Goal: Complete application form: Complete application form

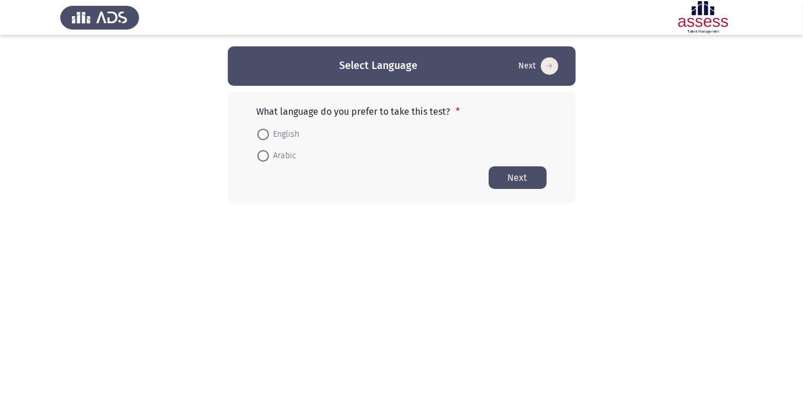
click at [0, 250] on html "Select Language Next What language do you prefer to take this test? * English A…" at bounding box center [401, 125] width 803 height 250
click at [261, 160] on span at bounding box center [263, 156] width 12 height 12
click at [261, 160] on input "Arabic" at bounding box center [263, 156] width 12 height 12
radio input "true"
click at [532, 174] on button "Next" at bounding box center [518, 177] width 58 height 23
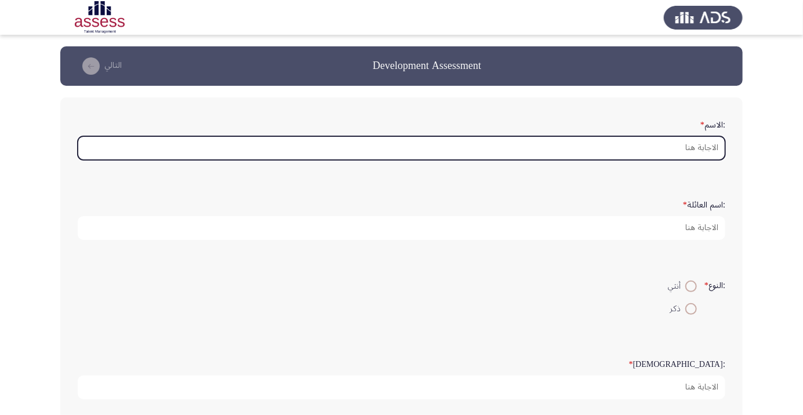
click at [652, 142] on input ":الاسم *" at bounding box center [402, 148] width 648 height 24
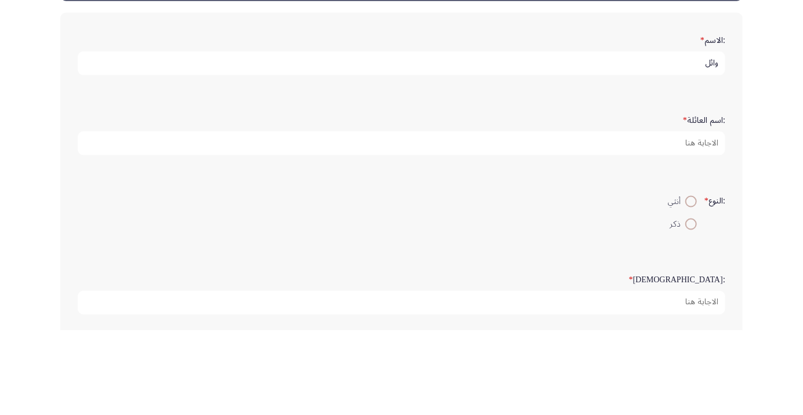
type input "وائل"
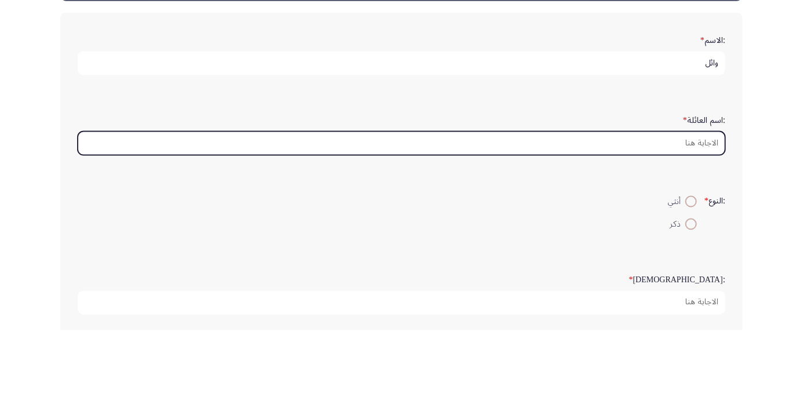
click at [653, 226] on input ":اسم العائلة *" at bounding box center [402, 228] width 648 height 24
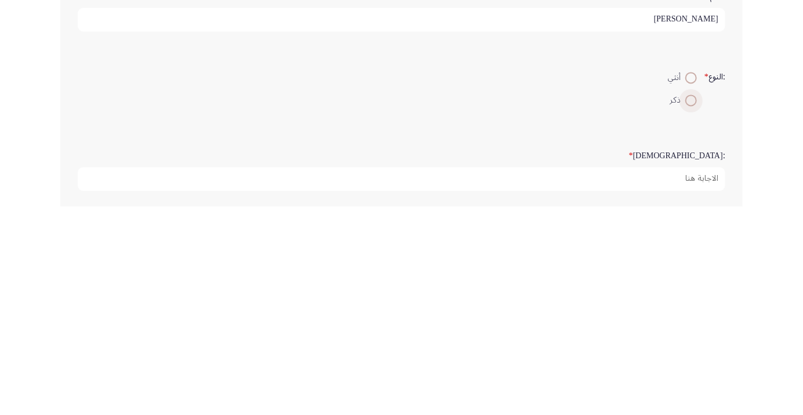
type input "[PERSON_NAME]"
click at [691, 309] on span at bounding box center [691, 309] width 0 height 0
click at [689, 307] on input "ذكر" at bounding box center [691, 309] width 12 height 12
radio input "true"
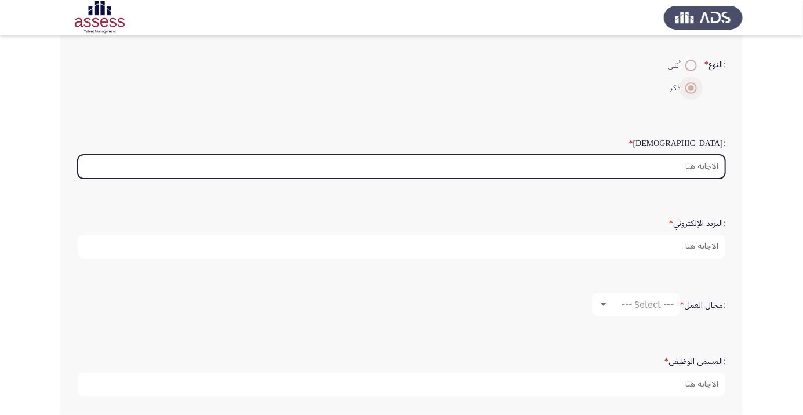
click at [657, 168] on input ":السن *" at bounding box center [402, 167] width 648 height 24
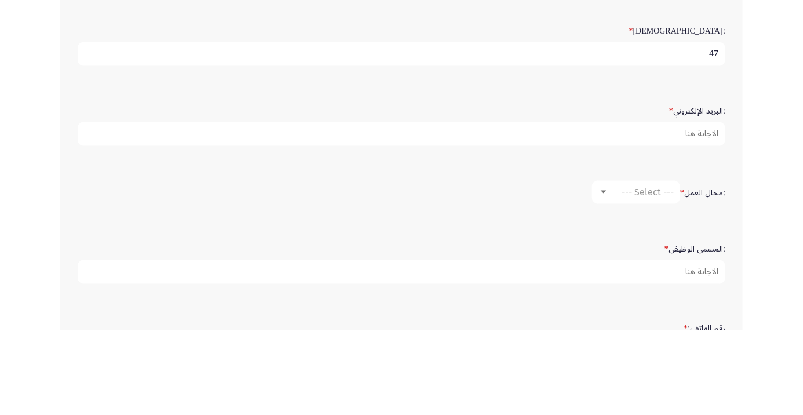
scroll to position [249, 0]
type input "47"
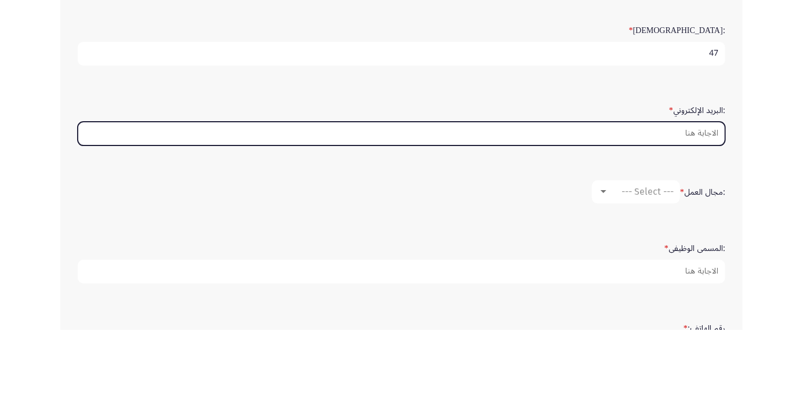
click at [637, 218] on input ":البريد الإلكتروني *" at bounding box center [402, 219] width 648 height 24
type input "Waelkamalhameed"
type input "w"
type input "Wae"
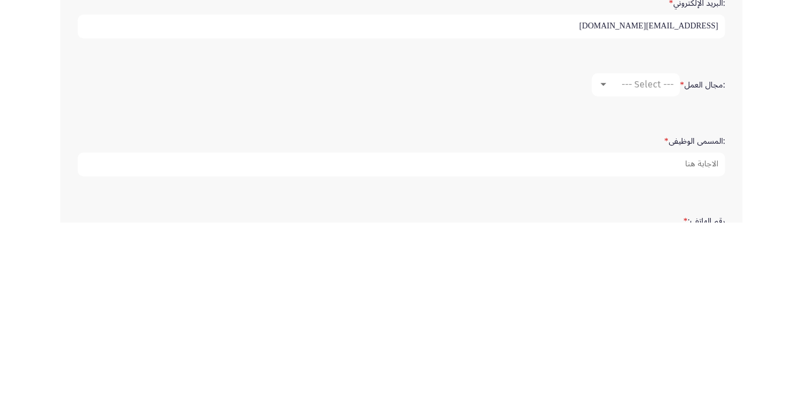
type input "[EMAIL_ADDRESS][DOMAIN_NAME]"
click at [613, 273] on div "--- Select ---" at bounding box center [641, 276] width 65 height 11
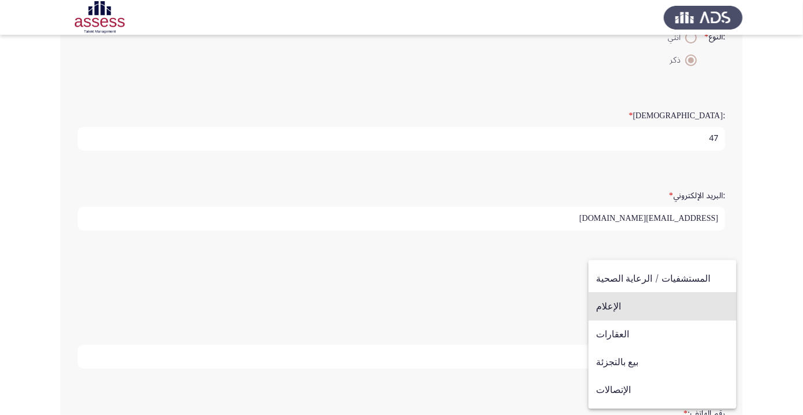
scroll to position [380, 0]
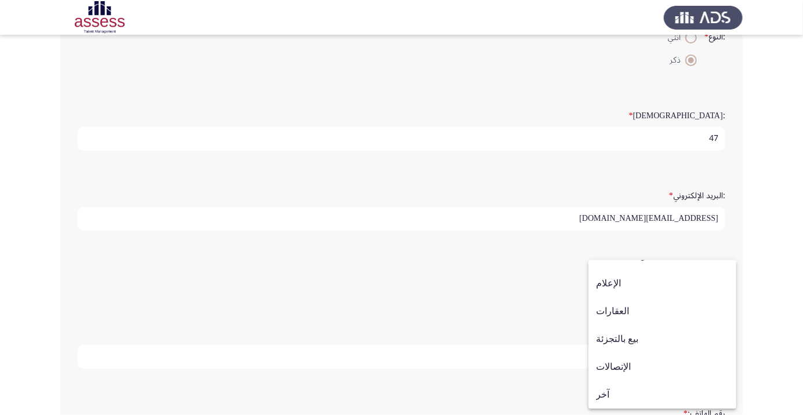
click at [630, 337] on span "بيع بالتجزئة" at bounding box center [662, 339] width 133 height 28
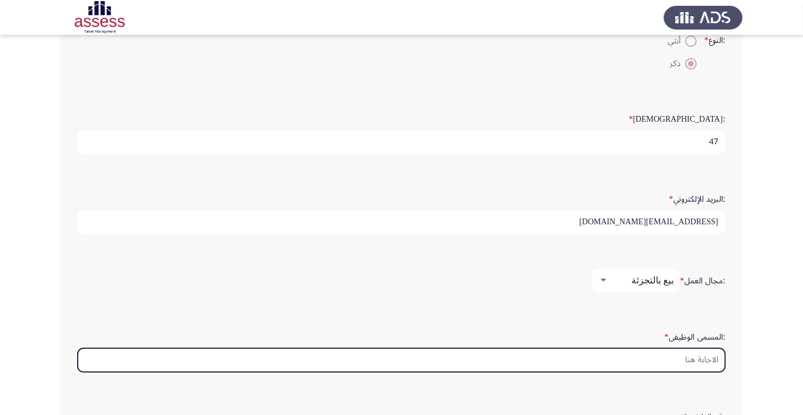
click at [670, 355] on input ":المسمى الوظيفى *" at bounding box center [402, 360] width 648 height 24
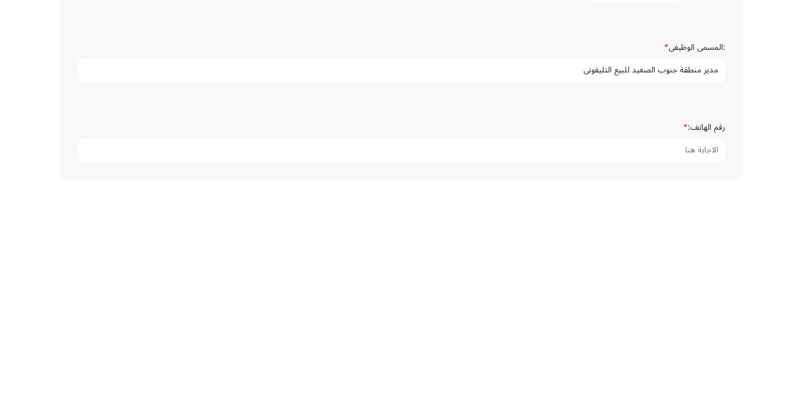
scroll to position [325, 0]
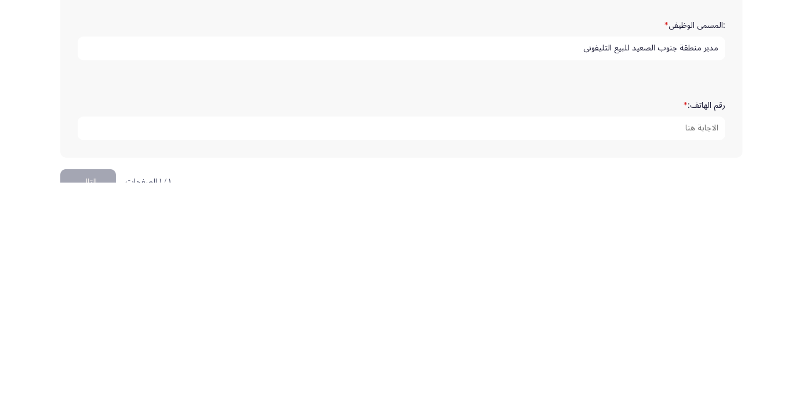
type input "مدير منطقة جنوب الصعيد للبيع التليفونى"
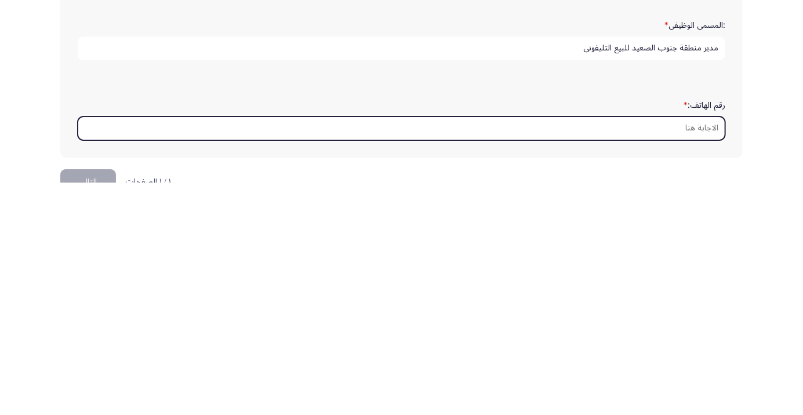
click at [671, 358] on input "رقم الهاتف: *" at bounding box center [402, 361] width 648 height 24
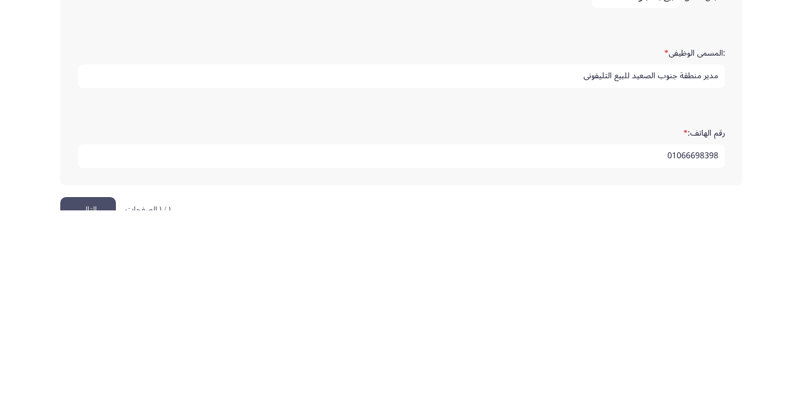
scroll to position [353, 0]
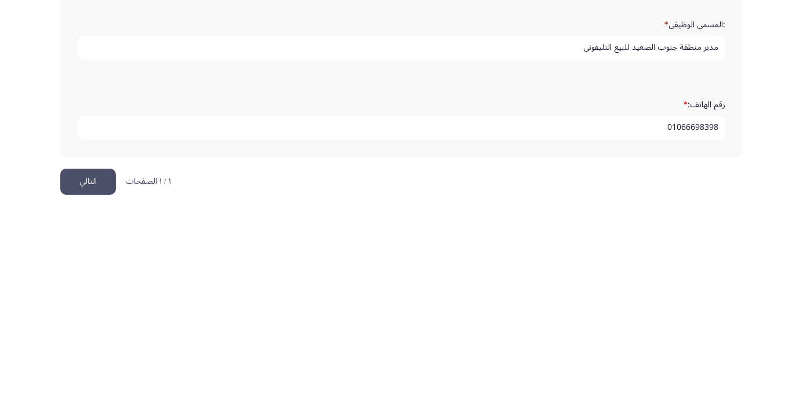
type input "01066698398"
click at [89, 377] on button "التالي" at bounding box center [88, 386] width 56 height 26
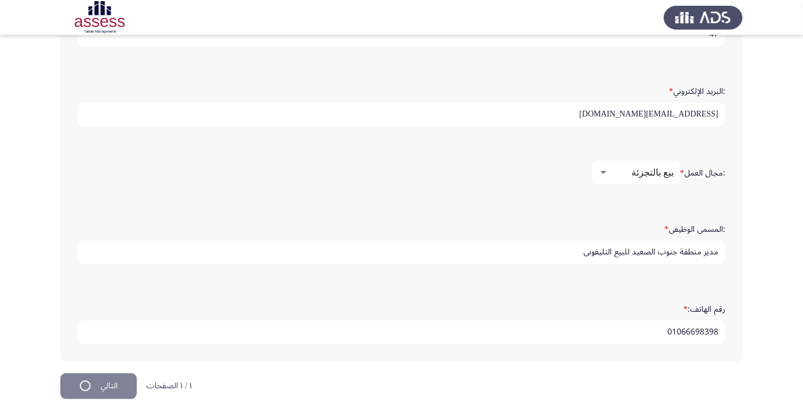
scroll to position [0, 0]
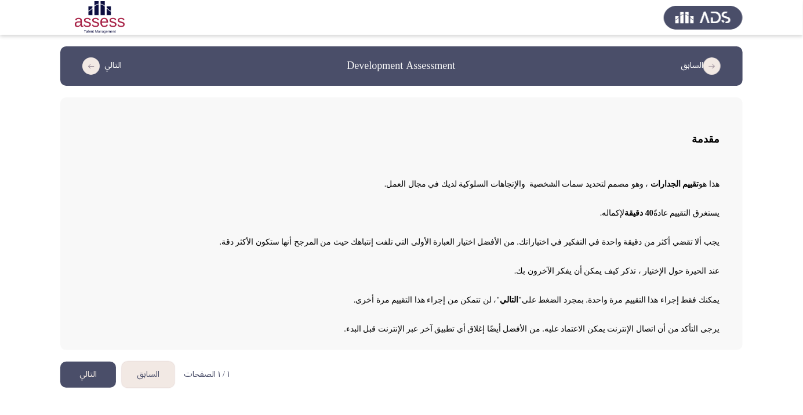
click at [98, 377] on button "التالي" at bounding box center [88, 375] width 56 height 26
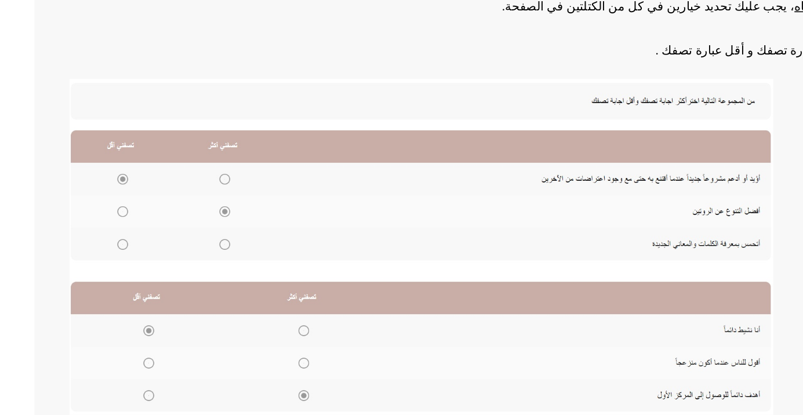
scroll to position [128, 0]
click at [115, 252] on img at bounding box center [315, 254] width 464 height 221
click at [118, 255] on img at bounding box center [315, 254] width 464 height 221
click at [115, 259] on img at bounding box center [315, 254] width 464 height 221
click at [119, 249] on img at bounding box center [315, 254] width 464 height 221
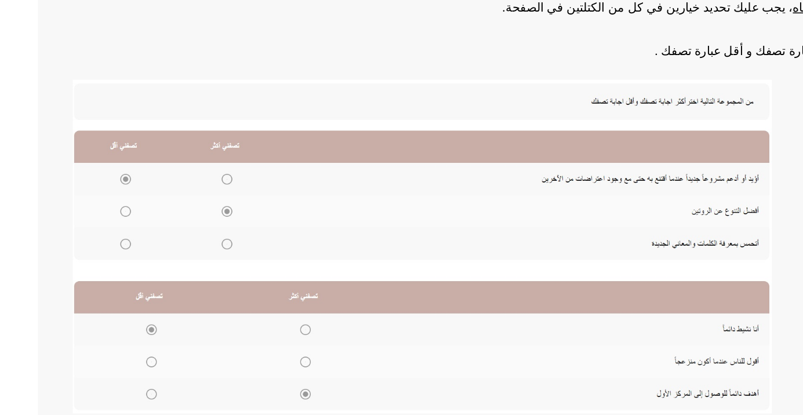
click at [118, 252] on img at bounding box center [315, 254] width 464 height 221
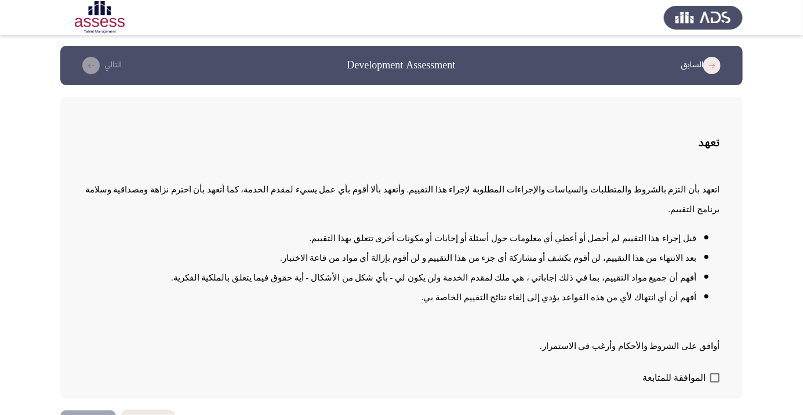
scroll to position [1, 0]
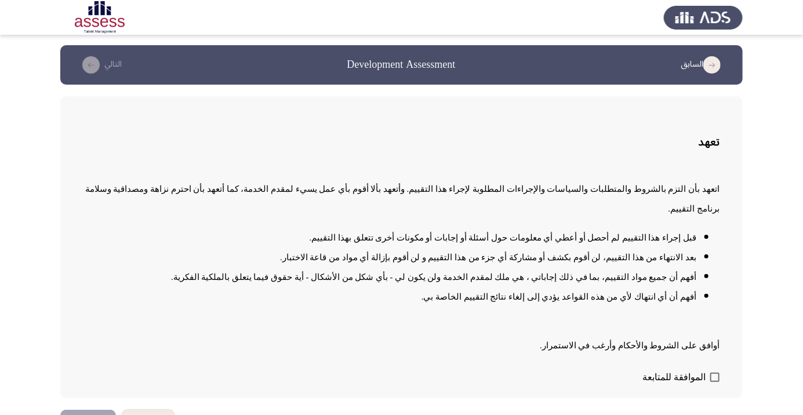
click at [717, 382] on span at bounding box center [714, 377] width 9 height 9
click at [715, 383] on input "الموافقة للمتابعة" at bounding box center [714, 382] width 1 height 1
checkbox input "true"
click at [78, 415] on button "التالي" at bounding box center [88, 423] width 56 height 26
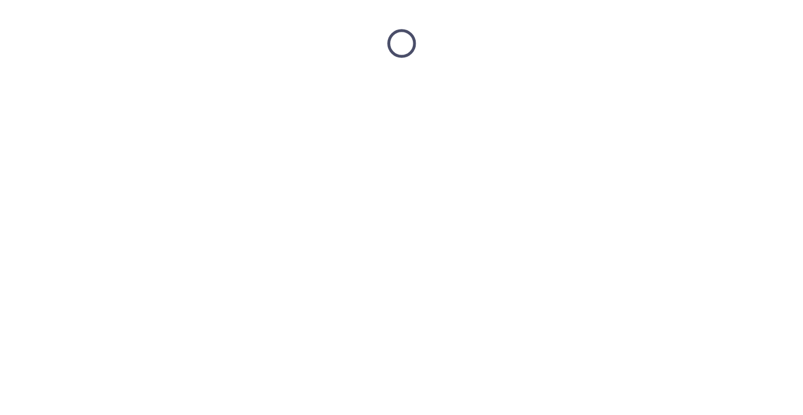
scroll to position [0, 0]
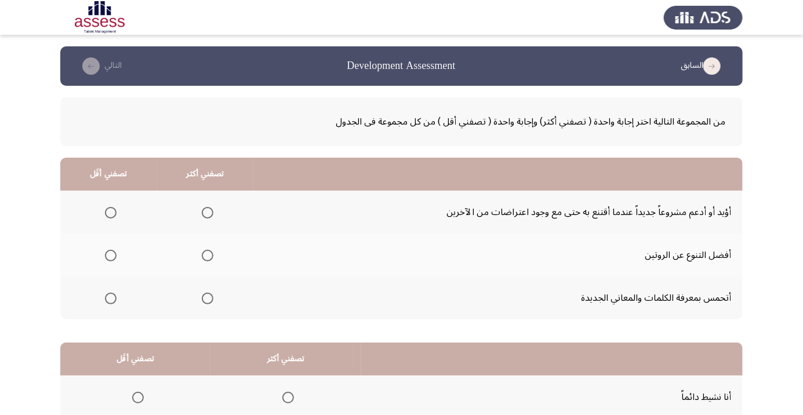
click at [208, 213] on span "Select an option" at bounding box center [208, 213] width 0 height 0
click at [206, 212] on input "Select an option" at bounding box center [208, 213] width 12 height 12
click at [111, 299] on span "Select an option" at bounding box center [111, 299] width 0 height 0
click at [110, 297] on input "Select an option" at bounding box center [111, 299] width 12 height 12
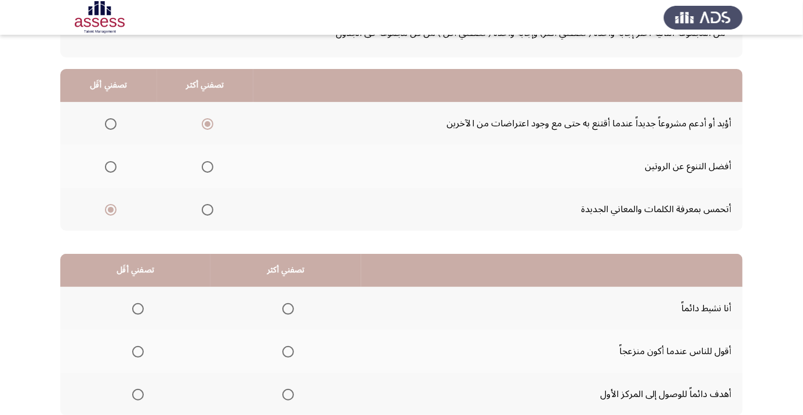
scroll to position [114, 0]
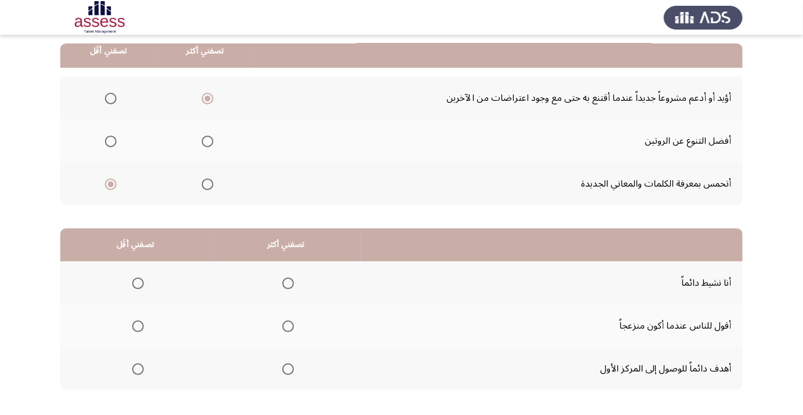
click at [283, 283] on span "Select an option" at bounding box center [288, 284] width 12 height 12
click at [283, 283] on input "Select an option" at bounding box center [288, 284] width 12 height 12
click at [288, 369] on span "Select an option" at bounding box center [288, 369] width 0 height 0
click at [286, 368] on input "Select an option" at bounding box center [288, 369] width 12 height 12
click at [132, 330] on span "Select an option" at bounding box center [138, 327] width 12 height 12
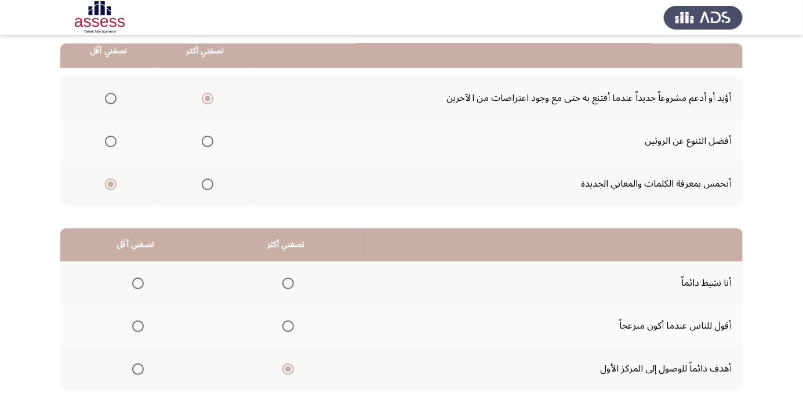
click at [132, 330] on input "Select an option" at bounding box center [138, 327] width 12 height 12
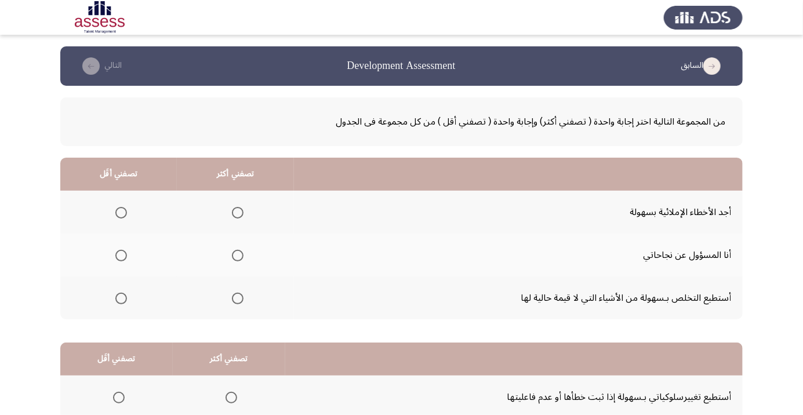
click at [238, 299] on span "Select an option" at bounding box center [238, 299] width 0 height 0
click at [235, 297] on input "Select an option" at bounding box center [238, 299] width 12 height 12
click at [120, 212] on span "Select an option" at bounding box center [121, 213] width 12 height 12
click at [120, 212] on input "Select an option" at bounding box center [121, 213] width 12 height 12
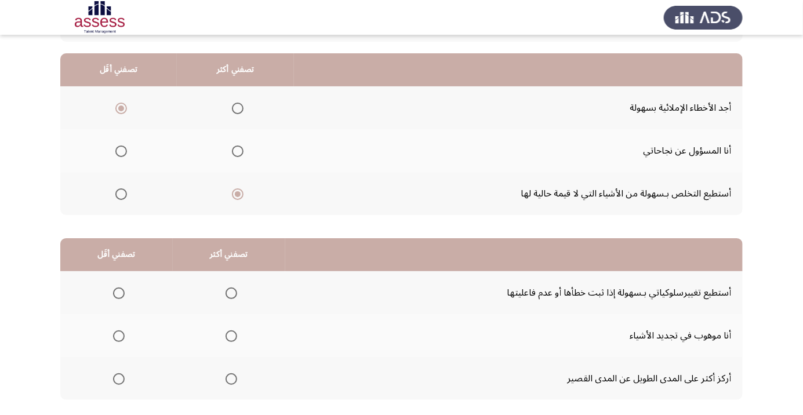
scroll to position [114, 0]
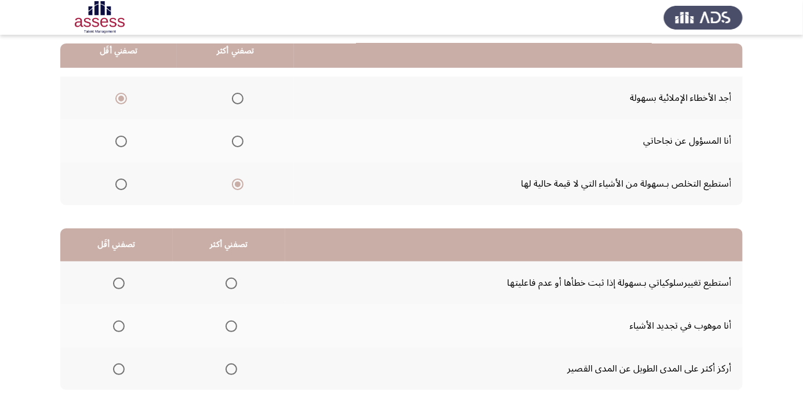
click at [228, 282] on span "Select an option" at bounding box center [232, 284] width 12 height 12
click at [228, 282] on input "Select an option" at bounding box center [232, 284] width 12 height 12
click at [119, 372] on span "Select an option" at bounding box center [119, 369] width 12 height 12
click at [119, 372] on input "Select an option" at bounding box center [119, 369] width 12 height 12
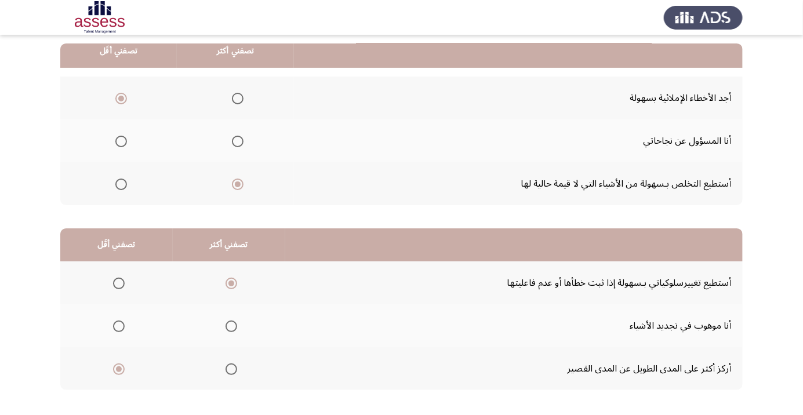
scroll to position [0, 0]
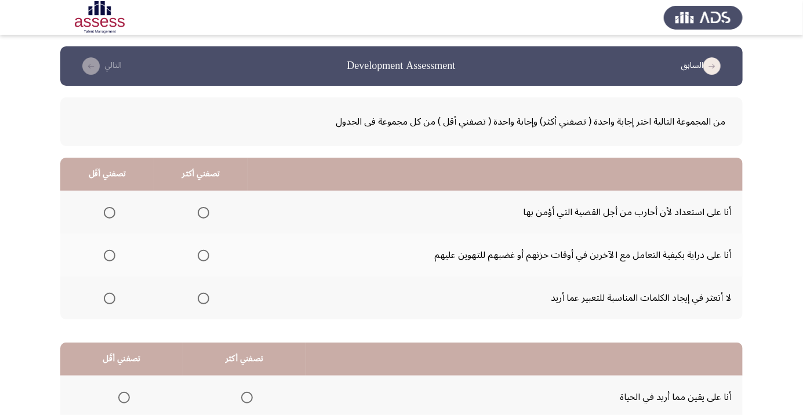
click at [198, 257] on span "Select an option" at bounding box center [204, 256] width 12 height 12
click at [198, 257] on input "Select an option" at bounding box center [204, 256] width 12 height 12
click at [110, 299] on span "Select an option" at bounding box center [110, 299] width 0 height 0
click at [109, 297] on input "Select an option" at bounding box center [110, 299] width 12 height 12
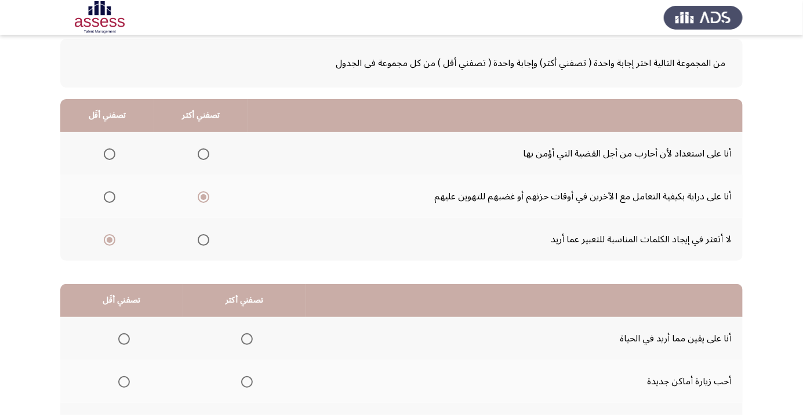
scroll to position [114, 0]
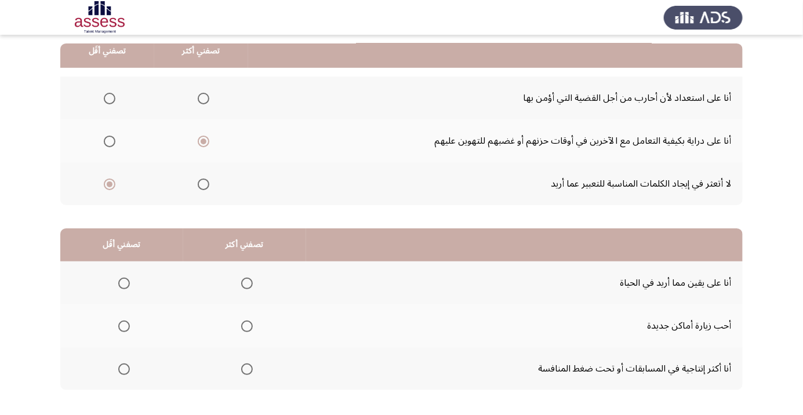
click at [244, 368] on span "Select an option" at bounding box center [247, 369] width 12 height 12
click at [244, 368] on input "Select an option" at bounding box center [247, 369] width 12 height 12
click at [126, 287] on span "Select an option" at bounding box center [124, 284] width 12 height 12
click at [126, 287] on input "Select an option" at bounding box center [124, 284] width 12 height 12
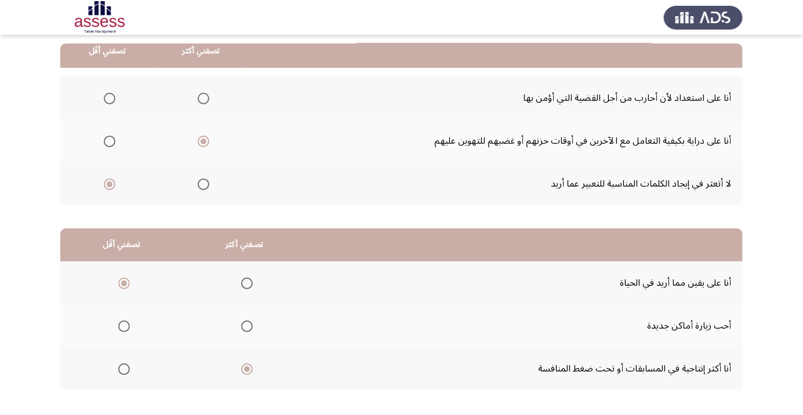
scroll to position [0, 0]
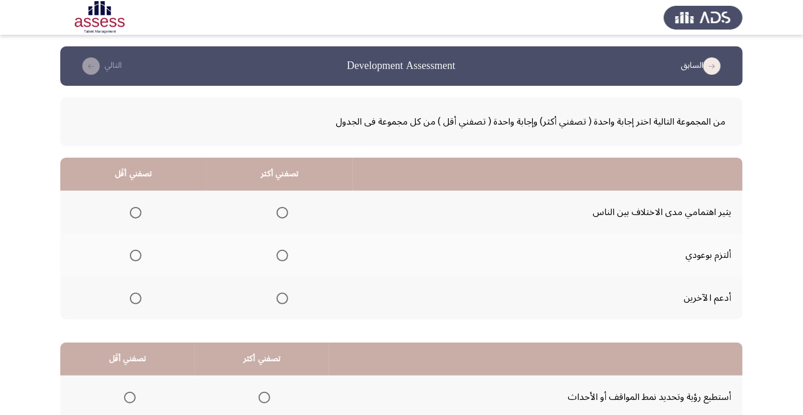
click at [279, 255] on span "Select an option" at bounding box center [283, 256] width 12 height 12
click at [279, 255] on input "Select an option" at bounding box center [283, 256] width 12 height 12
click at [134, 212] on span "Select an option" at bounding box center [136, 213] width 12 height 12
click at [134, 212] on input "Select an option" at bounding box center [136, 213] width 12 height 12
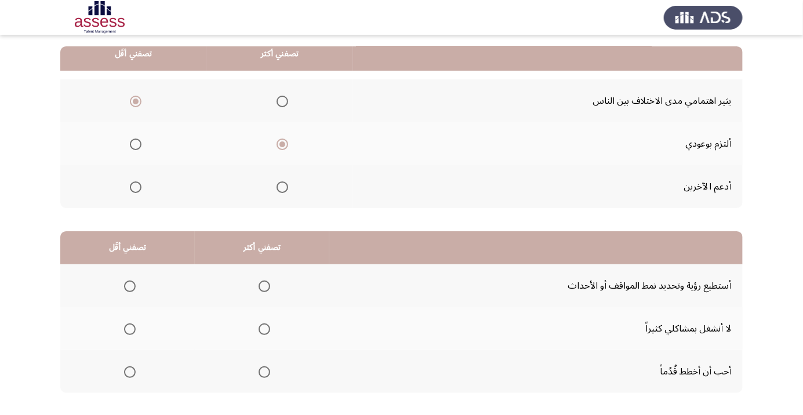
scroll to position [114, 0]
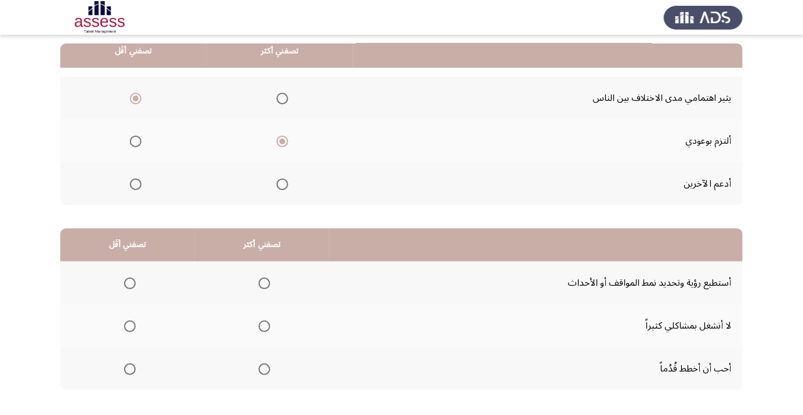
click at [264, 283] on span "Select an option" at bounding box center [264, 283] width 0 height 0
click at [261, 282] on input "Select an option" at bounding box center [265, 284] width 12 height 12
click at [130, 326] on span "Select an option" at bounding box center [130, 326] width 0 height 0
click at [129, 325] on input "Select an option" at bounding box center [130, 327] width 12 height 12
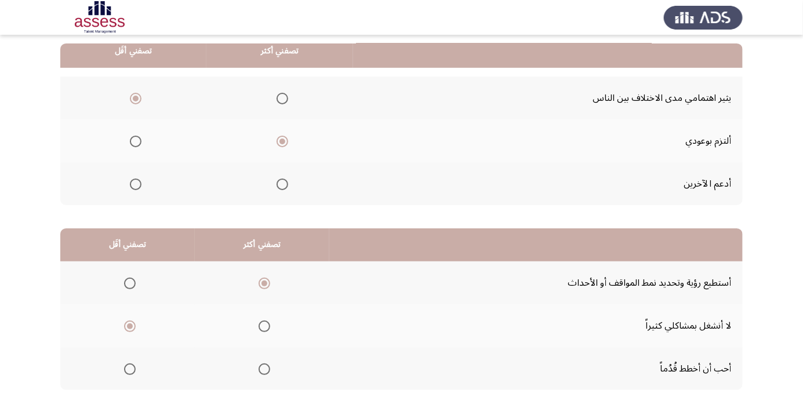
scroll to position [0, 0]
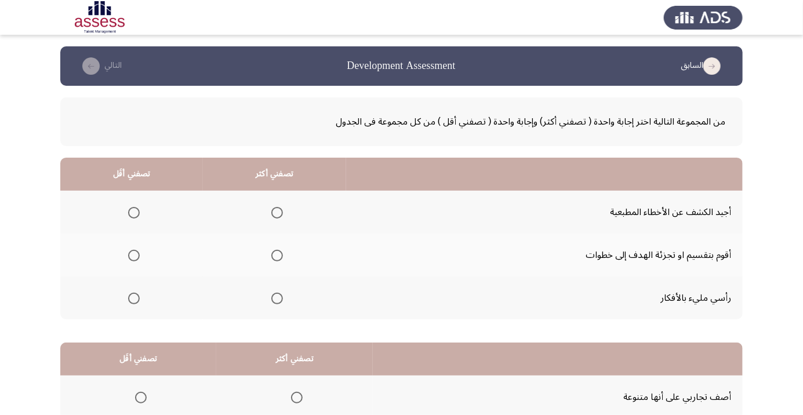
click at [277, 256] on span "Select an option" at bounding box center [277, 256] width 0 height 0
click at [275, 255] on input "Select an option" at bounding box center [277, 256] width 12 height 12
click at [136, 212] on span "Select an option" at bounding box center [134, 213] width 12 height 12
click at [136, 212] on input "Select an option" at bounding box center [134, 213] width 12 height 12
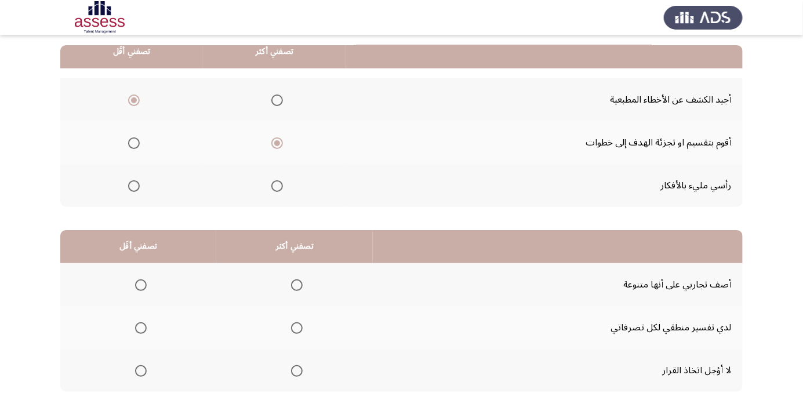
scroll to position [114, 0]
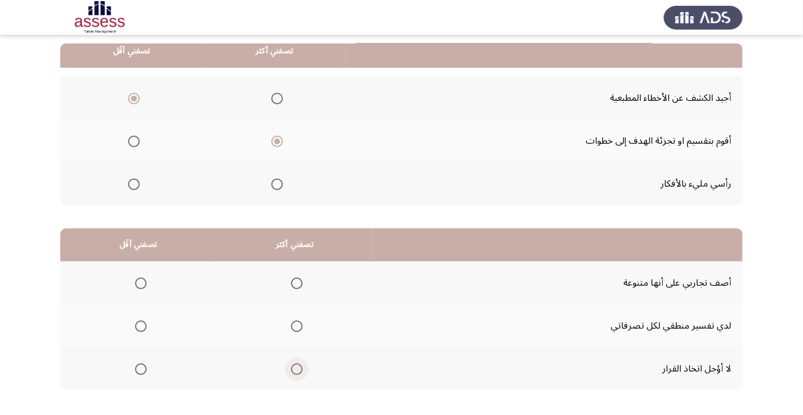
click at [293, 370] on span "Select an option" at bounding box center [297, 369] width 12 height 12
click at [293, 370] on input "Select an option" at bounding box center [297, 369] width 12 height 12
click at [141, 330] on span "Select an option" at bounding box center [141, 327] width 12 height 12
click at [141, 330] on input "Select an option" at bounding box center [141, 327] width 12 height 12
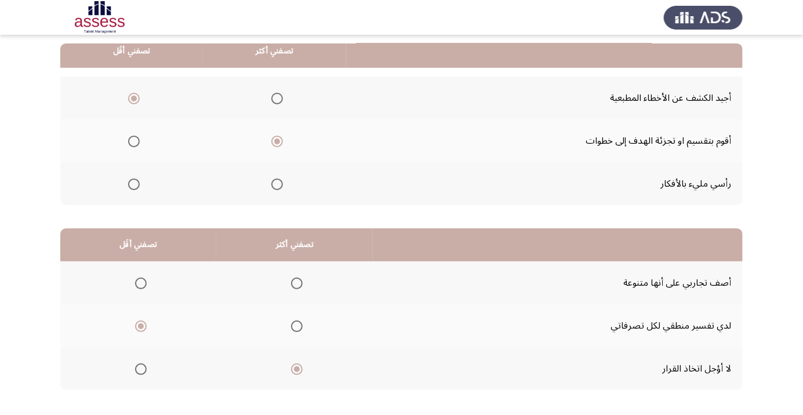
scroll to position [0, 0]
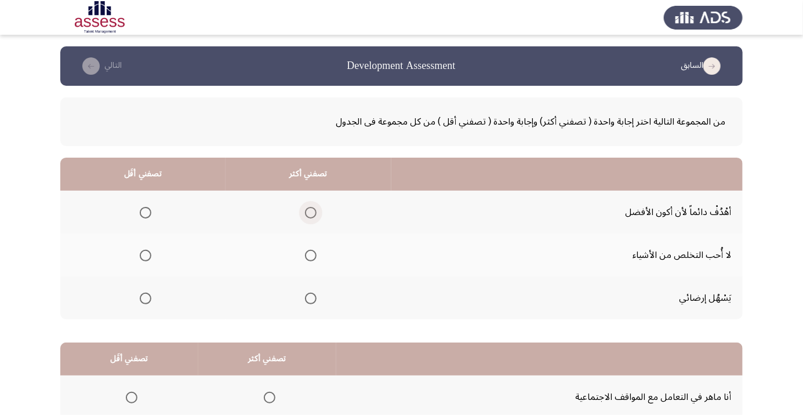
click at [311, 213] on span "Select an option" at bounding box center [311, 213] width 0 height 0
click at [310, 212] on input "Select an option" at bounding box center [311, 213] width 12 height 12
click at [146, 299] on span "Select an option" at bounding box center [146, 299] width 0 height 0
click at [145, 297] on input "Select an option" at bounding box center [146, 299] width 12 height 12
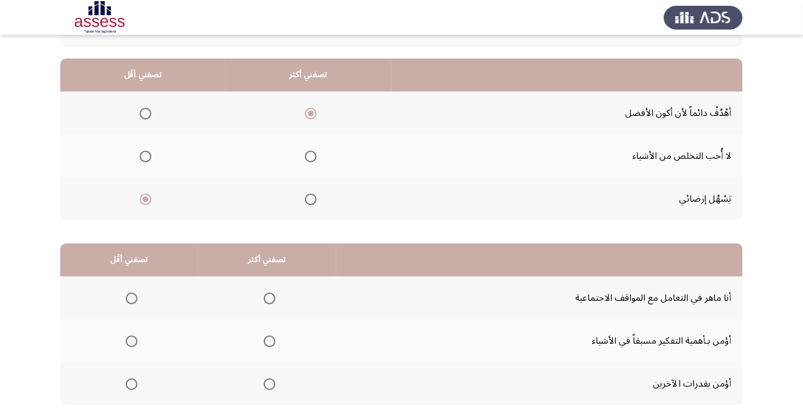
scroll to position [114, 0]
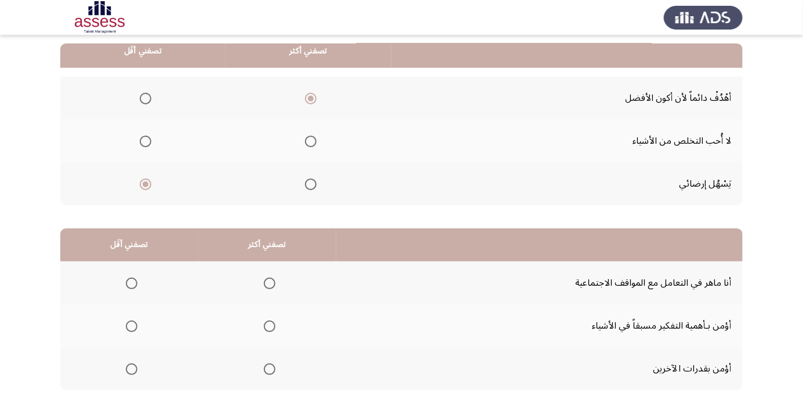
click at [270, 283] on span "Select an option" at bounding box center [270, 283] width 0 height 0
click at [268, 282] on input "Select an option" at bounding box center [270, 284] width 12 height 12
click at [132, 343] on th at bounding box center [129, 325] width 138 height 43
click at [136, 326] on span "Select an option" at bounding box center [132, 327] width 12 height 12
click at [136, 326] on input "Select an option" at bounding box center [132, 327] width 12 height 12
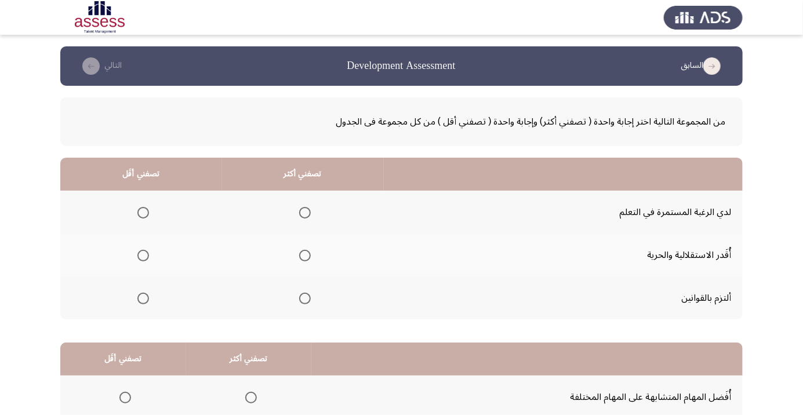
click at [303, 212] on span "Select an option" at bounding box center [305, 213] width 12 height 12
click at [303, 212] on input "Select an option" at bounding box center [305, 213] width 12 height 12
click at [143, 256] on span "Select an option" at bounding box center [143, 256] width 0 height 0
click at [143, 255] on input "Select an option" at bounding box center [143, 256] width 12 height 12
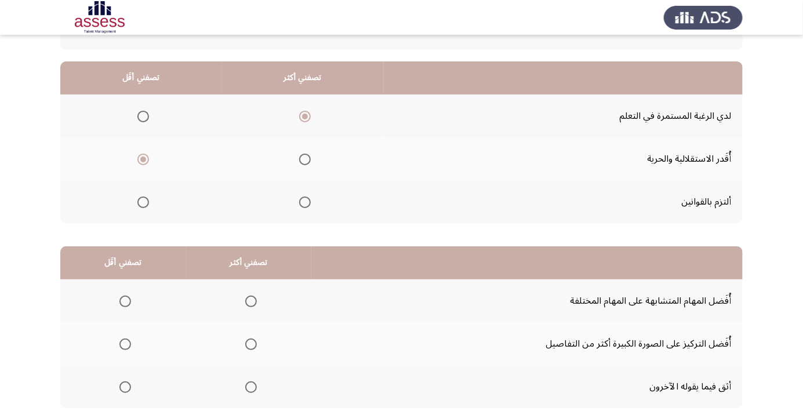
scroll to position [114, 0]
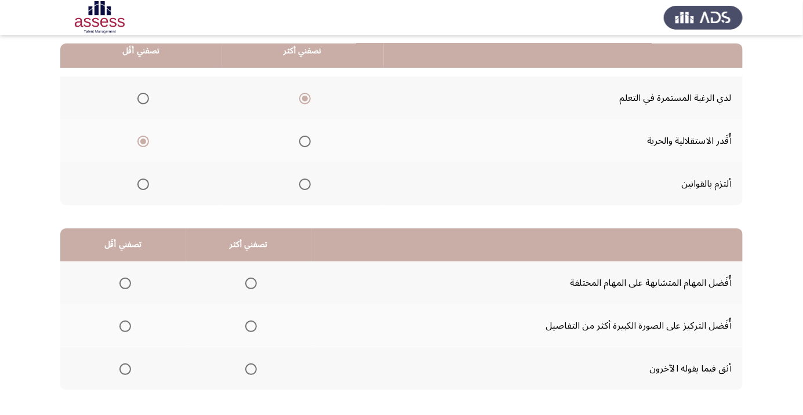
click at [251, 326] on span "Select an option" at bounding box center [251, 326] width 0 height 0
click at [250, 325] on input "Select an option" at bounding box center [251, 327] width 12 height 12
click at [130, 281] on span "Select an option" at bounding box center [125, 284] width 12 height 12
click at [130, 281] on input "Select an option" at bounding box center [125, 284] width 12 height 12
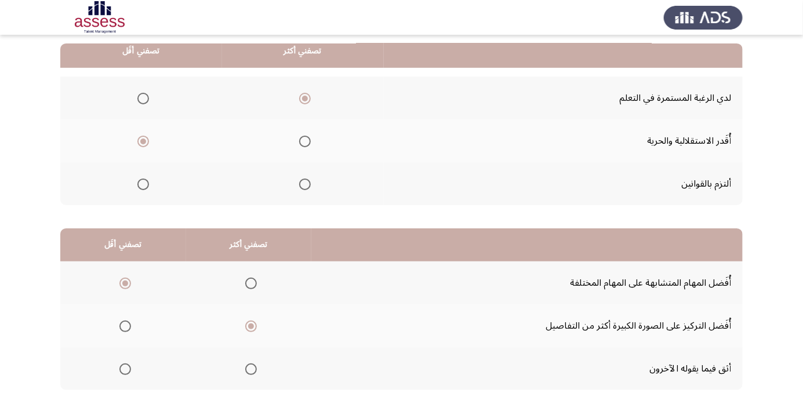
scroll to position [0, 0]
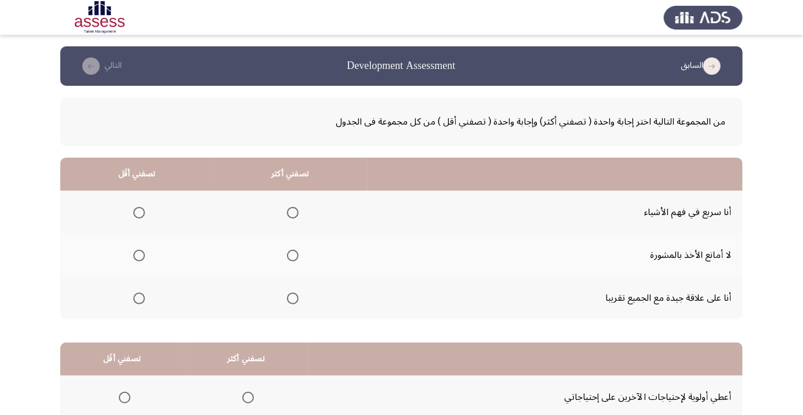
click at [293, 256] on span "Select an option" at bounding box center [293, 256] width 0 height 0
click at [289, 255] on input "Select an option" at bounding box center [293, 256] width 12 height 12
click at [135, 216] on span "Select an option" at bounding box center [139, 213] width 12 height 12
click at [135, 216] on input "Select an option" at bounding box center [139, 213] width 12 height 12
click at [291, 209] on span "Select an option" at bounding box center [293, 213] width 12 height 12
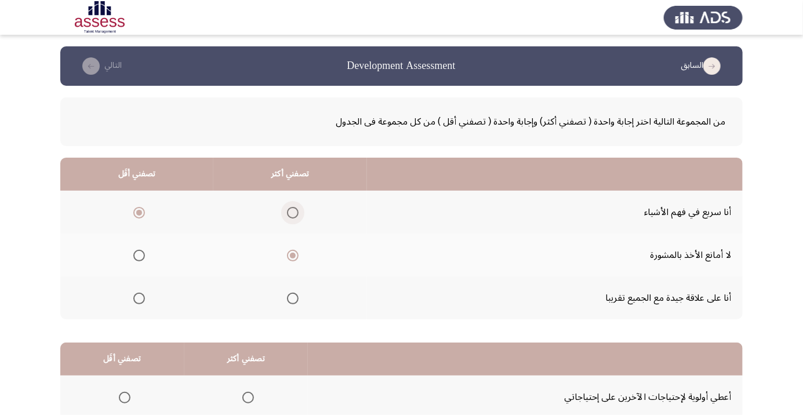
click at [291, 209] on input "Select an option" at bounding box center [293, 213] width 12 height 12
click at [141, 255] on span "Select an option" at bounding box center [139, 256] width 12 height 12
click at [141, 255] on input "Select an option" at bounding box center [139, 256] width 12 height 12
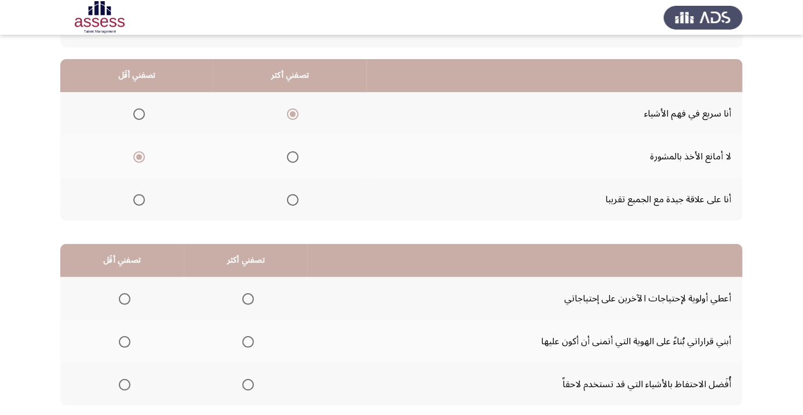
scroll to position [114, 0]
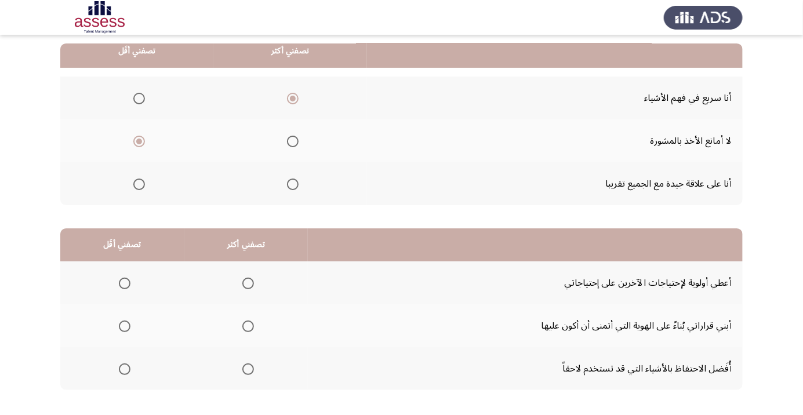
click at [127, 283] on span "Select an option" at bounding box center [125, 284] width 12 height 12
click at [127, 283] on input "Select an option" at bounding box center [125, 284] width 12 height 12
click at [248, 373] on span "Select an option" at bounding box center [248, 369] width 12 height 12
click at [248, 373] on input "Select an option" at bounding box center [248, 369] width 12 height 12
click at [248, 326] on span "Select an option" at bounding box center [248, 326] width 0 height 0
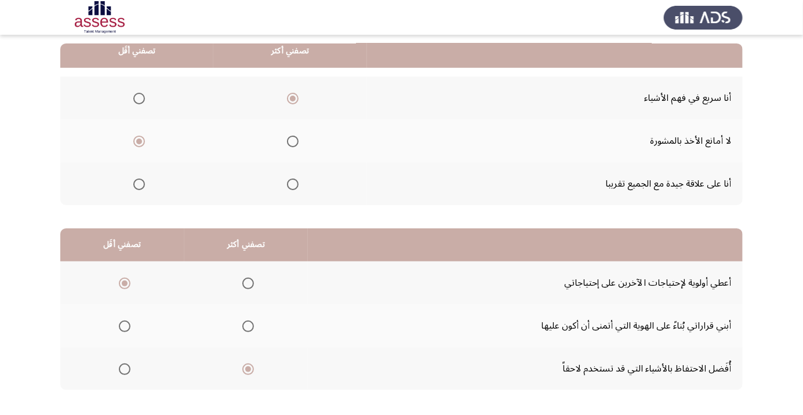
click at [247, 325] on input "Select an option" at bounding box center [248, 327] width 12 height 12
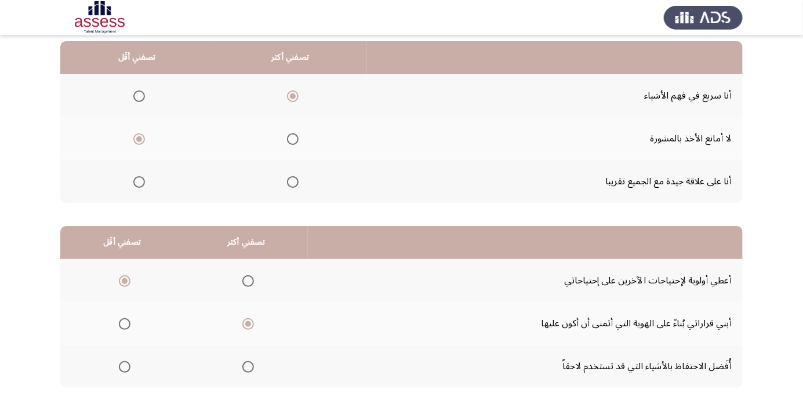
scroll to position [111, 0]
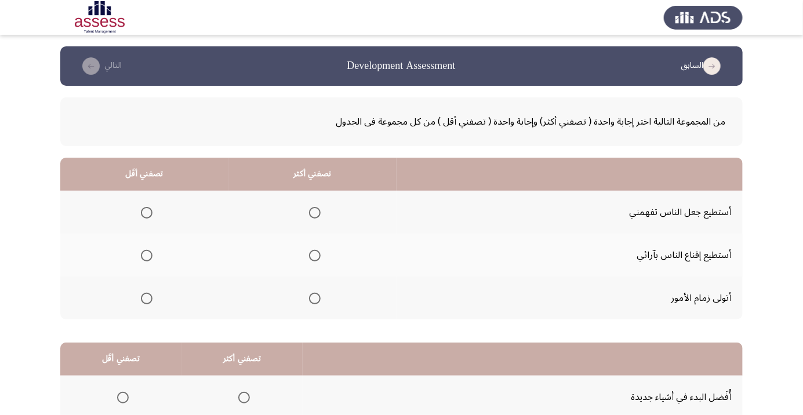
click at [312, 255] on span "Select an option" at bounding box center [315, 256] width 12 height 12
click at [312, 255] on input "Select an option" at bounding box center [315, 256] width 12 height 12
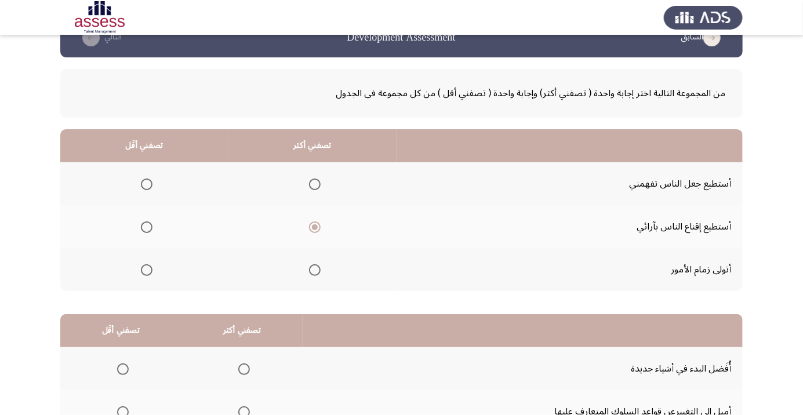
scroll to position [35, 0]
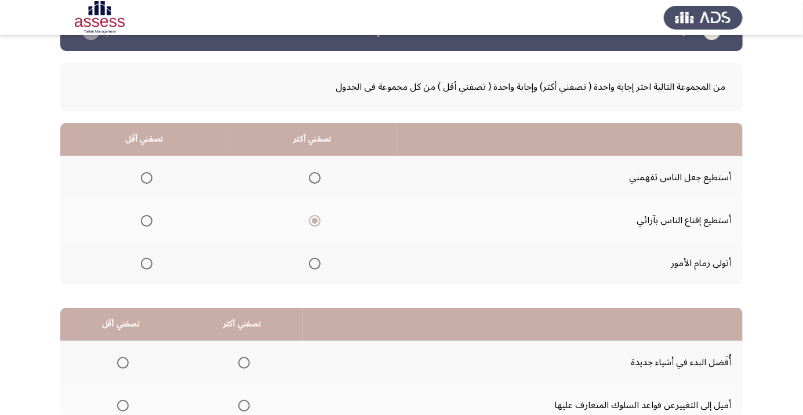
click at [147, 266] on span "Select an option" at bounding box center [147, 264] width 12 height 12
click at [147, 266] on input "Select an option" at bounding box center [147, 264] width 12 height 12
click at [313, 266] on span "Select an option" at bounding box center [315, 264] width 12 height 12
click at [313, 266] on input "Select an option" at bounding box center [315, 264] width 12 height 12
click at [148, 176] on span "Select an option" at bounding box center [147, 178] width 12 height 12
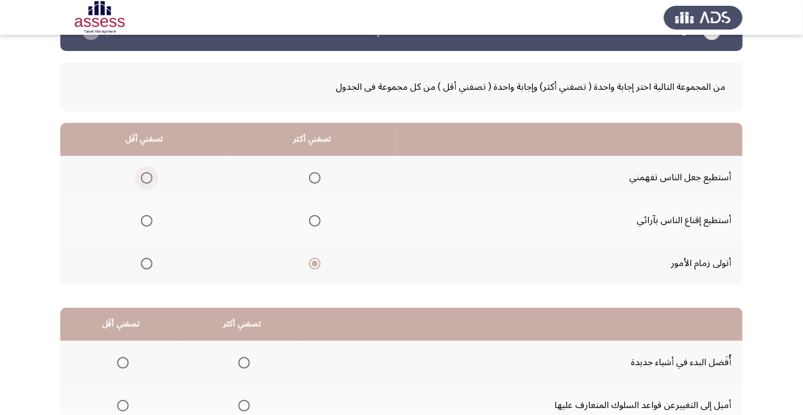
click at [148, 176] on input "Select an option" at bounding box center [147, 178] width 12 height 12
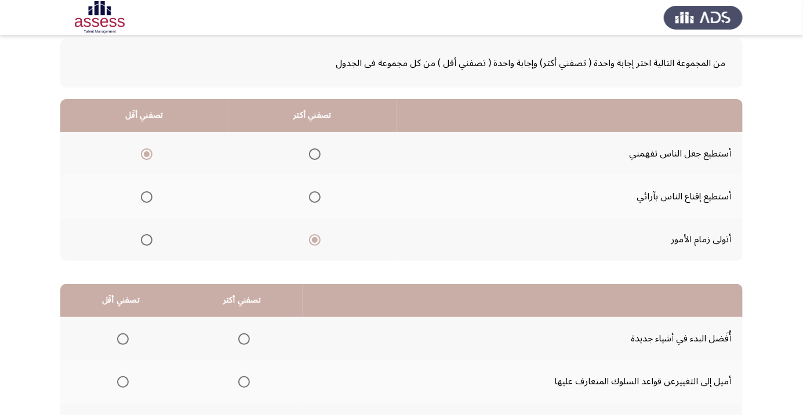
scroll to position [114, 0]
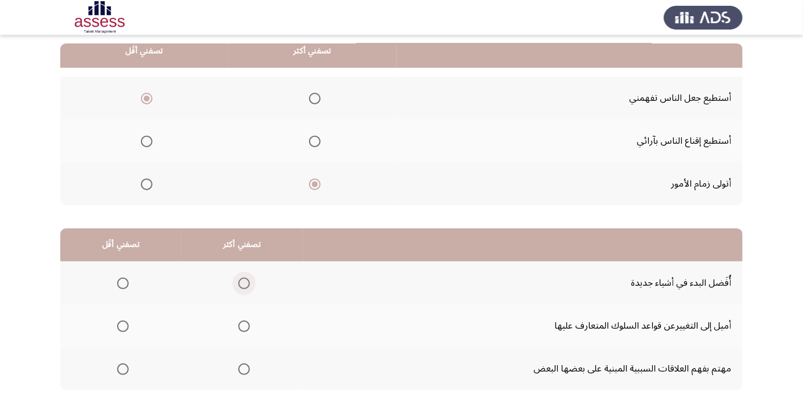
click at [244, 283] on span "Select an option" at bounding box center [244, 283] width 0 height 0
click at [242, 282] on input "Select an option" at bounding box center [244, 284] width 12 height 12
click at [123, 326] on span "Select an option" at bounding box center [123, 326] width 0 height 0
click at [122, 325] on input "Select an option" at bounding box center [123, 327] width 12 height 12
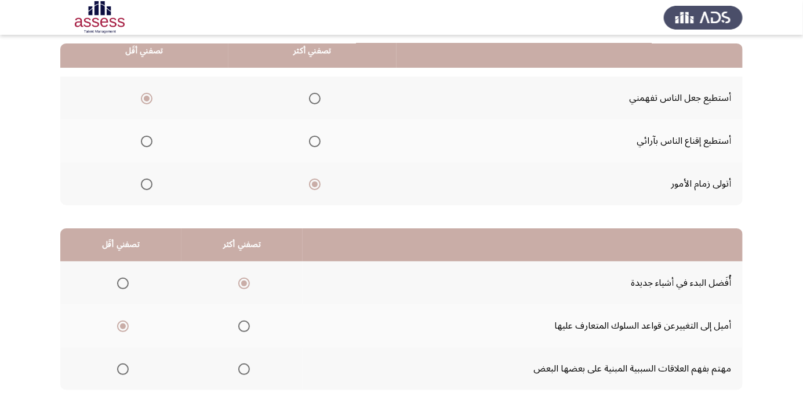
scroll to position [0, 0]
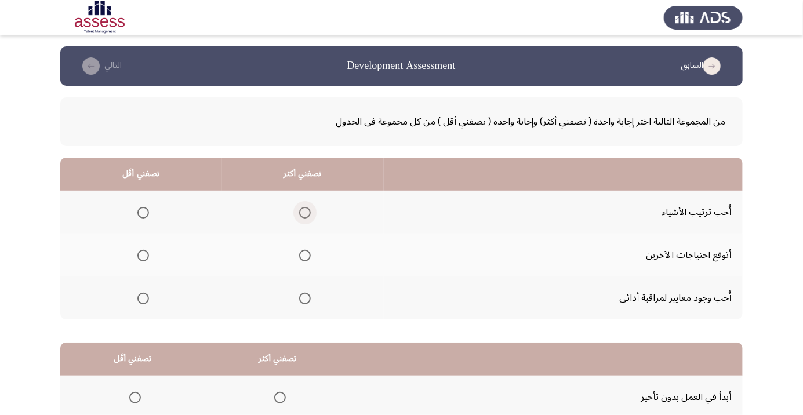
click at [305, 213] on span "Select an option" at bounding box center [305, 213] width 0 height 0
click at [303, 212] on input "Select an option" at bounding box center [305, 213] width 12 height 12
click at [146, 256] on span "Select an option" at bounding box center [143, 256] width 12 height 12
click at [146, 256] on input "Select an option" at bounding box center [143, 256] width 12 height 12
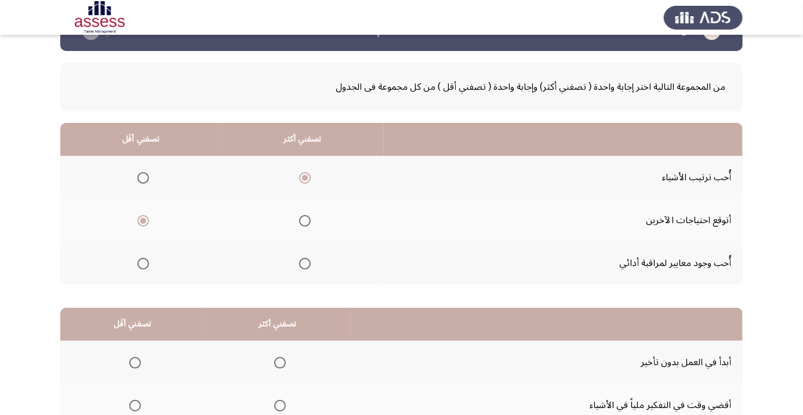
scroll to position [114, 0]
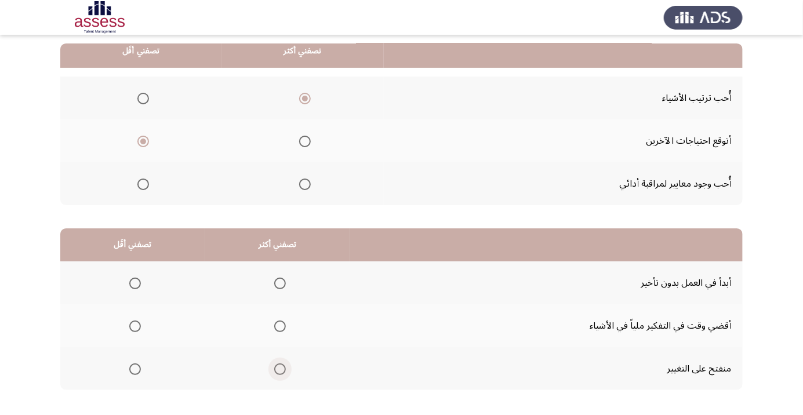
click at [282, 369] on span "Select an option" at bounding box center [280, 369] width 12 height 12
click at [282, 369] on input "Select an option" at bounding box center [280, 369] width 12 height 12
click at [282, 278] on span "Select an option" at bounding box center [280, 284] width 12 height 12
click at [282, 278] on input "Select an option" at bounding box center [280, 284] width 12 height 12
click at [135, 326] on span "Select an option" at bounding box center [135, 326] width 0 height 0
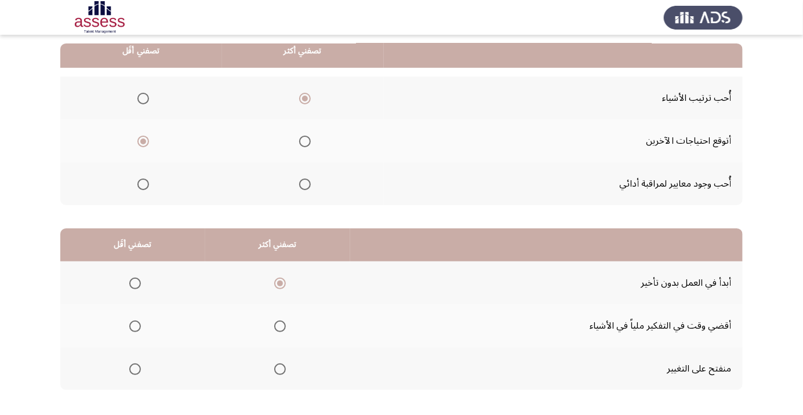
click at [134, 325] on input "Select an option" at bounding box center [135, 327] width 12 height 12
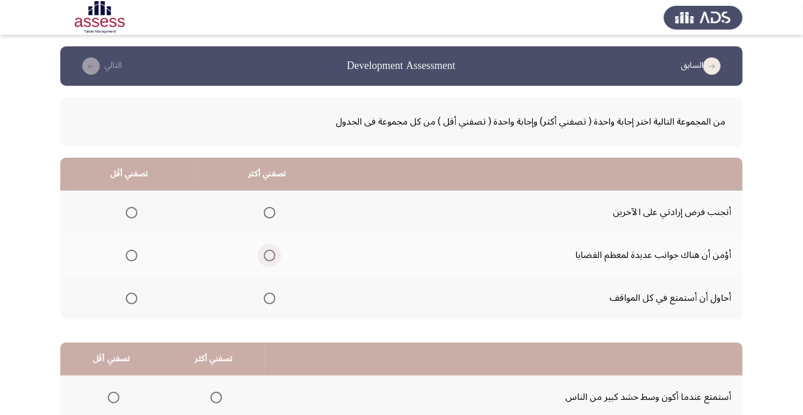
click at [266, 255] on span "Select an option" at bounding box center [270, 256] width 12 height 12
click at [266, 255] on input "Select an option" at bounding box center [270, 256] width 12 height 12
click at [130, 297] on span "Select an option" at bounding box center [132, 299] width 12 height 12
click at [130, 297] on input "Select an option" at bounding box center [132, 299] width 12 height 12
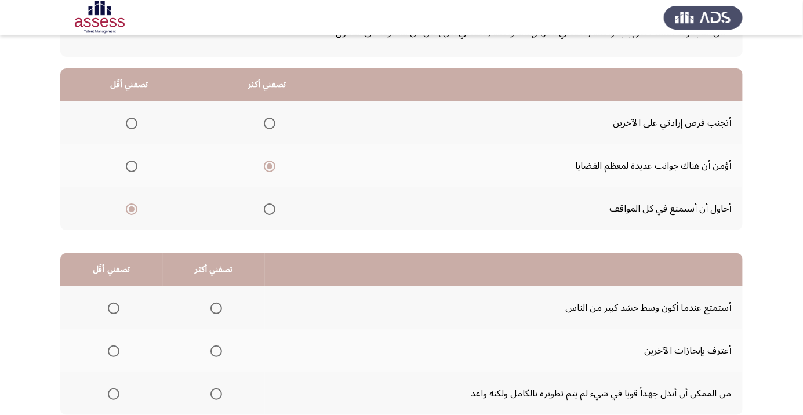
scroll to position [114, 0]
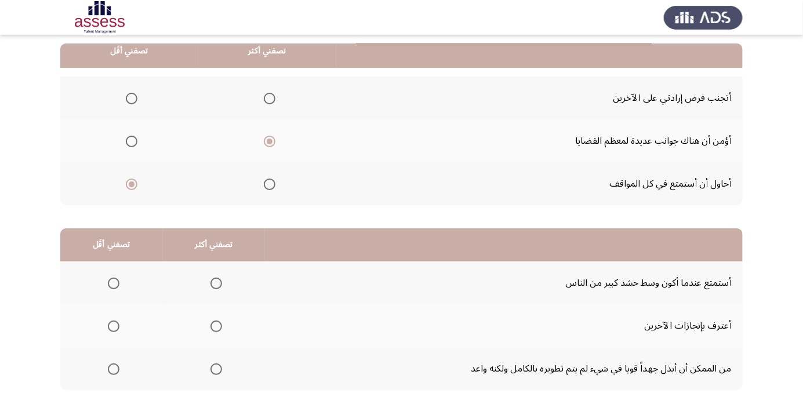
click at [216, 278] on span "Select an option" at bounding box center [216, 284] width 12 height 12
click at [216, 278] on input "Select an option" at bounding box center [216, 284] width 12 height 12
click at [118, 372] on span "Select an option" at bounding box center [114, 369] width 12 height 12
click at [118, 372] on input "Select an option" at bounding box center [114, 369] width 12 height 12
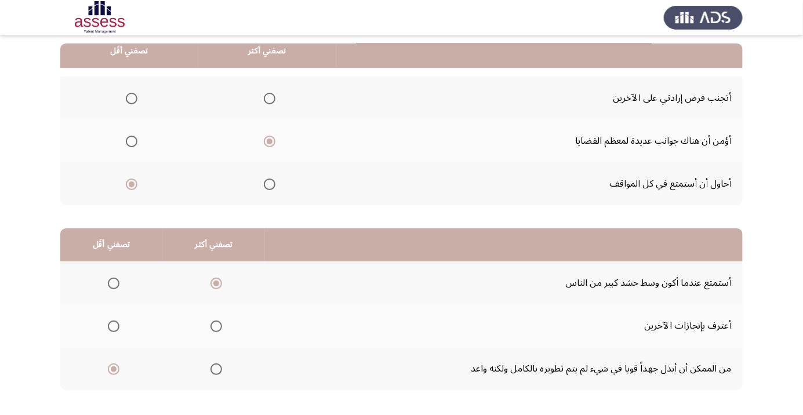
scroll to position [0, 0]
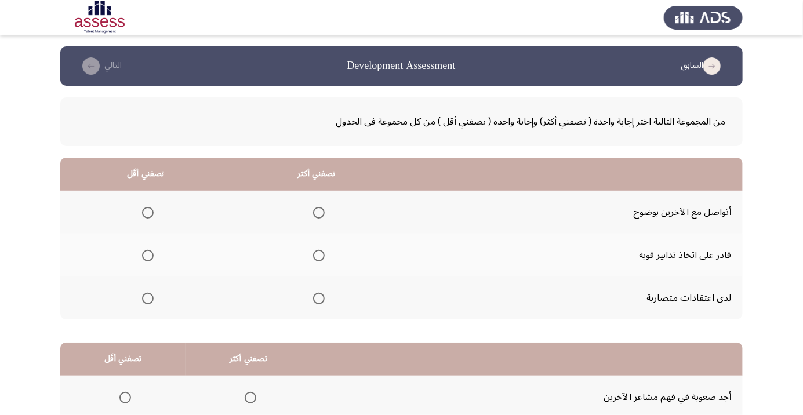
click at [319, 213] on span "Select an option" at bounding box center [319, 213] width 0 height 0
click at [318, 212] on input "Select an option" at bounding box center [319, 213] width 12 height 12
click at [147, 297] on span "Select an option" at bounding box center [148, 299] width 12 height 12
click at [147, 297] on input "Select an option" at bounding box center [148, 299] width 12 height 12
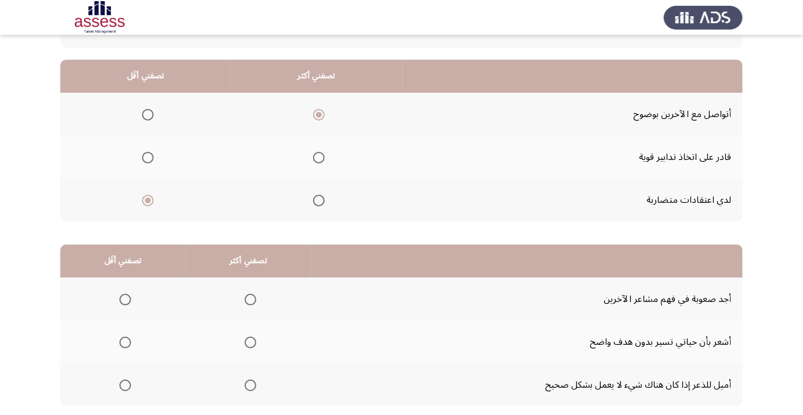
scroll to position [114, 0]
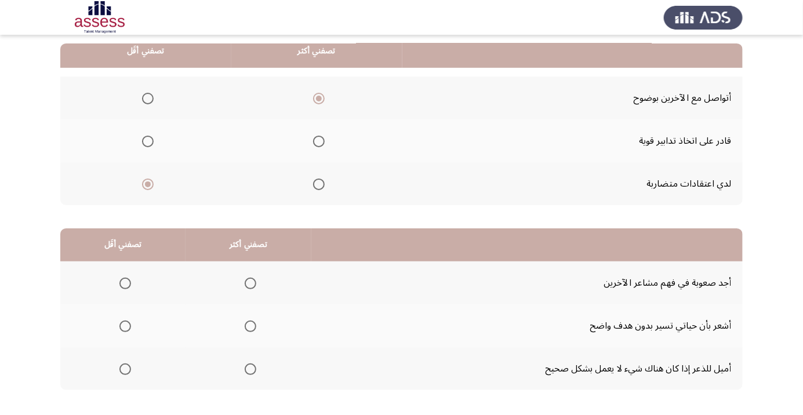
click at [245, 368] on span "Select an option" at bounding box center [251, 369] width 12 height 12
click at [245, 368] on input "Select an option" at bounding box center [251, 369] width 12 height 12
click at [124, 282] on span "Select an option" at bounding box center [125, 284] width 12 height 12
click at [124, 282] on input "Select an option" at bounding box center [125, 284] width 12 height 12
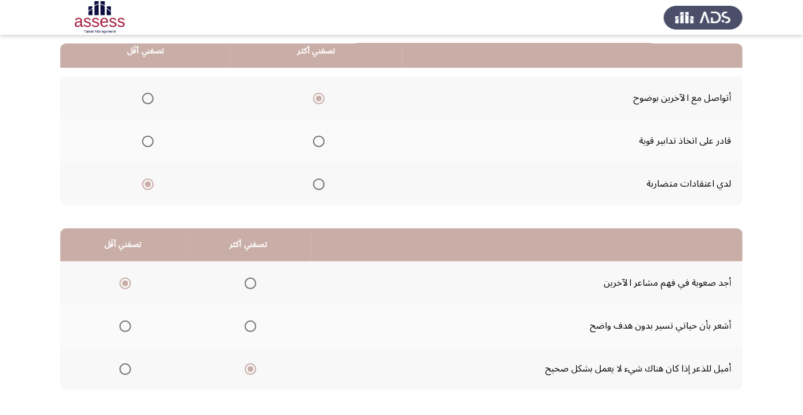
scroll to position [0, 0]
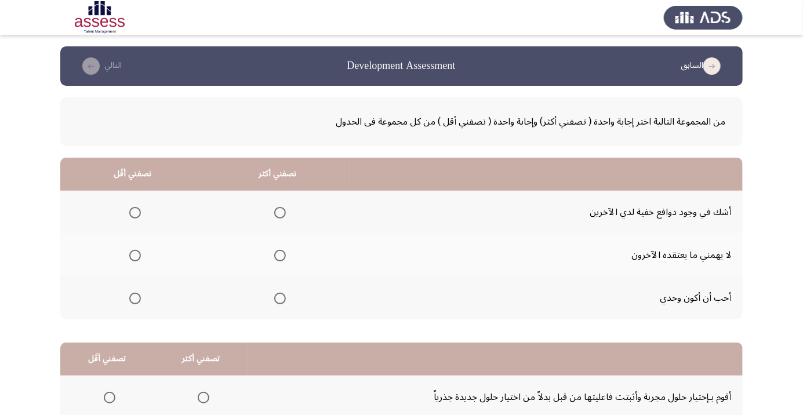
click at [274, 253] on span "Select an option" at bounding box center [280, 256] width 12 height 12
click at [274, 253] on input "Select an option" at bounding box center [280, 256] width 12 height 12
click at [133, 215] on span "Select an option" at bounding box center [135, 213] width 12 height 12
click at [133, 215] on input "Select an option" at bounding box center [135, 213] width 12 height 12
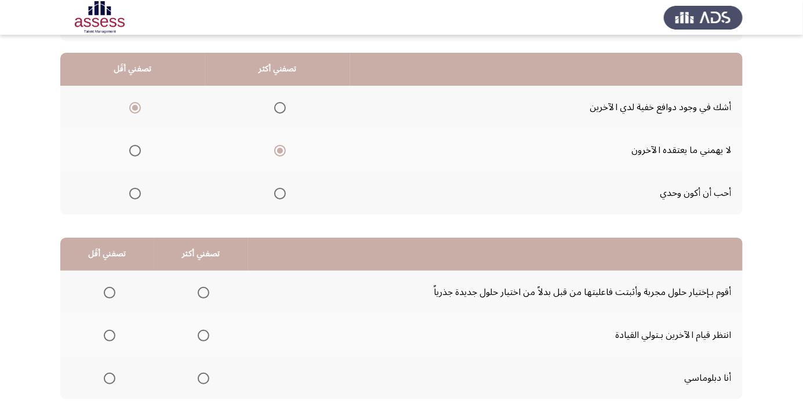
scroll to position [114, 0]
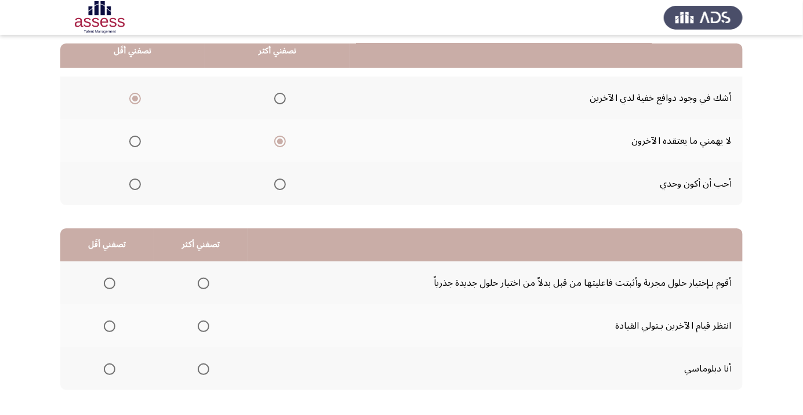
click at [204, 279] on span "Select an option" at bounding box center [204, 284] width 12 height 12
click at [204, 279] on input "Select an option" at bounding box center [204, 284] width 12 height 12
click at [110, 326] on span "Select an option" at bounding box center [110, 326] width 0 height 0
click at [108, 325] on input "Select an option" at bounding box center [110, 327] width 12 height 12
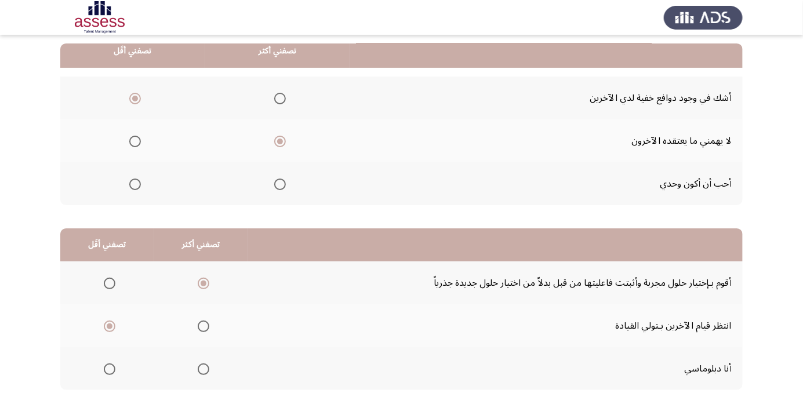
scroll to position [0, 0]
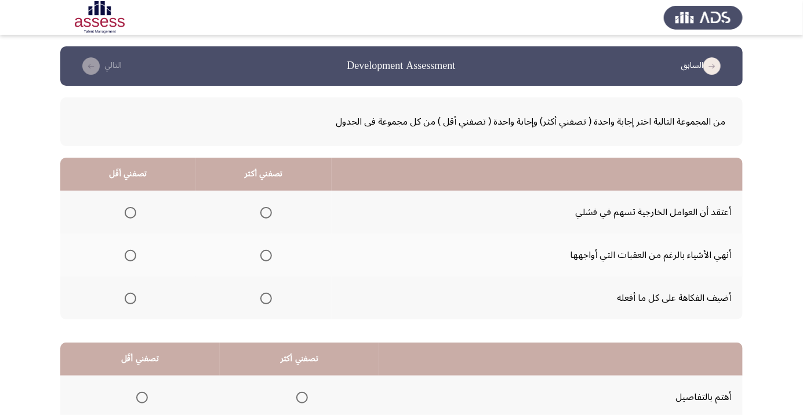
click at [266, 256] on span "Select an option" at bounding box center [266, 256] width 0 height 0
click at [265, 255] on input "Select an option" at bounding box center [266, 256] width 12 height 12
click at [134, 216] on span "Select an option" at bounding box center [131, 213] width 12 height 12
click at [134, 216] on input "Select an option" at bounding box center [131, 213] width 12 height 12
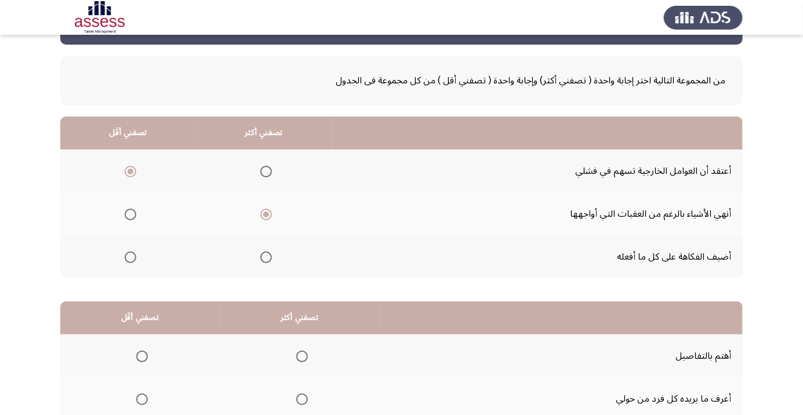
scroll to position [114, 0]
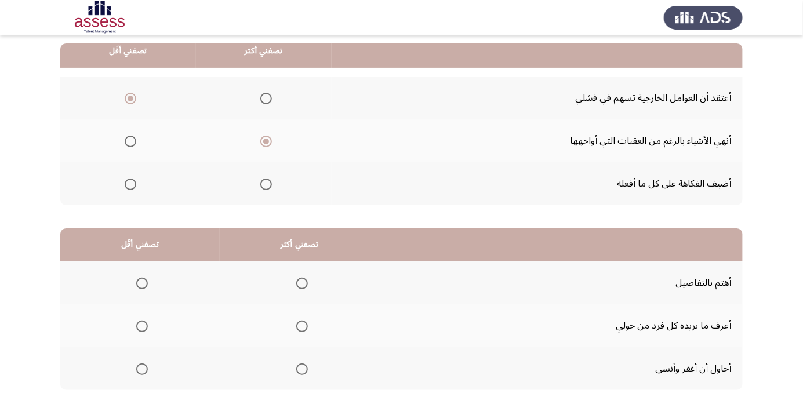
click at [306, 370] on span "Select an option" at bounding box center [302, 369] width 12 height 12
click at [306, 370] on input "Select an option" at bounding box center [302, 369] width 12 height 12
click at [142, 326] on span "Select an option" at bounding box center [142, 326] width 0 height 0
click at [142, 325] on input "Select an option" at bounding box center [142, 327] width 12 height 12
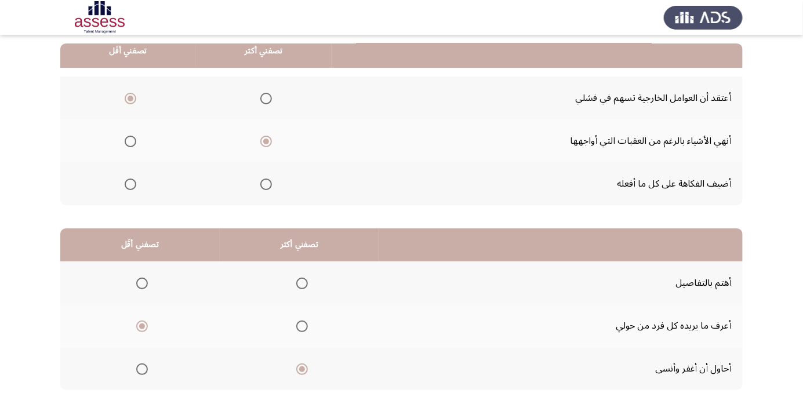
scroll to position [0, 0]
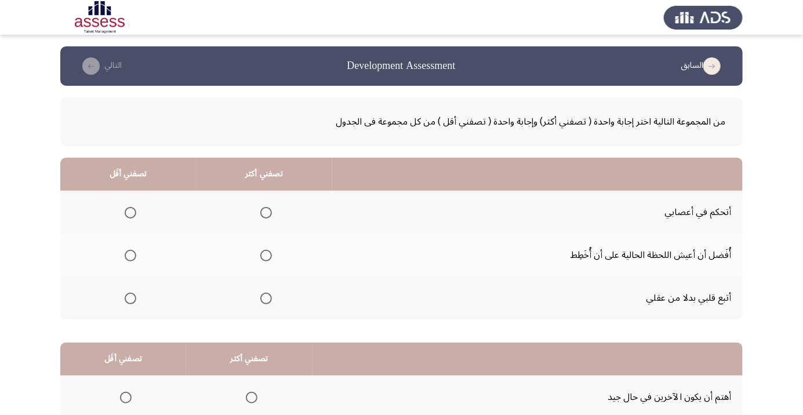
click at [266, 213] on span "Select an option" at bounding box center [266, 213] width 0 height 0
click at [263, 212] on input "Select an option" at bounding box center [266, 213] width 12 height 12
click at [130, 299] on span "Select an option" at bounding box center [130, 299] width 0 height 0
click at [129, 297] on input "Select an option" at bounding box center [131, 299] width 12 height 12
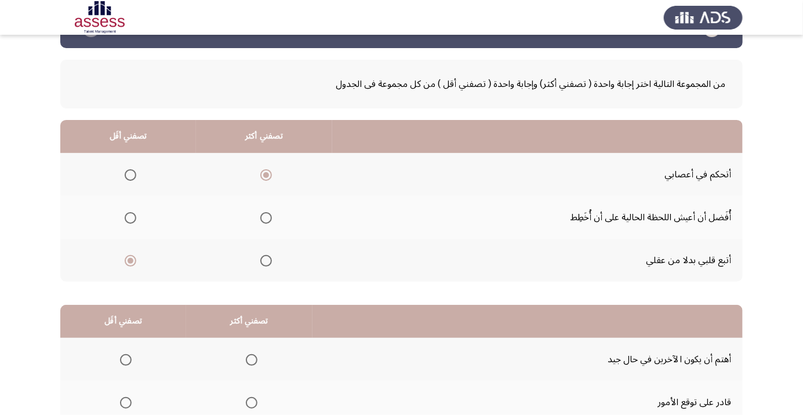
scroll to position [114, 0]
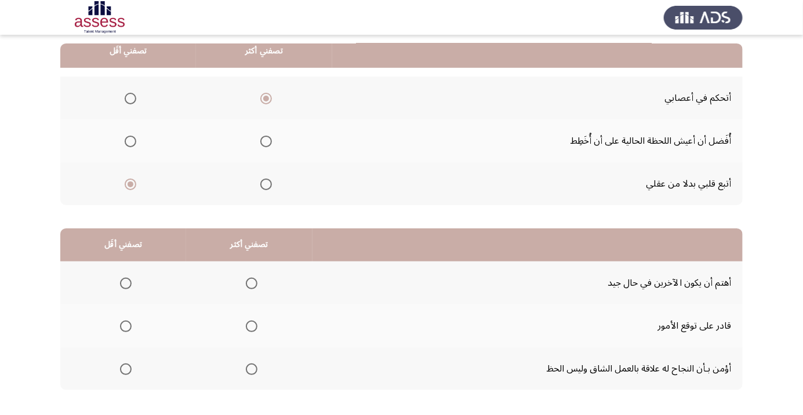
click at [252, 369] on span "Select an option" at bounding box center [252, 369] width 0 height 0
click at [248, 368] on input "Select an option" at bounding box center [252, 369] width 12 height 12
click at [126, 329] on span "Select an option" at bounding box center [126, 327] width 12 height 12
click at [126, 329] on input "Select an option" at bounding box center [126, 327] width 12 height 12
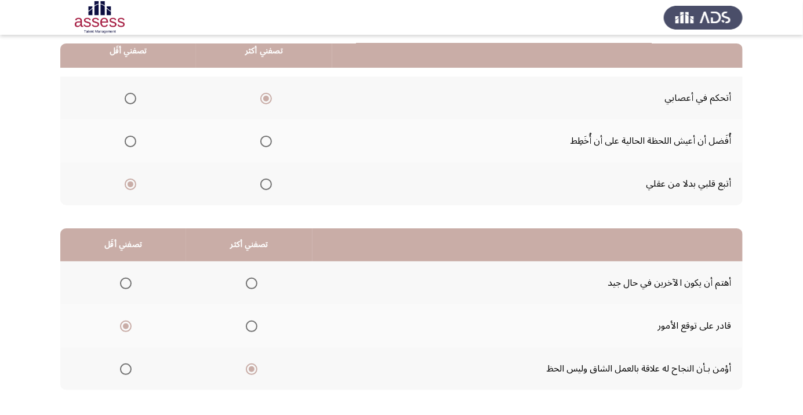
scroll to position [0, 0]
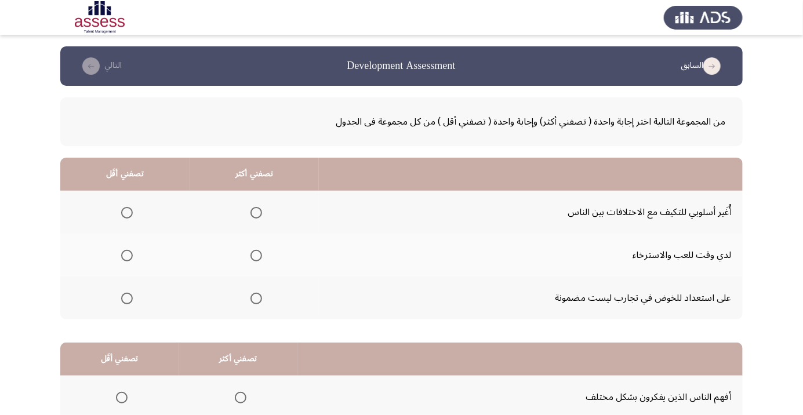
click at [255, 212] on span "Select an option" at bounding box center [256, 213] width 12 height 12
click at [255, 212] on input "Select an option" at bounding box center [256, 213] width 12 height 12
click at [130, 297] on span "Select an option" at bounding box center [127, 299] width 12 height 12
click at [130, 297] on input "Select an option" at bounding box center [127, 299] width 12 height 12
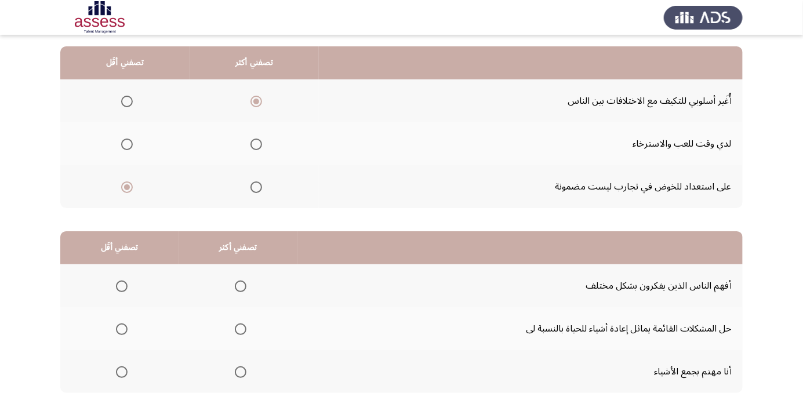
scroll to position [114, 0]
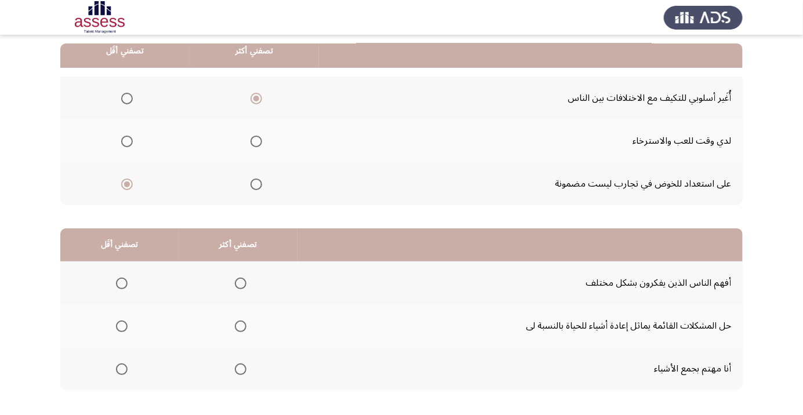
click at [239, 278] on span "Select an option" at bounding box center [241, 284] width 12 height 12
click at [239, 278] on input "Select an option" at bounding box center [241, 284] width 12 height 12
click at [121, 368] on span "Select an option" at bounding box center [122, 369] width 12 height 12
click at [121, 368] on input "Select an option" at bounding box center [122, 369] width 12 height 12
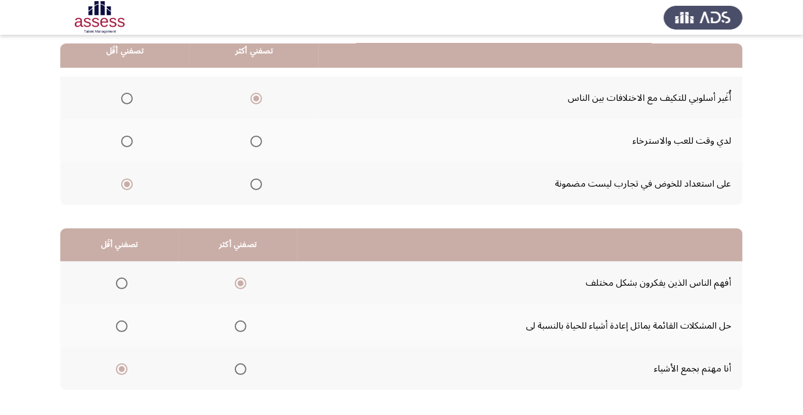
scroll to position [0, 0]
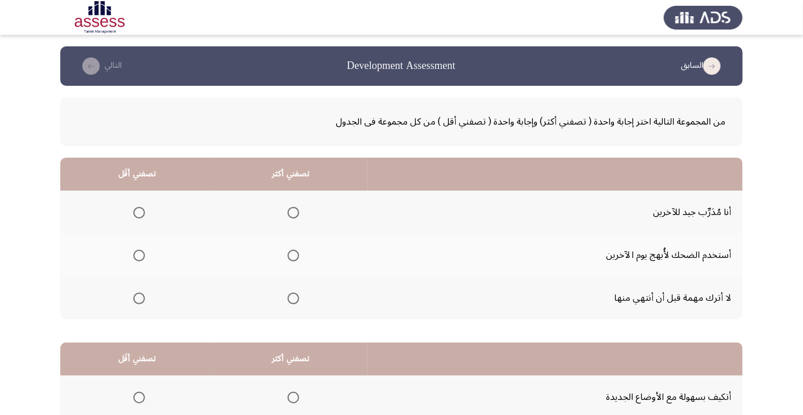
click at [288, 214] on span "Select an option" at bounding box center [294, 213] width 12 height 12
click at [288, 214] on input "Select an option" at bounding box center [294, 213] width 12 height 12
click at [140, 260] on span "Select an option" at bounding box center [139, 256] width 12 height 12
click at [140, 260] on input "Select an option" at bounding box center [139, 256] width 12 height 12
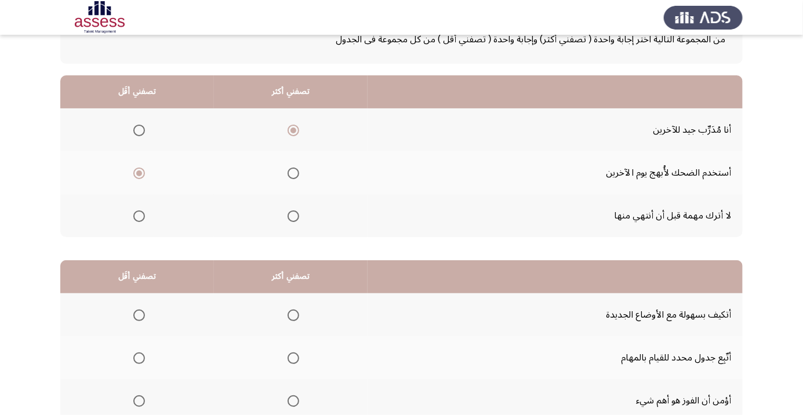
scroll to position [114, 0]
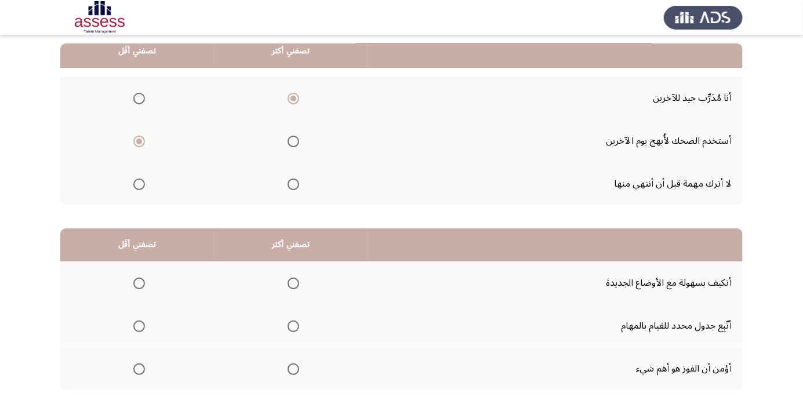
click at [293, 283] on span "Select an option" at bounding box center [293, 283] width 0 height 0
click at [292, 282] on input "Select an option" at bounding box center [294, 284] width 12 height 12
click at [141, 330] on span "Select an option" at bounding box center [139, 327] width 12 height 12
click at [141, 330] on input "Select an option" at bounding box center [139, 327] width 12 height 12
click at [295, 326] on span "Select an option" at bounding box center [294, 327] width 12 height 12
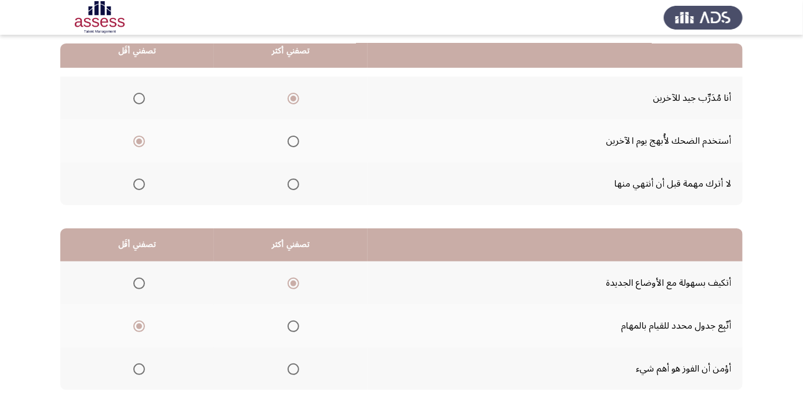
click at [295, 326] on input "Select an option" at bounding box center [294, 327] width 12 height 12
click at [141, 371] on span "Select an option" at bounding box center [139, 369] width 12 height 12
click at [141, 371] on input "Select an option" at bounding box center [139, 369] width 12 height 12
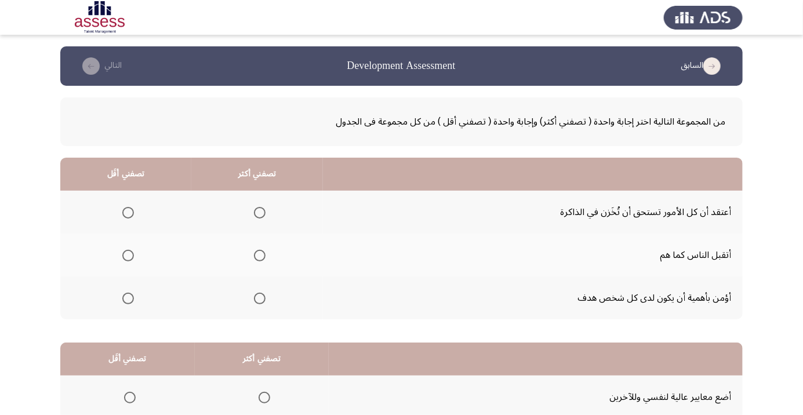
click at [260, 299] on span "Select an option" at bounding box center [260, 299] width 0 height 0
click at [260, 297] on input "Select an option" at bounding box center [260, 299] width 12 height 12
click at [128, 213] on span "Select an option" at bounding box center [128, 213] width 0 height 0
click at [128, 212] on input "Select an option" at bounding box center [128, 213] width 12 height 12
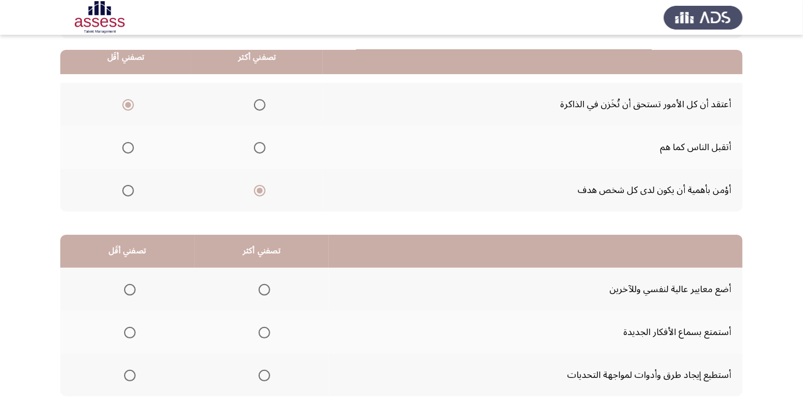
scroll to position [114, 0]
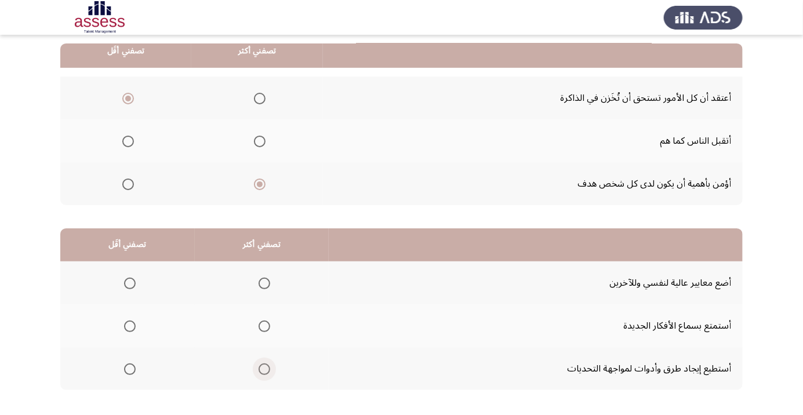
click at [264, 369] on span "Select an option" at bounding box center [264, 369] width 0 height 0
click at [261, 368] on input "Select an option" at bounding box center [265, 369] width 12 height 12
click at [132, 283] on span "Select an option" at bounding box center [130, 284] width 12 height 12
click at [132, 283] on input "Select an option" at bounding box center [130, 284] width 12 height 12
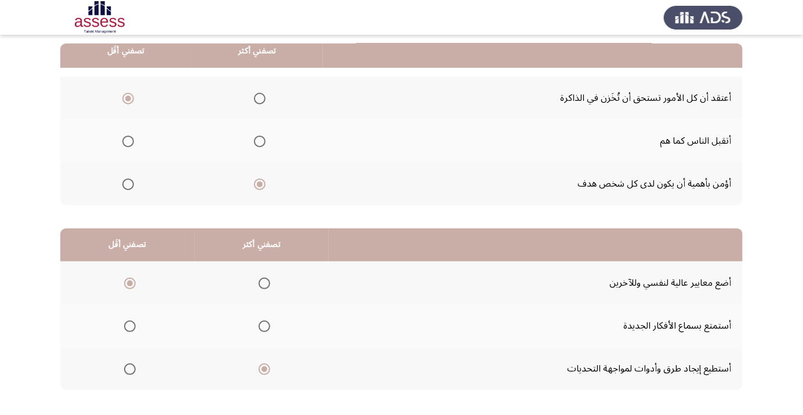
scroll to position [0, 0]
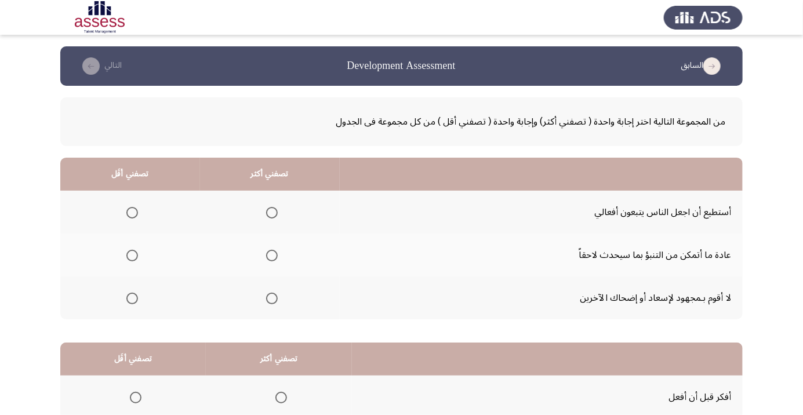
click at [272, 213] on span "Select an option" at bounding box center [272, 213] width 0 height 0
click at [270, 212] on input "Select an option" at bounding box center [272, 213] width 12 height 12
click at [136, 299] on span "Select an option" at bounding box center [132, 299] width 12 height 12
click at [136, 299] on input "Select an option" at bounding box center [132, 299] width 12 height 12
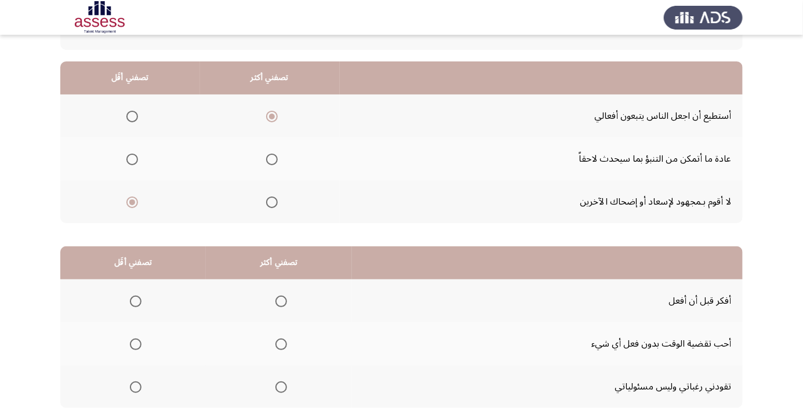
scroll to position [114, 0]
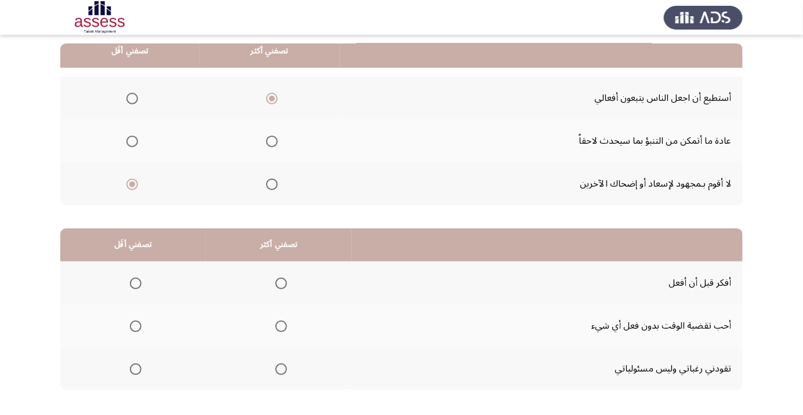
click at [278, 282] on span "Select an option" at bounding box center [281, 284] width 12 height 12
click at [278, 282] on input "Select an option" at bounding box center [281, 284] width 12 height 12
click at [136, 369] on span "Select an option" at bounding box center [136, 369] width 0 height 0
click at [134, 368] on input "Select an option" at bounding box center [136, 369] width 12 height 12
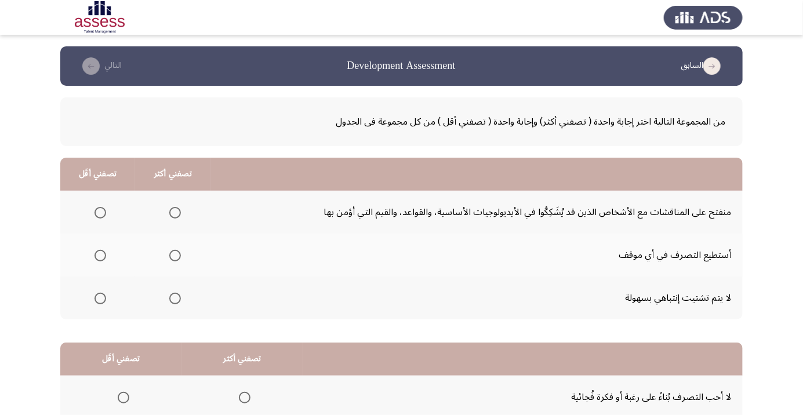
scroll to position [0, 0]
click at [190, 261] on th at bounding box center [172, 255] width 75 height 43
click at [178, 257] on span "Select an option" at bounding box center [175, 256] width 12 height 12
click at [178, 257] on input "Select an option" at bounding box center [175, 256] width 12 height 12
click at [103, 211] on span "Select an option" at bounding box center [100, 213] width 12 height 12
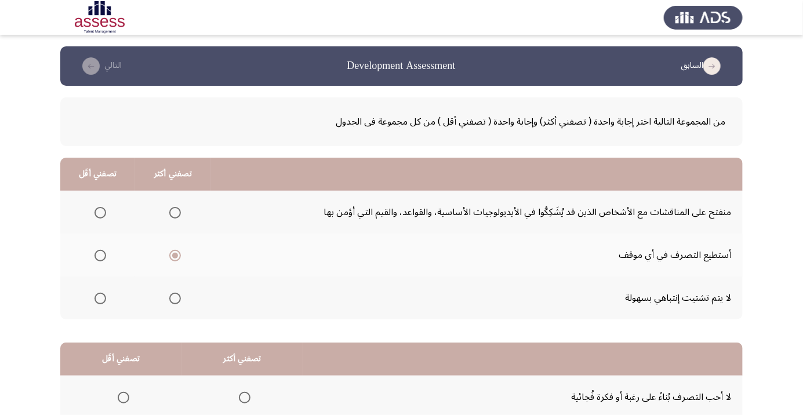
click at [103, 211] on input "Select an option" at bounding box center [100, 213] width 12 height 12
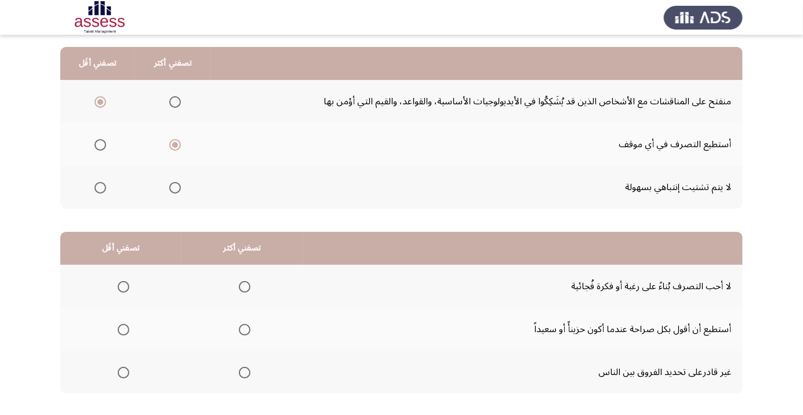
scroll to position [111, 0]
click at [245, 287] on span "Select an option" at bounding box center [245, 287] width 0 height 0
click at [242, 286] on input "Select an option" at bounding box center [245, 287] width 12 height 12
click at [123, 373] on span "Select an option" at bounding box center [123, 373] width 0 height 0
click at [122, 372] on input "Select an option" at bounding box center [124, 373] width 12 height 12
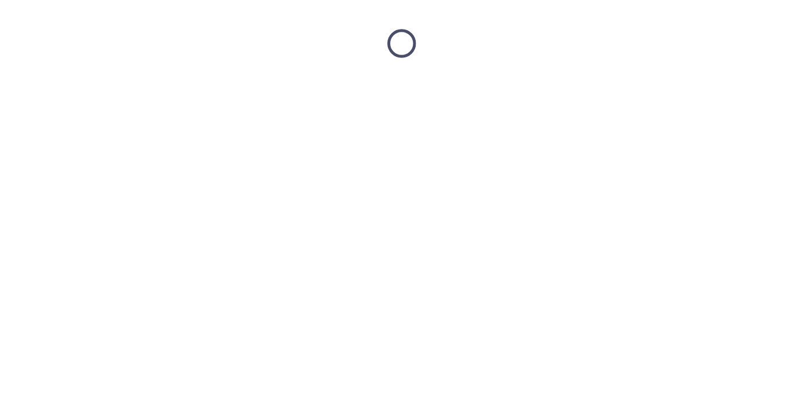
scroll to position [0, 0]
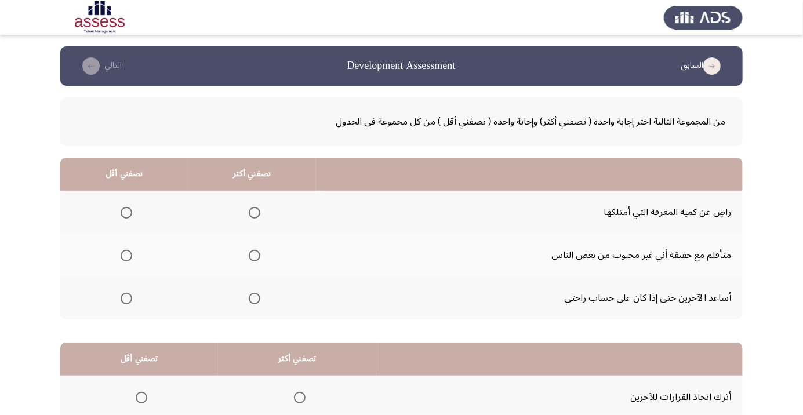
click at [126, 213] on span "Select an option" at bounding box center [126, 213] width 0 height 0
click at [125, 212] on input "Select an option" at bounding box center [127, 213] width 12 height 12
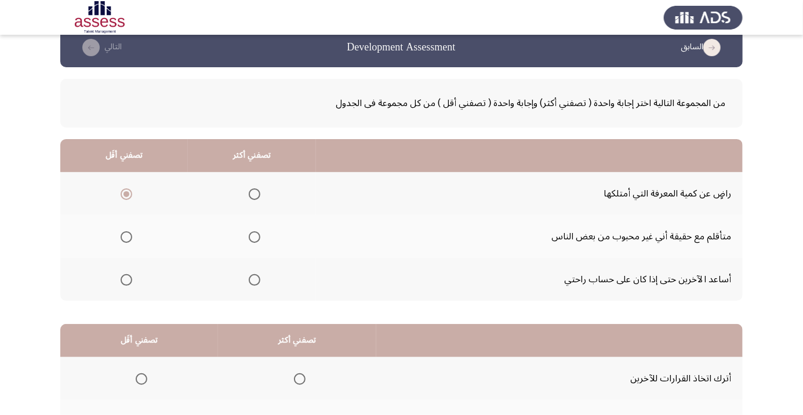
scroll to position [43, 0]
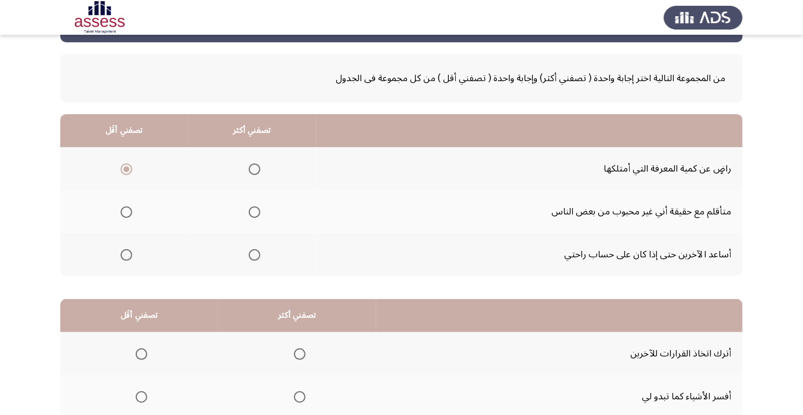
click at [257, 217] on span "Select an option" at bounding box center [255, 212] width 12 height 12
click at [257, 217] on input "Select an option" at bounding box center [255, 212] width 12 height 12
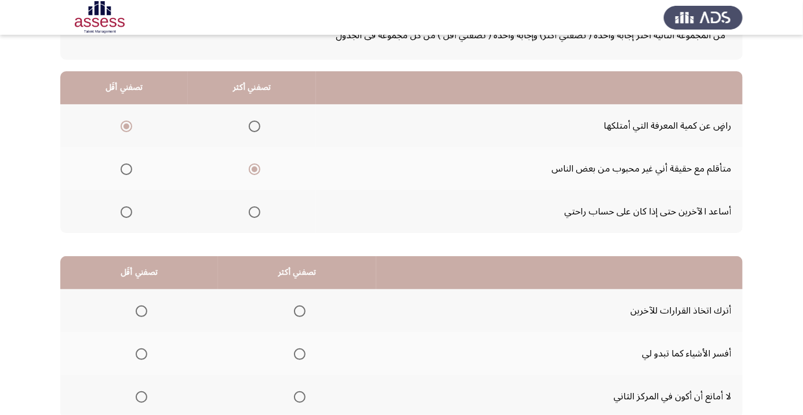
scroll to position [87, 0]
click at [316, 350] on th at bounding box center [297, 353] width 158 height 43
click at [306, 364] on th at bounding box center [297, 353] width 158 height 43
click at [299, 355] on span "Select an option" at bounding box center [300, 354] width 12 height 12
click at [299, 355] on input "Select an option" at bounding box center [300, 354] width 12 height 12
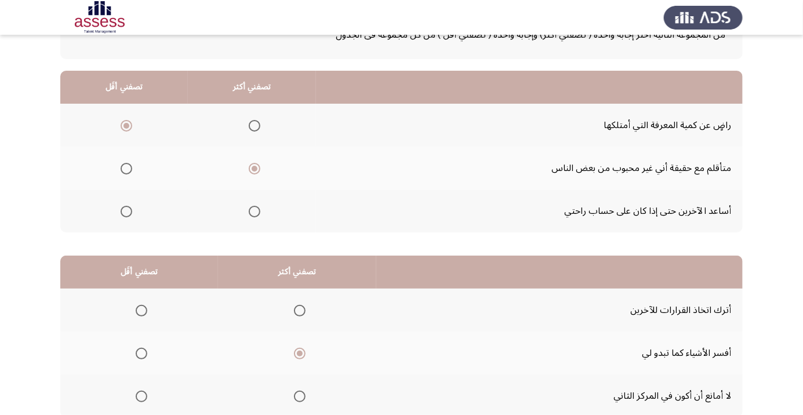
click at [146, 310] on span "Select an option" at bounding box center [142, 311] width 12 height 12
click at [146, 310] on input "Select an option" at bounding box center [142, 311] width 12 height 12
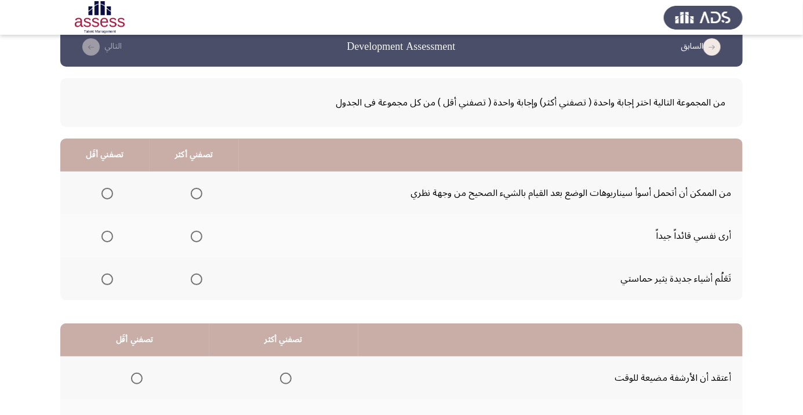
scroll to position [0, 0]
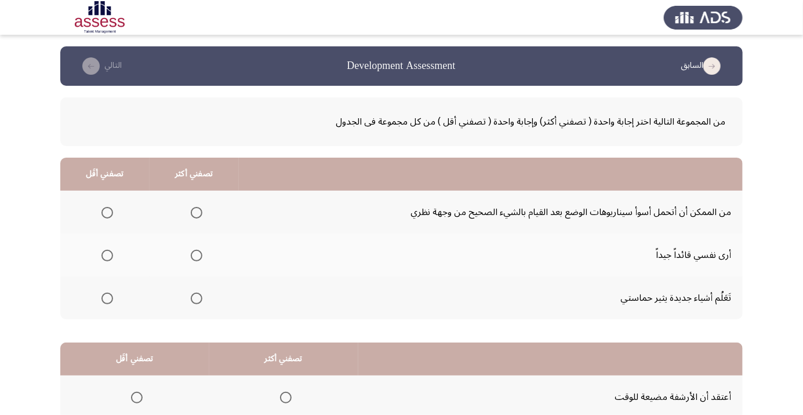
click at [197, 256] on span "Select an option" at bounding box center [197, 256] width 0 height 0
click at [194, 255] on input "Select an option" at bounding box center [197, 256] width 12 height 12
click at [107, 213] on span "Select an option" at bounding box center [107, 213] width 0 height 0
click at [106, 212] on input "Select an option" at bounding box center [107, 213] width 12 height 12
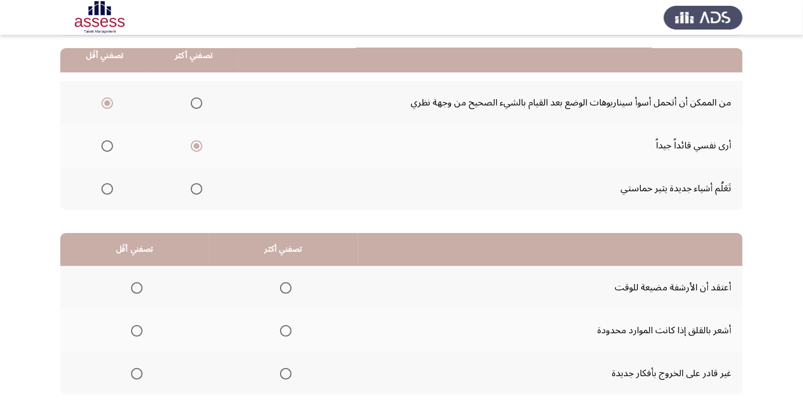
scroll to position [114, 0]
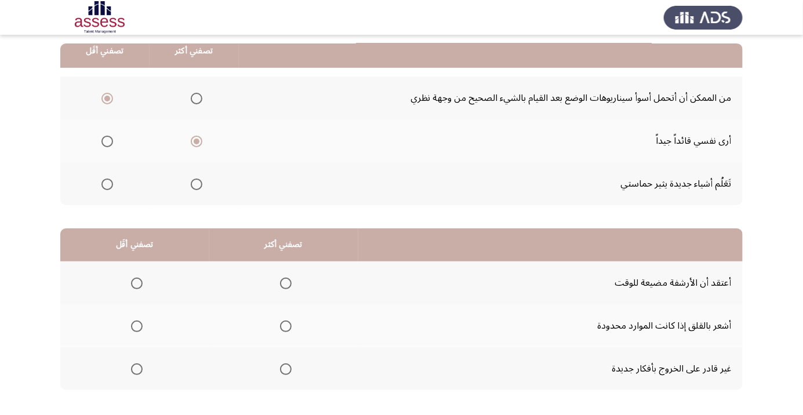
click at [139, 370] on span "Select an option" at bounding box center [137, 369] width 12 height 12
click at [139, 370] on input "Select an option" at bounding box center [137, 369] width 12 height 12
click at [286, 326] on span "Select an option" at bounding box center [286, 326] width 0 height 0
click at [284, 325] on input "Select an option" at bounding box center [286, 327] width 12 height 12
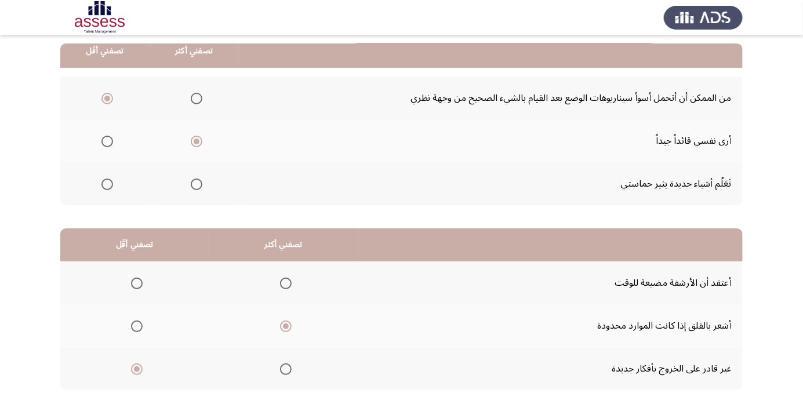
scroll to position [0, 0]
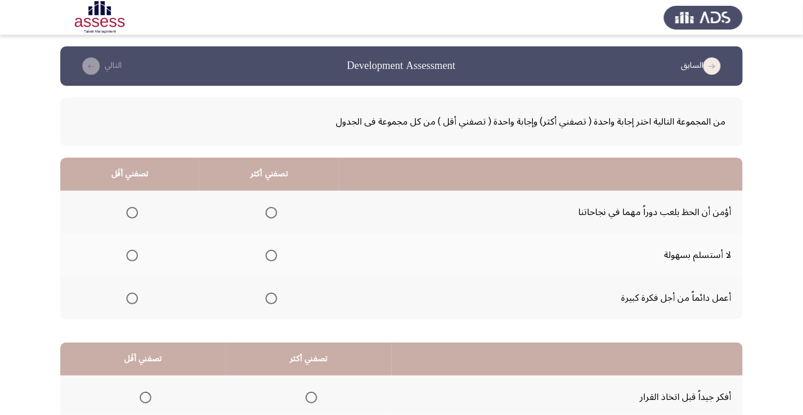
click at [271, 256] on span "Select an option" at bounding box center [271, 256] width 0 height 0
click at [269, 255] on input "Select an option" at bounding box center [272, 256] width 12 height 12
click at [137, 311] on th at bounding box center [129, 298] width 139 height 43
click at [132, 299] on span "Select an option" at bounding box center [132, 299] width 0 height 0
click at [131, 297] on input "Select an option" at bounding box center [132, 299] width 12 height 12
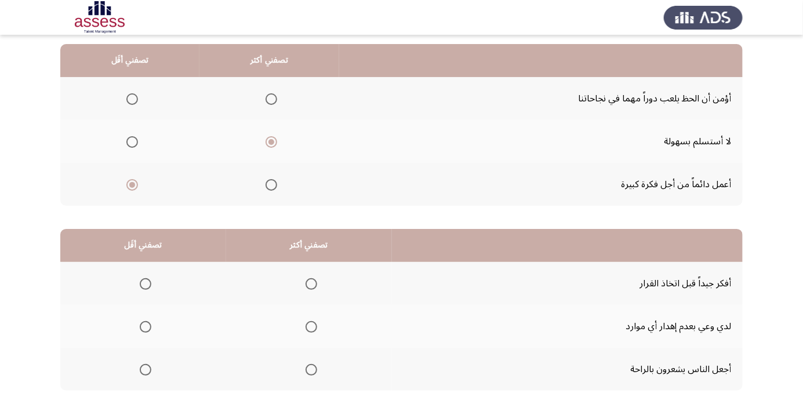
scroll to position [114, 0]
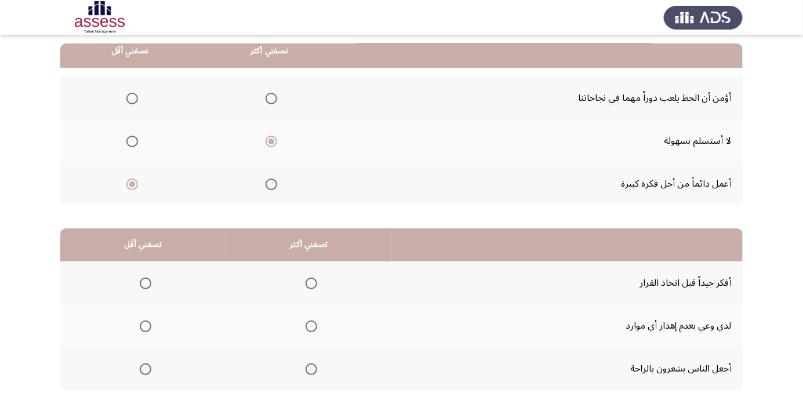
click at [311, 283] on span "Select an option" at bounding box center [311, 283] width 0 height 0
click at [308, 282] on input "Select an option" at bounding box center [312, 284] width 12 height 12
click at [144, 329] on span "Select an option" at bounding box center [146, 327] width 12 height 12
click at [144, 329] on input "Select an option" at bounding box center [146, 327] width 12 height 12
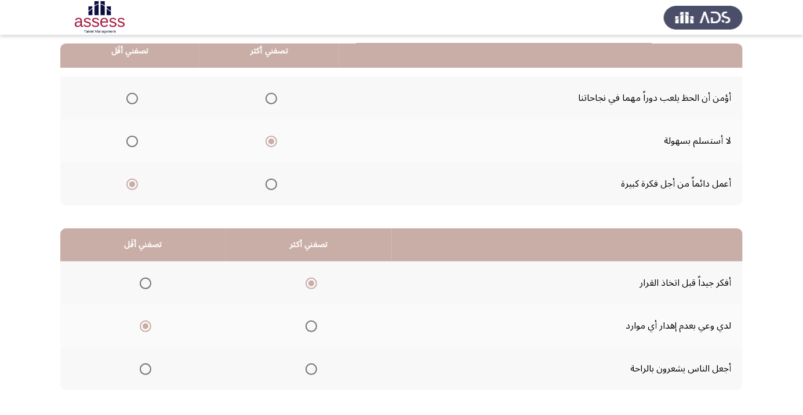
scroll to position [0, 0]
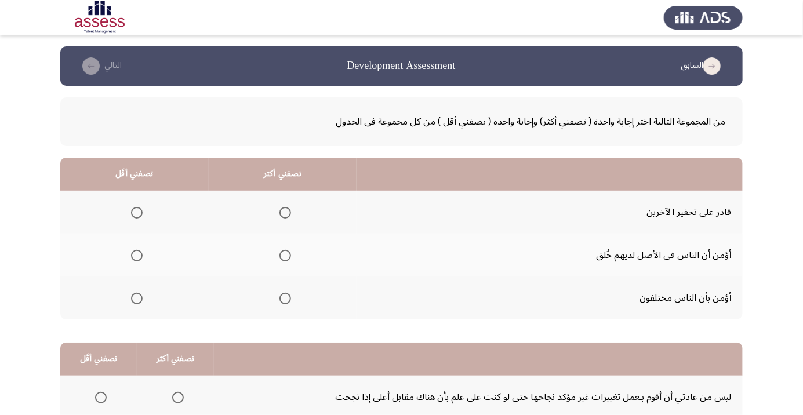
click at [283, 215] on span "Select an option" at bounding box center [285, 213] width 12 height 12
click at [283, 215] on input "Select an option" at bounding box center [285, 213] width 12 height 12
click at [138, 310] on th at bounding box center [134, 298] width 148 height 43
click at [133, 297] on span "Select an option" at bounding box center [137, 299] width 12 height 12
click at [133, 297] on input "Select an option" at bounding box center [137, 299] width 12 height 12
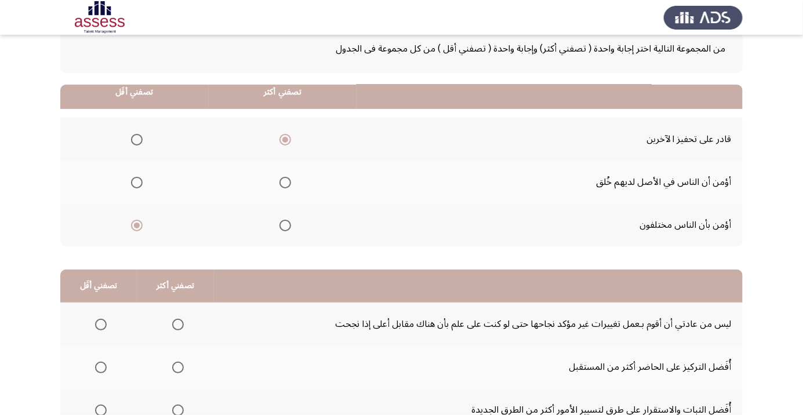
scroll to position [114, 0]
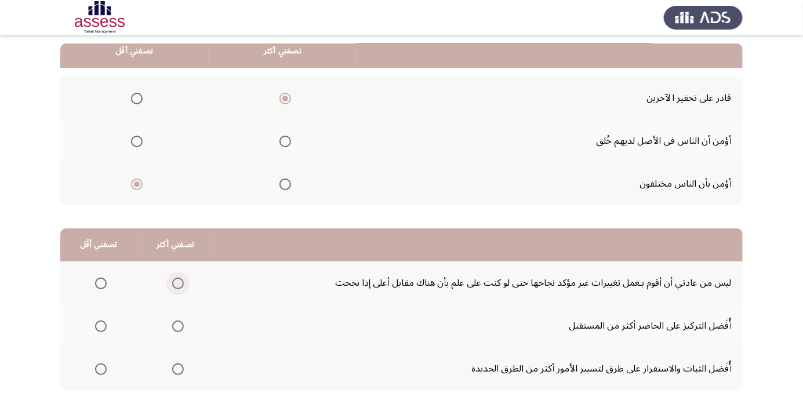
click at [176, 282] on span "Select an option" at bounding box center [178, 284] width 12 height 12
click at [176, 282] on input "Select an option" at bounding box center [178, 284] width 12 height 12
click at [100, 368] on span "Select an option" at bounding box center [101, 369] width 12 height 12
click at [100, 368] on input "Select an option" at bounding box center [101, 369] width 12 height 12
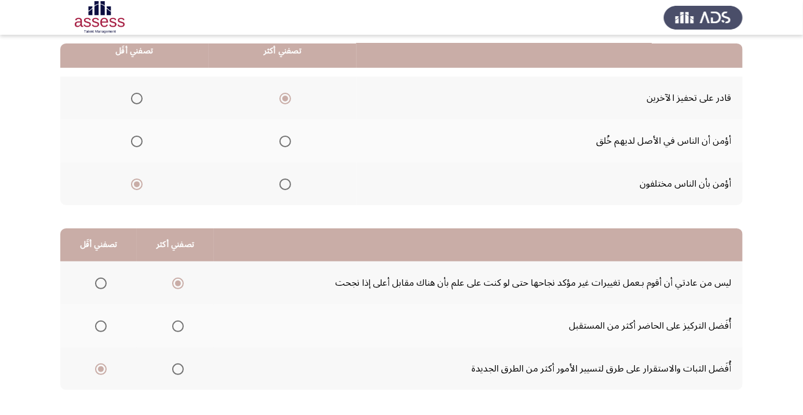
scroll to position [0, 0]
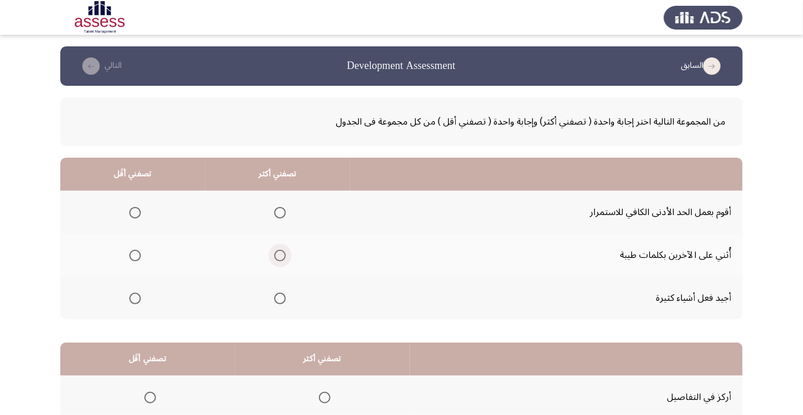
click at [275, 256] on span "Select an option" at bounding box center [280, 256] width 12 height 12
click at [275, 256] on input "Select an option" at bounding box center [280, 256] width 12 height 12
click at [134, 212] on span "Select an option" at bounding box center [135, 213] width 12 height 12
click at [134, 212] on input "Select an option" at bounding box center [135, 213] width 12 height 12
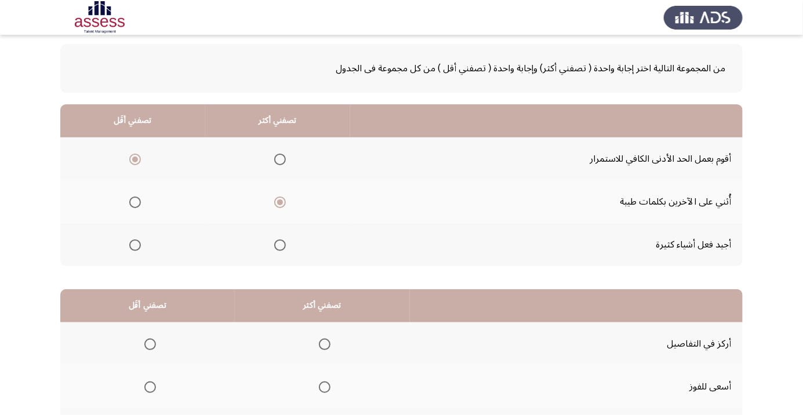
scroll to position [114, 0]
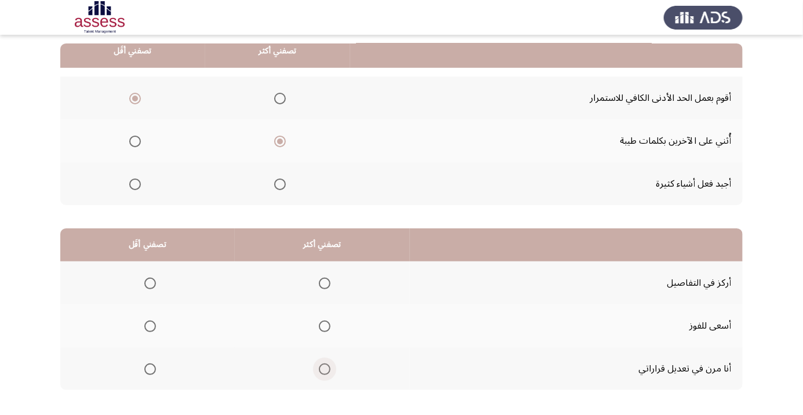
click at [325, 371] on span "Select an option" at bounding box center [325, 369] width 12 height 12
click at [325, 371] on input "Select an option" at bounding box center [325, 369] width 12 height 12
click at [150, 283] on span "Select an option" at bounding box center [150, 283] width 0 height 0
click at [148, 282] on input "Select an option" at bounding box center [150, 284] width 12 height 12
click at [325, 283] on span "Select an option" at bounding box center [325, 283] width 0 height 0
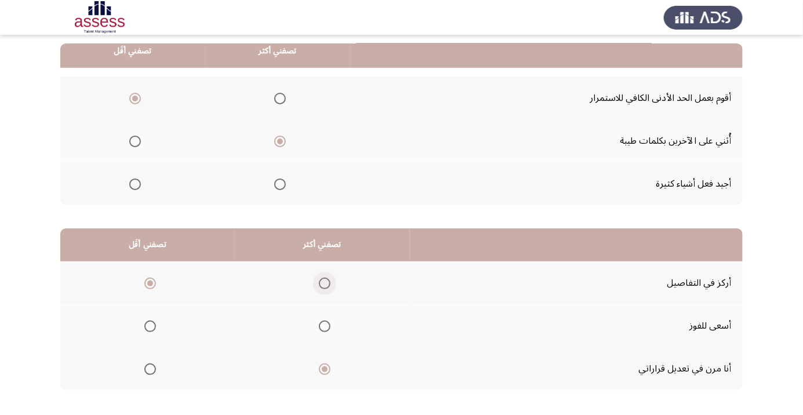
click at [322, 282] on input "Select an option" at bounding box center [325, 284] width 12 height 12
click at [150, 369] on span "Select an option" at bounding box center [150, 369] width 0 height 0
click at [148, 368] on input "Select an option" at bounding box center [150, 369] width 12 height 12
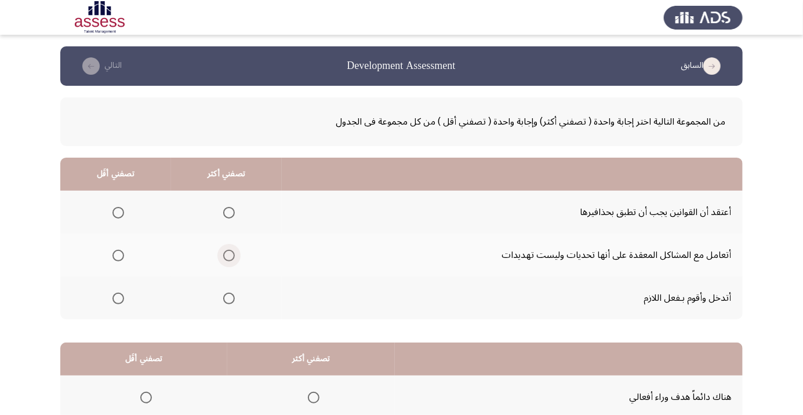
click at [229, 256] on span "Select an option" at bounding box center [229, 256] width 0 height 0
click at [228, 255] on input "Select an option" at bounding box center [229, 256] width 12 height 12
click at [122, 299] on span "Select an option" at bounding box center [118, 299] width 12 height 12
click at [122, 299] on input "Select an option" at bounding box center [118, 299] width 12 height 12
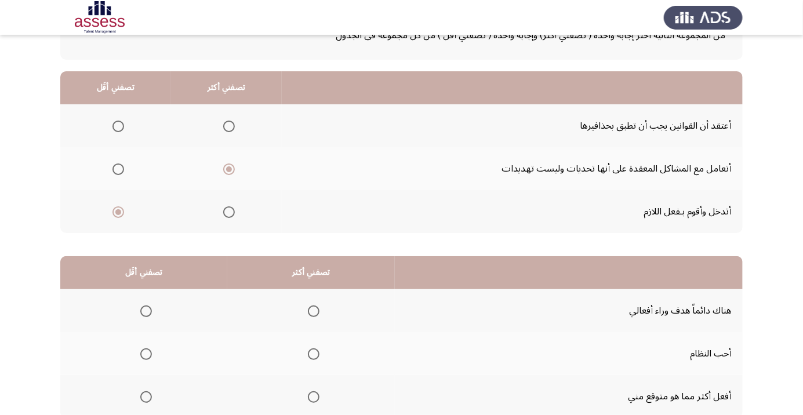
scroll to position [114, 0]
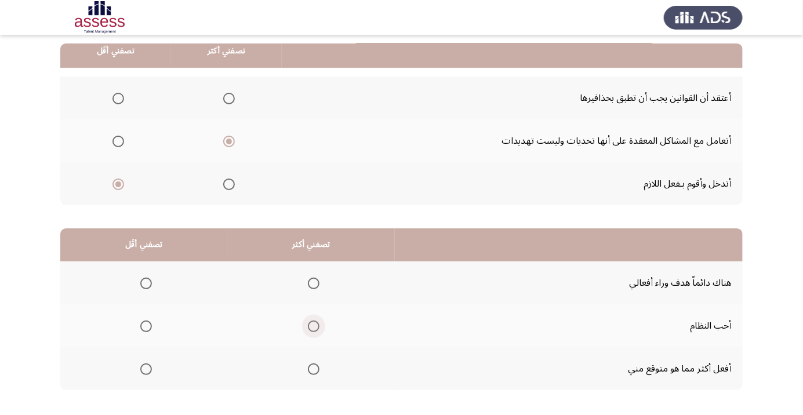
click at [311, 325] on span "Select an option" at bounding box center [314, 327] width 12 height 12
click at [311, 325] on input "Select an option" at bounding box center [314, 327] width 12 height 12
click at [146, 283] on span "Select an option" at bounding box center [146, 283] width 0 height 0
click at [146, 282] on input "Select an option" at bounding box center [146, 284] width 12 height 12
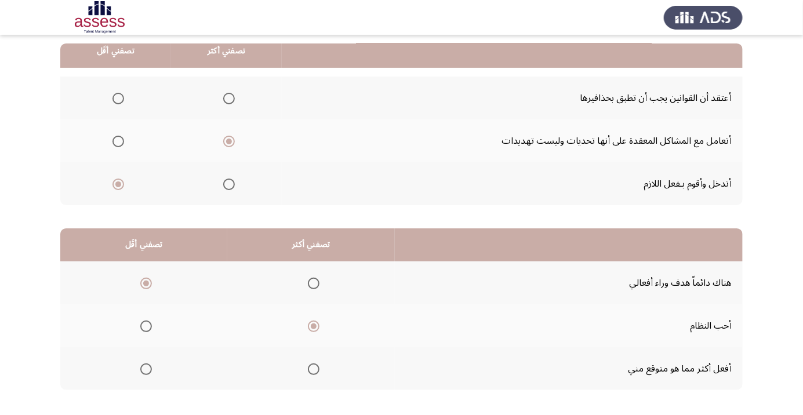
scroll to position [0, 0]
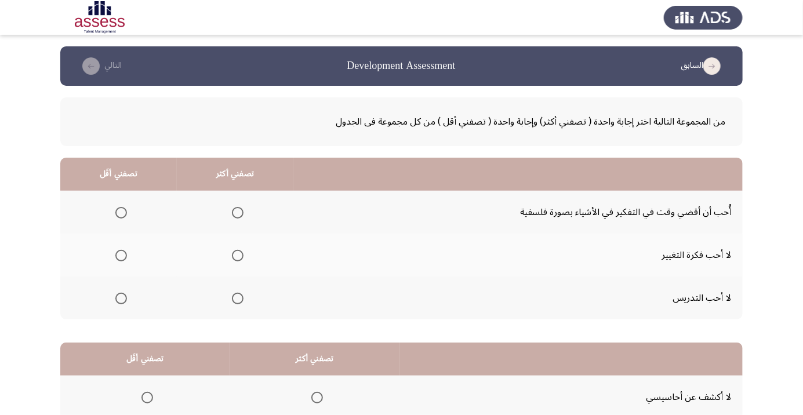
click at [235, 212] on span "Select an option" at bounding box center [238, 213] width 12 height 12
click at [235, 212] on input "Select an option" at bounding box center [238, 213] width 12 height 12
click at [133, 260] on th at bounding box center [118, 255] width 117 height 43
click at [121, 256] on span "Select an option" at bounding box center [121, 256] width 0 height 0
click at [120, 255] on input "Select an option" at bounding box center [121, 256] width 12 height 12
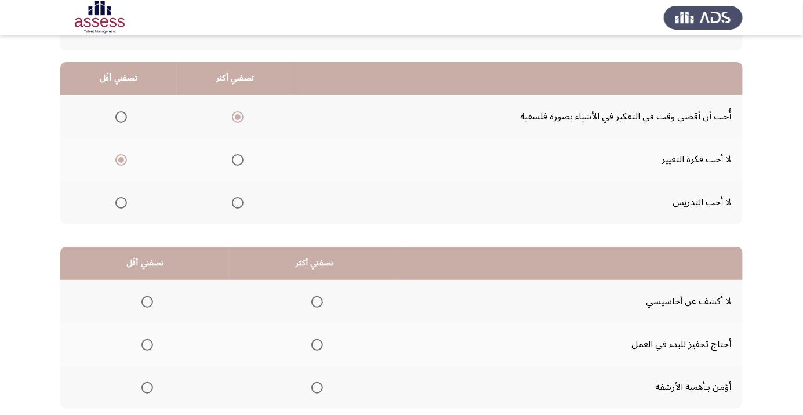
scroll to position [100, 0]
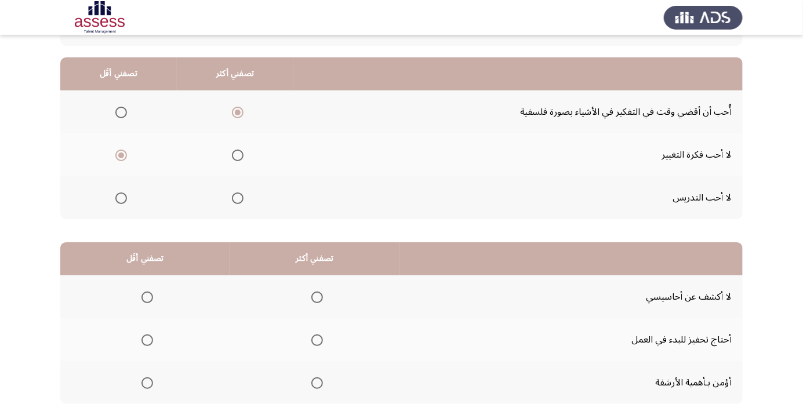
click at [315, 296] on span "Select an option" at bounding box center [317, 298] width 12 height 12
click at [315, 296] on input "Select an option" at bounding box center [317, 298] width 12 height 12
click at [151, 383] on span "Select an option" at bounding box center [147, 383] width 12 height 12
click at [151, 383] on input "Select an option" at bounding box center [147, 383] width 12 height 12
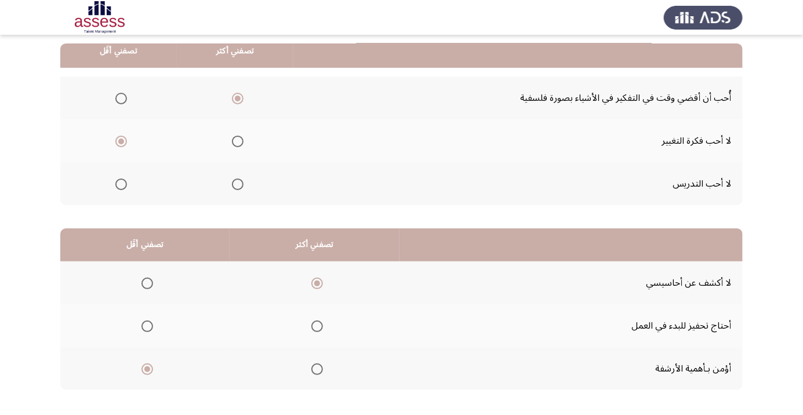
click at [315, 325] on span "Select an option" at bounding box center [317, 327] width 12 height 12
click at [315, 325] on input "Select an option" at bounding box center [317, 327] width 12 height 12
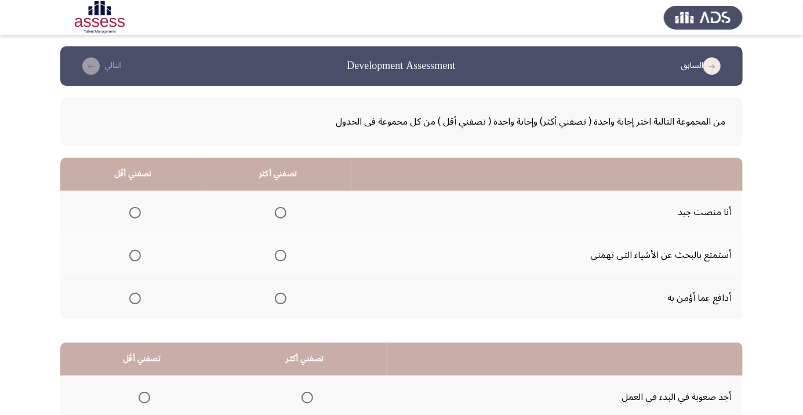
click at [275, 259] on span "Select an option" at bounding box center [281, 256] width 12 height 12
click at [275, 259] on input "Select an option" at bounding box center [281, 256] width 12 height 12
click at [135, 213] on span "Select an option" at bounding box center [135, 213] width 0 height 0
click at [134, 212] on input "Select an option" at bounding box center [135, 213] width 12 height 12
click at [281, 213] on span "Select an option" at bounding box center [281, 213] width 0 height 0
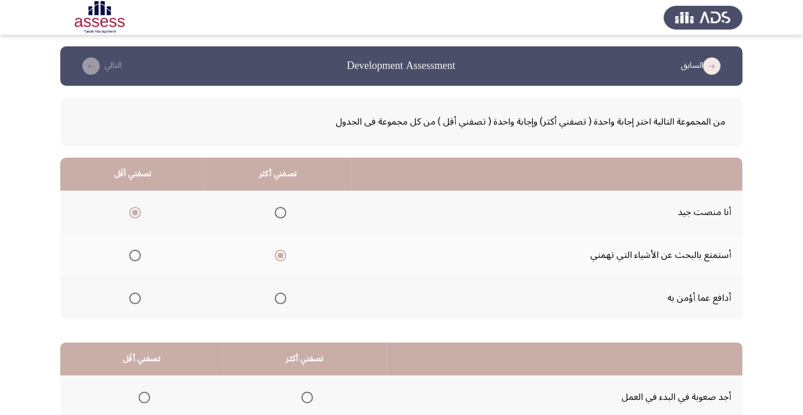
click at [279, 212] on input "Select an option" at bounding box center [281, 213] width 12 height 12
click at [135, 256] on span "Select an option" at bounding box center [135, 256] width 0 height 0
click at [134, 255] on input "Select an option" at bounding box center [135, 256] width 12 height 12
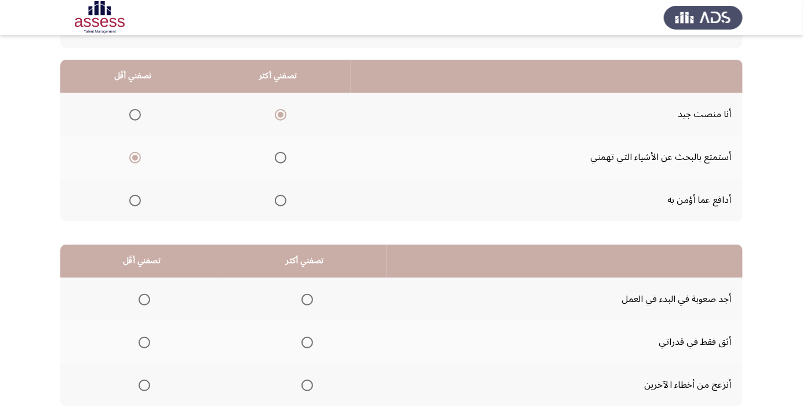
scroll to position [100, 0]
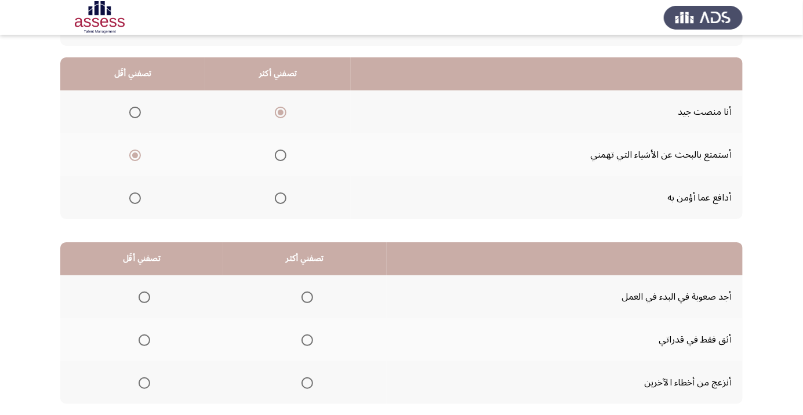
click at [306, 342] on span "Select an option" at bounding box center [307, 341] width 12 height 12
click at [306, 342] on input "Select an option" at bounding box center [307, 341] width 12 height 12
click at [143, 296] on span "Select an option" at bounding box center [145, 298] width 12 height 12
click at [143, 296] on input "Select an option" at bounding box center [145, 298] width 12 height 12
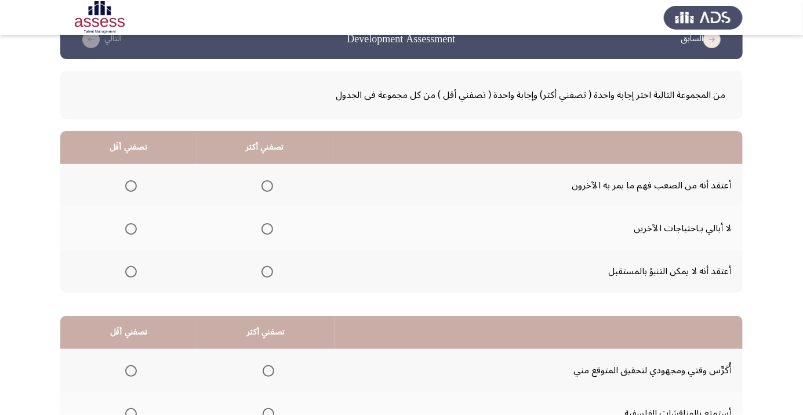
scroll to position [25, 0]
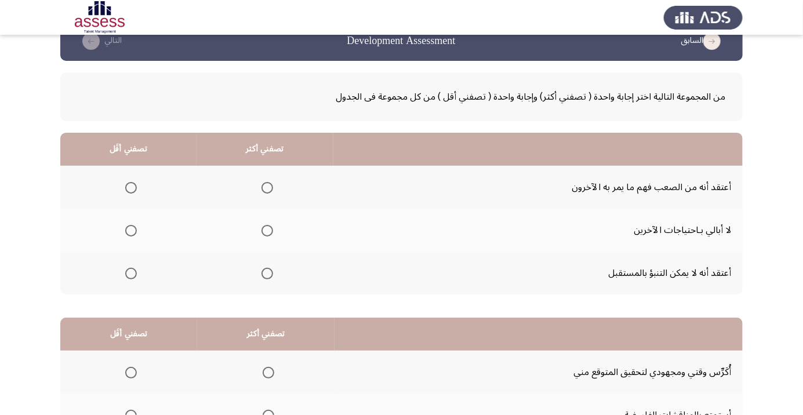
click at [267, 274] on span "Select an option" at bounding box center [267, 274] width 0 height 0
click at [266, 272] on input "Select an option" at bounding box center [267, 274] width 12 height 12
click at [130, 230] on span "Select an option" at bounding box center [131, 231] width 12 height 12
click at [130, 230] on input "Select an option" at bounding box center [131, 231] width 12 height 12
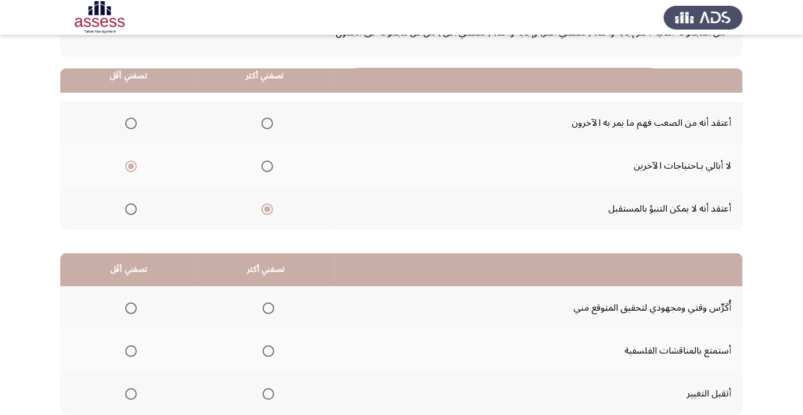
scroll to position [114, 0]
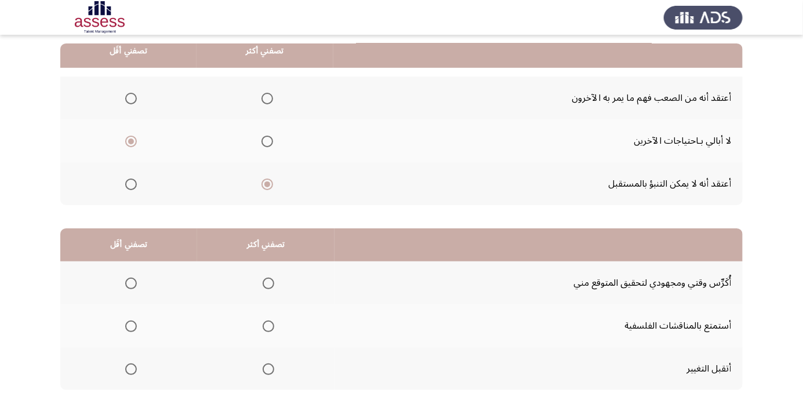
click at [270, 368] on span "Select an option" at bounding box center [269, 369] width 12 height 12
click at [270, 368] on input "Select an option" at bounding box center [269, 369] width 12 height 12
click at [132, 329] on span "Select an option" at bounding box center [131, 327] width 12 height 12
click at [132, 329] on input "Select an option" at bounding box center [131, 327] width 12 height 12
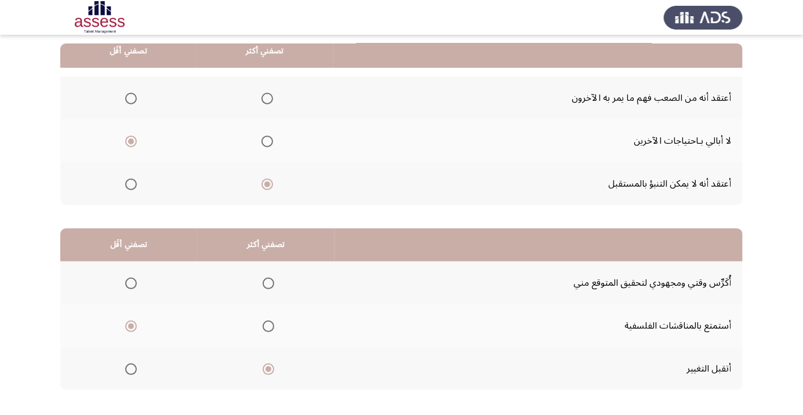
scroll to position [0, 0]
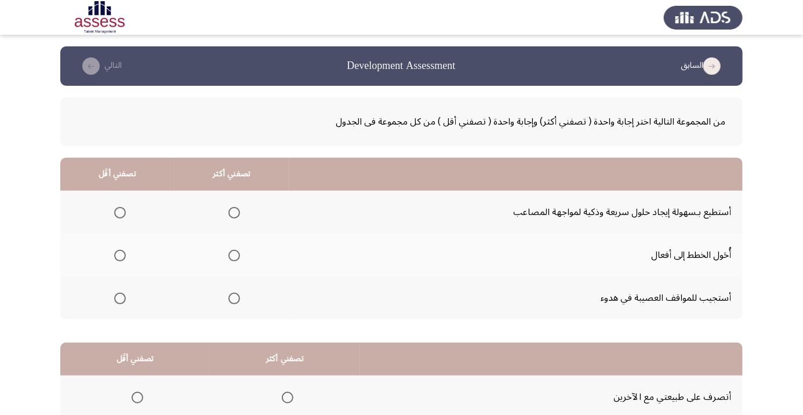
click at [234, 213] on span "Select an option" at bounding box center [234, 213] width 0 height 0
click at [231, 212] on input "Select an option" at bounding box center [234, 213] width 12 height 12
click at [120, 303] on span "Select an option" at bounding box center [120, 299] width 12 height 12
click at [120, 303] on input "Select an option" at bounding box center [120, 299] width 12 height 12
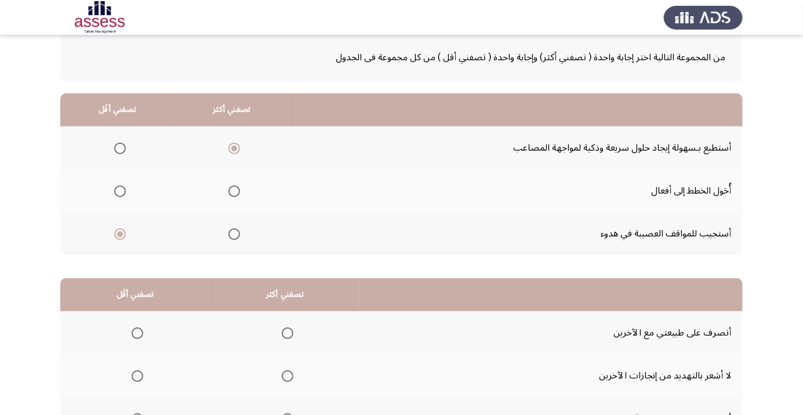
scroll to position [114, 0]
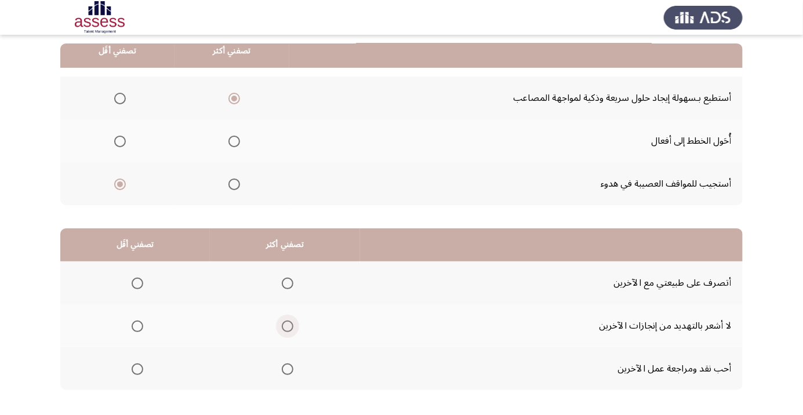
click at [286, 325] on span "Select an option" at bounding box center [288, 327] width 12 height 12
click at [286, 325] on input "Select an option" at bounding box center [288, 327] width 12 height 12
click at [137, 369] on span "Select an option" at bounding box center [137, 369] width 0 height 0
click at [137, 368] on input "Select an option" at bounding box center [138, 369] width 12 height 12
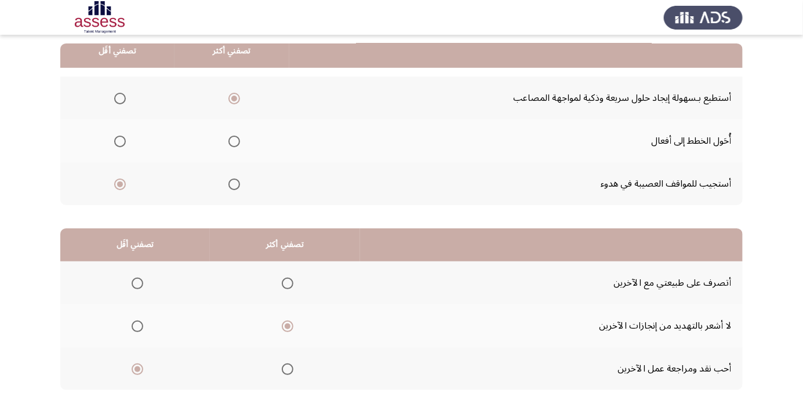
scroll to position [0, 0]
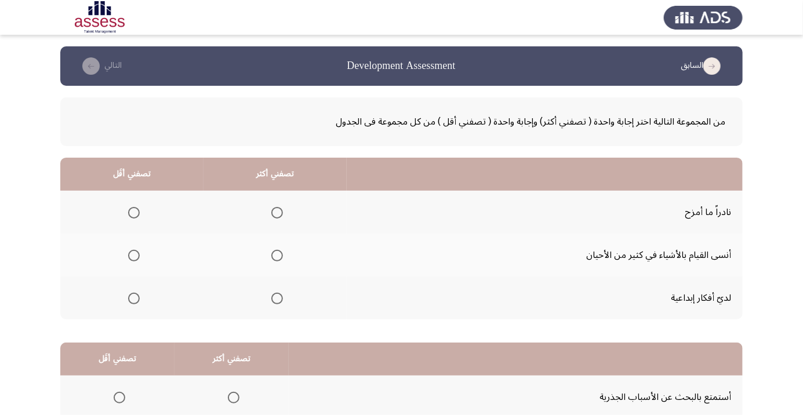
click at [272, 299] on span "Select an option" at bounding box center [277, 299] width 12 height 12
click at [272, 299] on input "Select an option" at bounding box center [277, 299] width 12 height 12
click at [133, 212] on span "Select an option" at bounding box center [134, 213] width 12 height 12
click at [133, 212] on input "Select an option" at bounding box center [134, 213] width 12 height 12
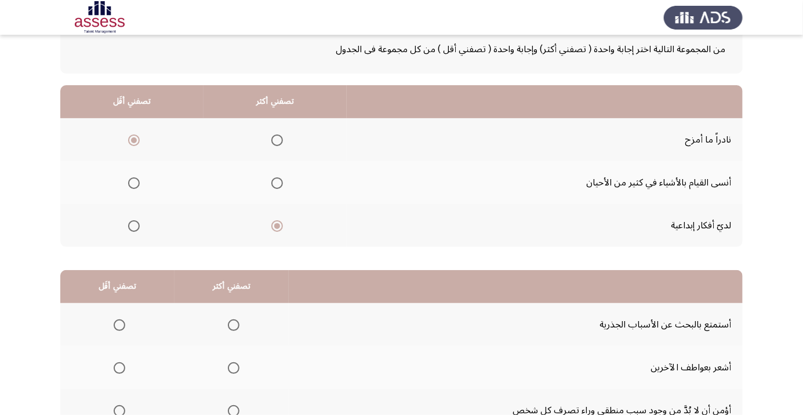
scroll to position [114, 0]
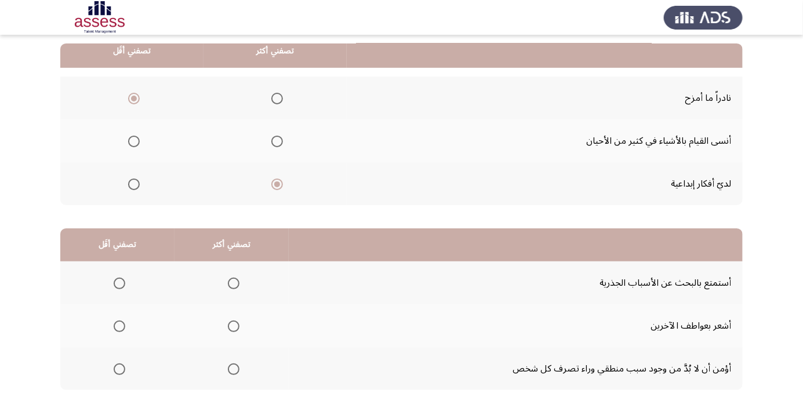
click at [232, 321] on span "Select an option" at bounding box center [234, 327] width 12 height 12
click at [232, 321] on input "Select an option" at bounding box center [234, 327] width 12 height 12
click at [119, 369] on span "Select an option" at bounding box center [119, 369] width 0 height 0
click at [119, 368] on input "Select an option" at bounding box center [120, 369] width 12 height 12
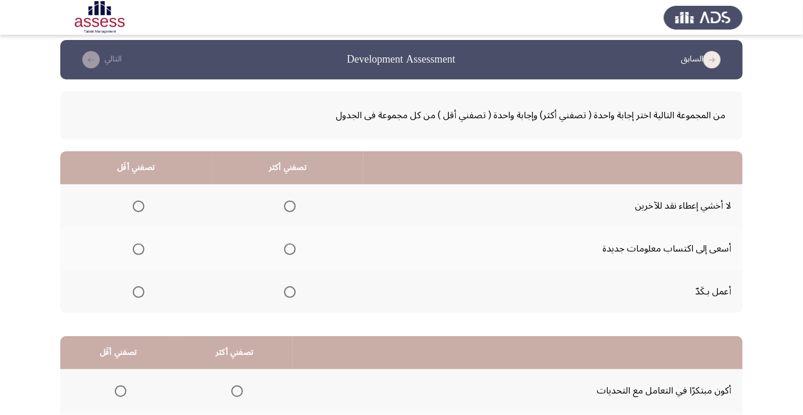
scroll to position [26, 0]
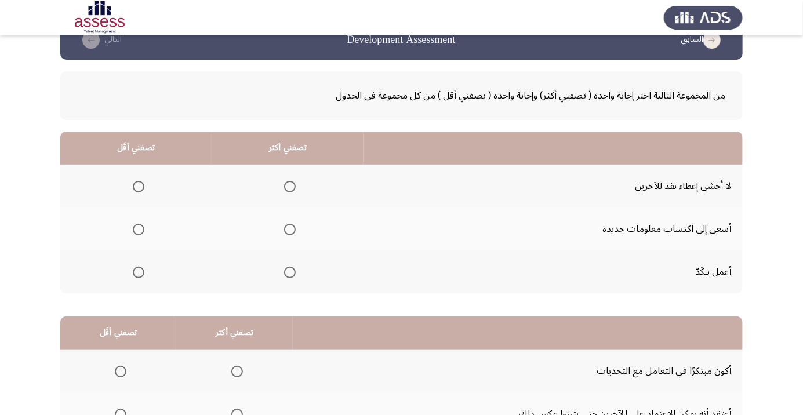
click at [290, 187] on span "Select an option" at bounding box center [290, 187] width 0 height 0
click at [289, 186] on input "Select an option" at bounding box center [290, 187] width 12 height 12
click at [290, 230] on span "Select an option" at bounding box center [290, 230] width 0 height 0
click at [289, 228] on input "Select an option" at bounding box center [290, 230] width 12 height 12
click at [139, 187] on span "Select an option" at bounding box center [139, 187] width 0 height 0
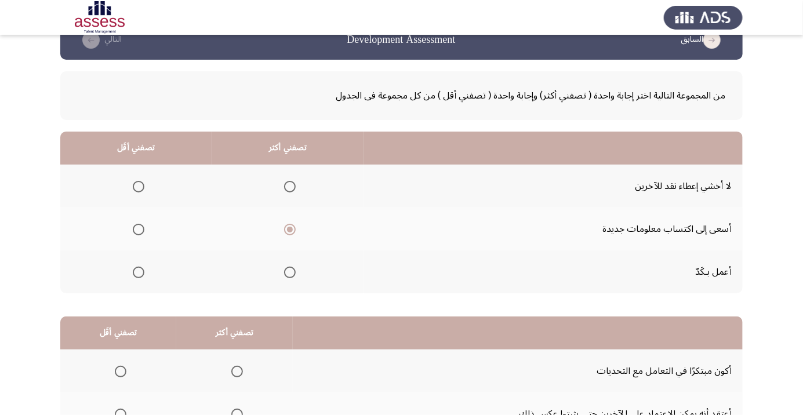
click at [138, 186] on input "Select an option" at bounding box center [139, 187] width 12 height 12
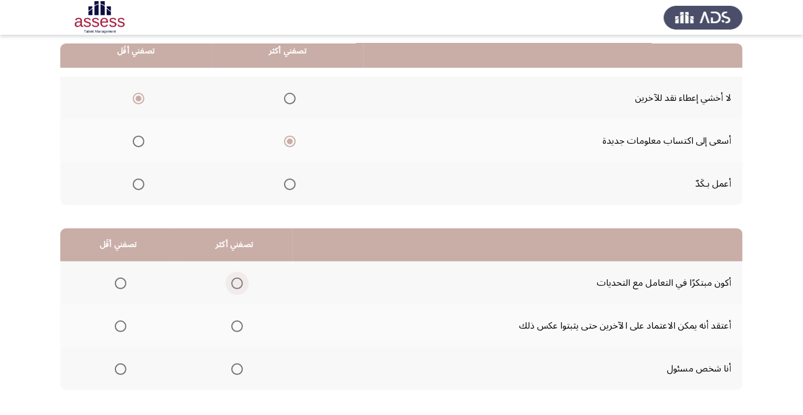
click at [237, 283] on span "Select an option" at bounding box center [237, 283] width 0 height 0
click at [235, 282] on input "Select an option" at bounding box center [237, 284] width 12 height 12
click at [121, 371] on span "Select an option" at bounding box center [121, 369] width 12 height 12
click at [121, 371] on input "Select an option" at bounding box center [121, 369] width 12 height 12
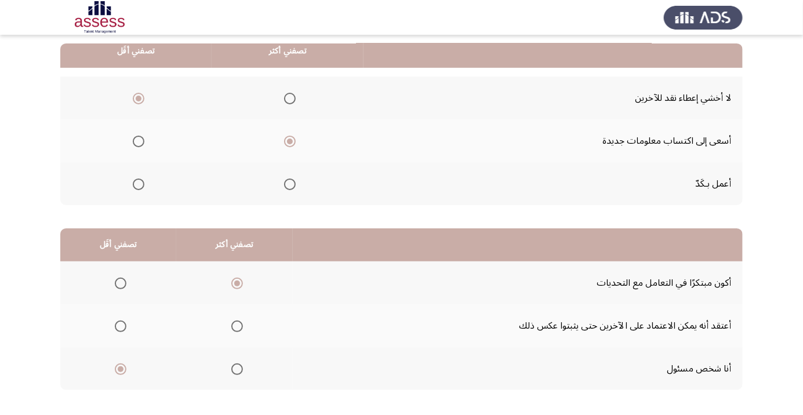
scroll to position [0, 0]
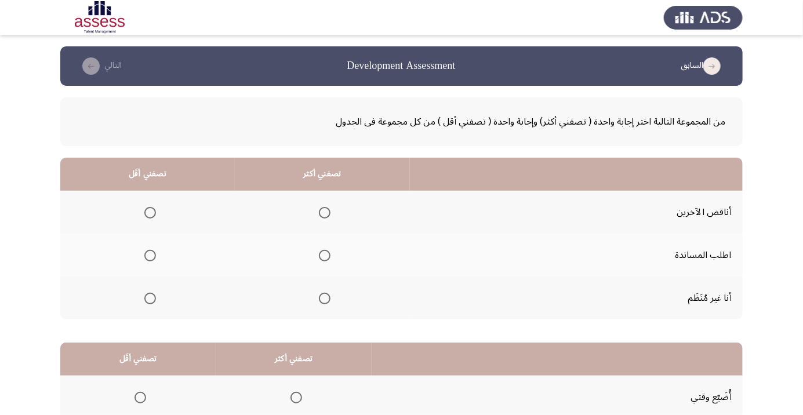
click at [325, 256] on span "Select an option" at bounding box center [325, 256] width 0 height 0
click at [322, 255] on input "Select an option" at bounding box center [325, 256] width 12 height 12
click at [150, 213] on span "Select an option" at bounding box center [150, 213] width 0 height 0
click at [148, 212] on input "Select an option" at bounding box center [150, 213] width 12 height 12
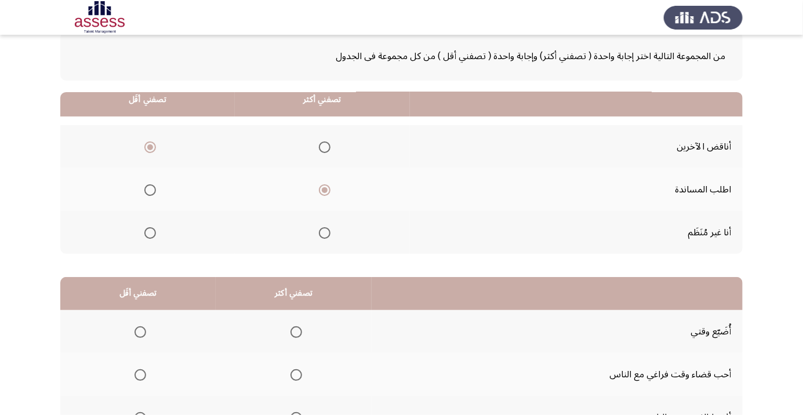
scroll to position [114, 0]
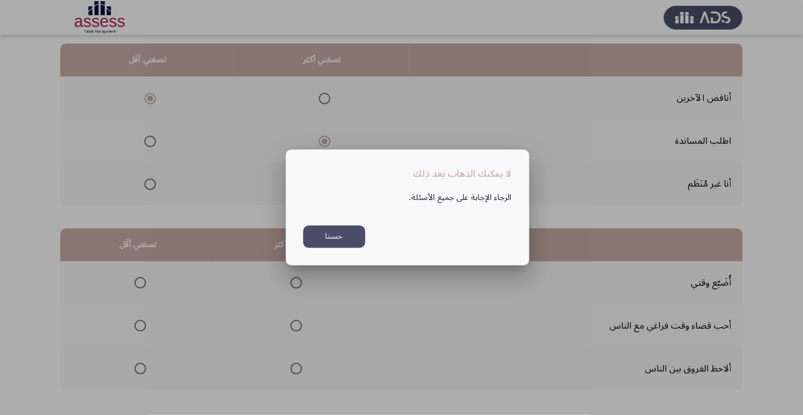
click at [344, 248] on button "حسنا" at bounding box center [334, 237] width 62 height 23
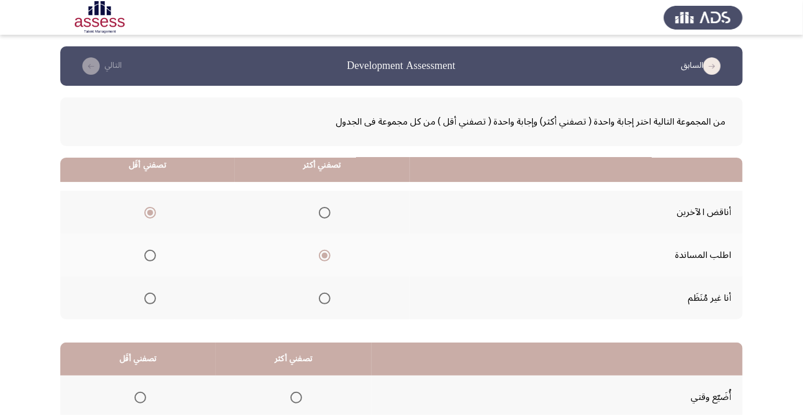
scroll to position [114, 0]
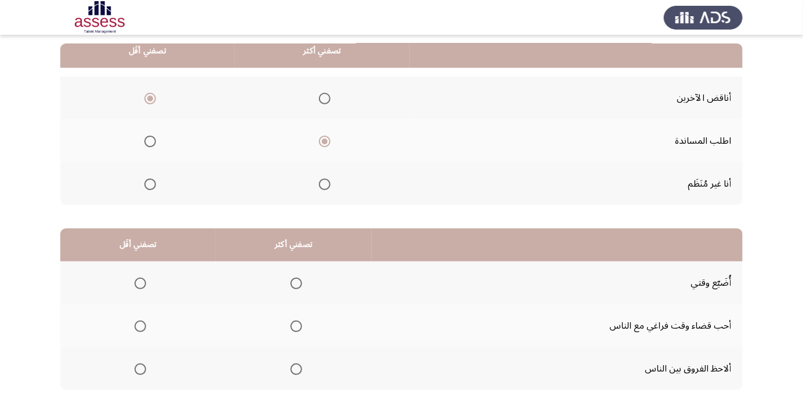
click at [290, 325] on span "Select an option" at bounding box center [296, 327] width 12 height 12
click at [290, 325] on input "Select an option" at bounding box center [296, 327] width 12 height 12
click at [139, 282] on span "Select an option" at bounding box center [140, 284] width 12 height 12
click at [139, 282] on input "Select an option" at bounding box center [140, 284] width 12 height 12
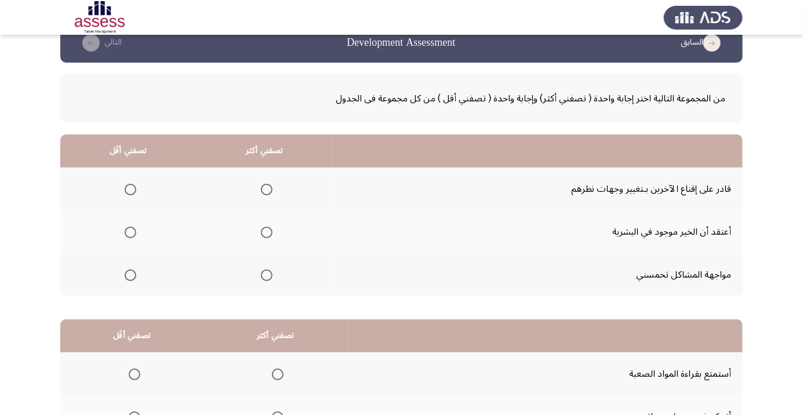
scroll to position [24, 0]
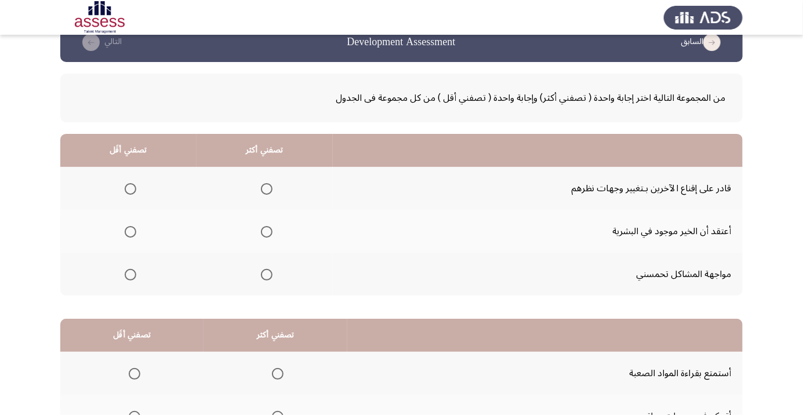
click at [267, 189] on span "Select an option" at bounding box center [267, 189] width 0 height 0
click at [264, 188] on input "Select an option" at bounding box center [267, 189] width 12 height 12
click at [267, 228] on span "Select an option" at bounding box center [267, 232] width 12 height 12
click at [267, 228] on input "Select an option" at bounding box center [267, 232] width 12 height 12
click at [130, 275] on span "Select an option" at bounding box center [130, 275] width 0 height 0
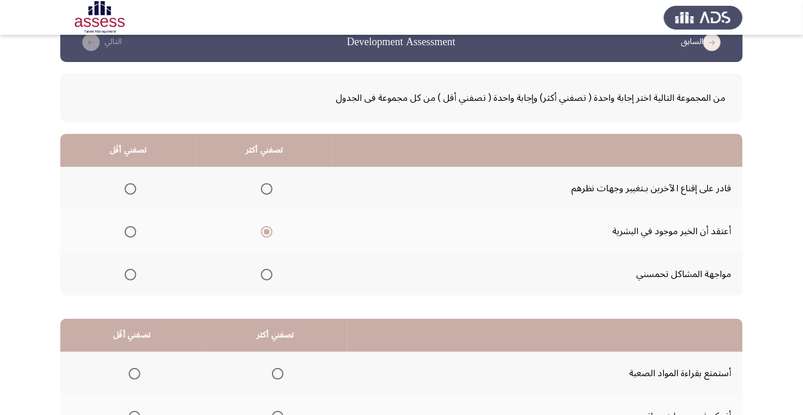
click at [129, 274] on input "Select an option" at bounding box center [131, 275] width 12 height 12
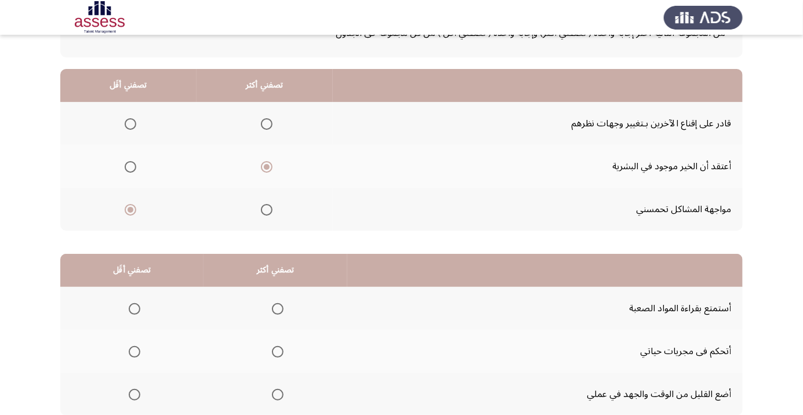
scroll to position [114, 0]
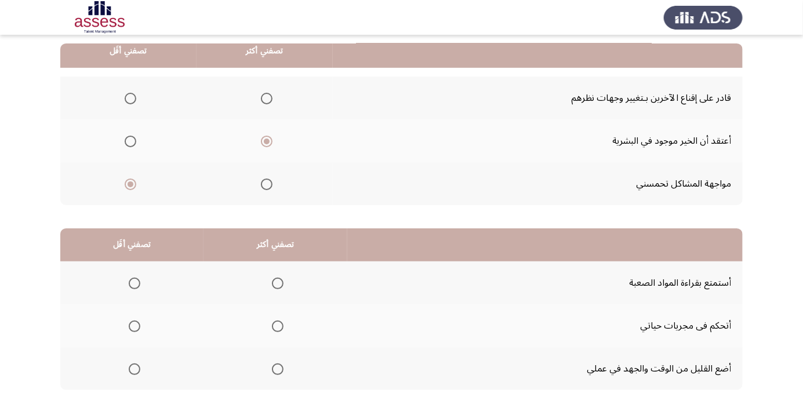
click at [278, 283] on span "Select an option" at bounding box center [278, 283] width 0 height 0
click at [277, 282] on input "Select an option" at bounding box center [278, 284] width 12 height 12
click at [137, 368] on span "Select an option" at bounding box center [135, 369] width 12 height 12
click at [137, 368] on input "Select an option" at bounding box center [135, 369] width 12 height 12
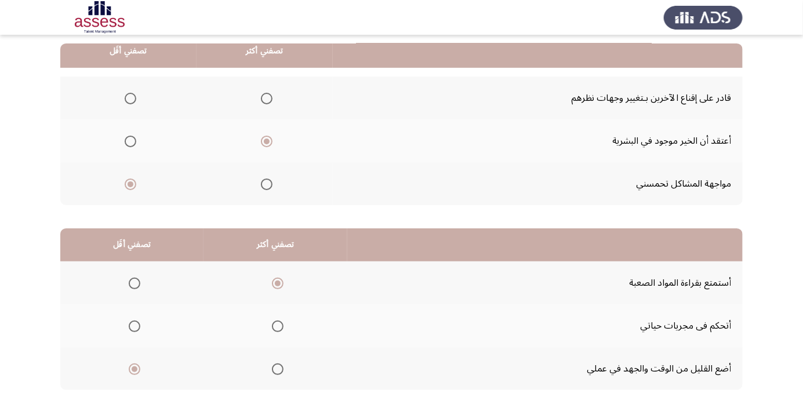
scroll to position [0, 0]
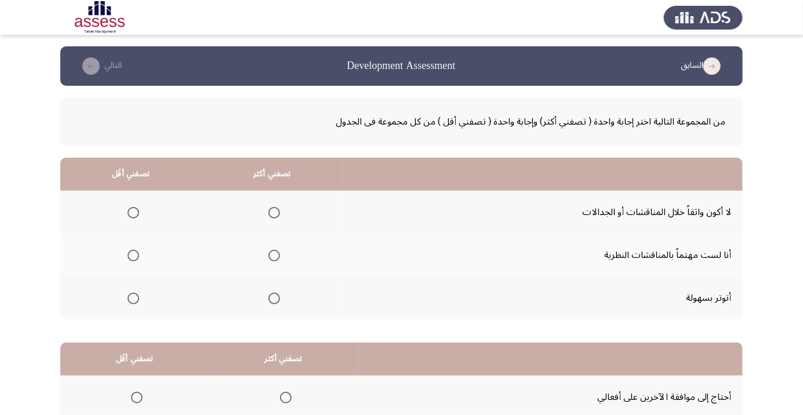
click at [272, 255] on span "Select an option" at bounding box center [274, 256] width 12 height 12
click at [272, 255] on input "Select an option" at bounding box center [274, 256] width 12 height 12
click at [134, 302] on span "Select an option" at bounding box center [134, 299] width 12 height 12
click at [134, 302] on input "Select an option" at bounding box center [134, 299] width 12 height 12
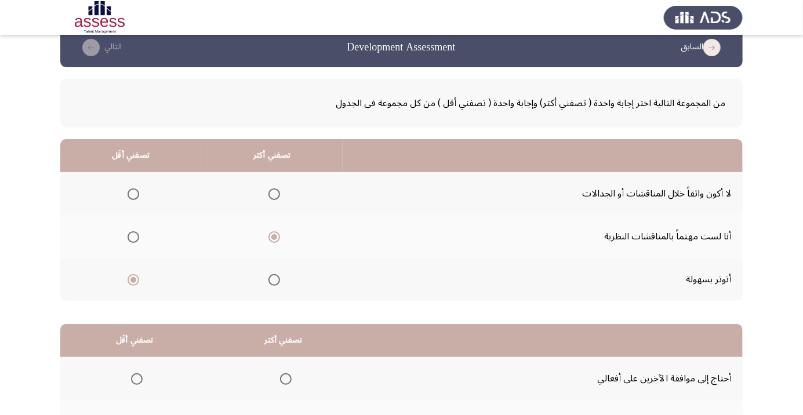
scroll to position [114, 0]
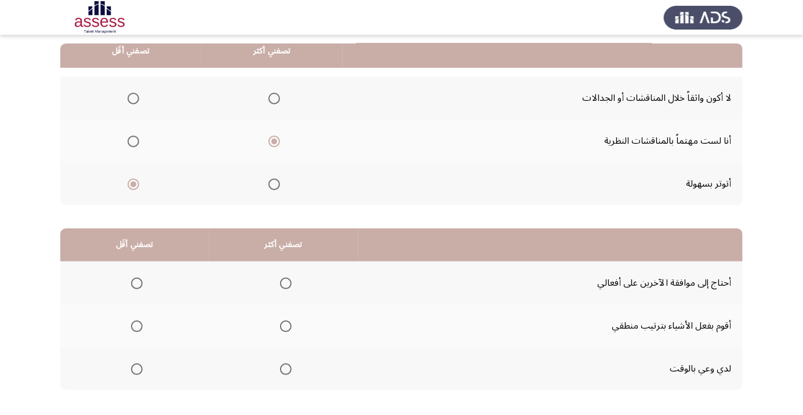
click at [284, 325] on span "Select an option" at bounding box center [286, 327] width 12 height 12
click at [284, 325] on input "Select an option" at bounding box center [286, 327] width 12 height 12
click at [284, 368] on span "Select an option" at bounding box center [286, 369] width 12 height 12
click at [284, 368] on input "Select an option" at bounding box center [286, 369] width 12 height 12
click at [136, 282] on span "Select an option" at bounding box center [137, 284] width 12 height 12
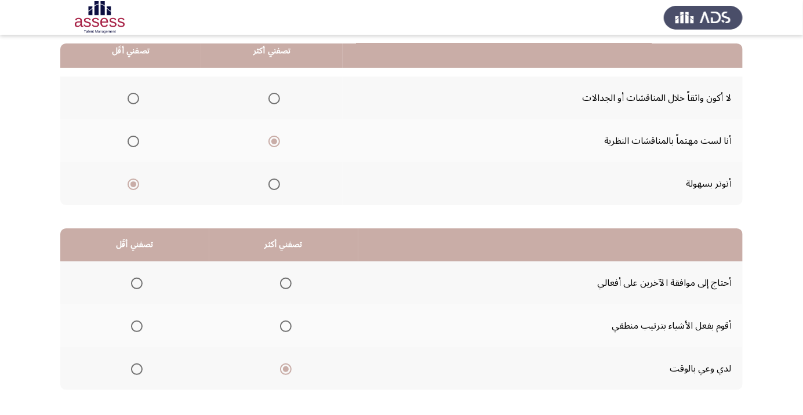
click at [136, 282] on input "Select an option" at bounding box center [137, 284] width 12 height 12
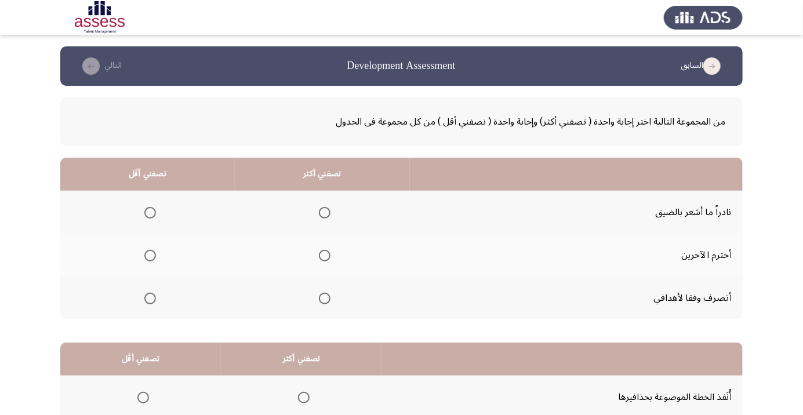
click at [322, 216] on span "Select an option" at bounding box center [325, 213] width 12 height 12
click at [322, 216] on input "Select an option" at bounding box center [325, 213] width 12 height 12
click at [151, 303] on span "Select an option" at bounding box center [150, 299] width 12 height 12
click at [151, 303] on input "Select an option" at bounding box center [150, 299] width 12 height 12
click at [319, 300] on span "Select an option" at bounding box center [325, 299] width 12 height 12
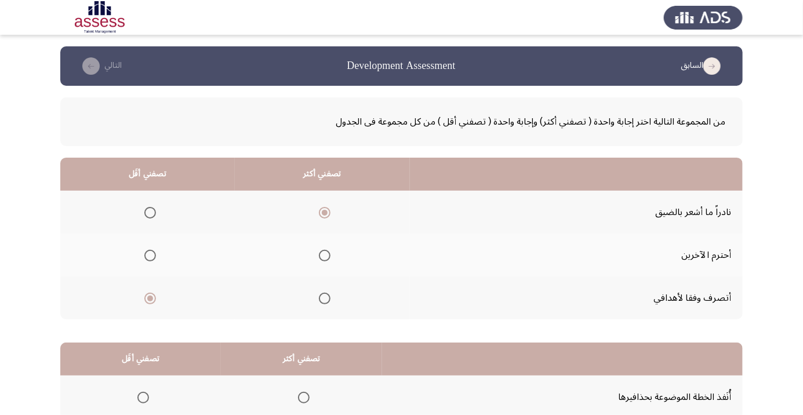
click at [319, 300] on input "Select an option" at bounding box center [325, 299] width 12 height 12
click at [150, 224] on th at bounding box center [147, 212] width 174 height 43
click at [150, 213] on span "Select an option" at bounding box center [150, 213] width 0 height 0
click at [148, 212] on input "Select an option" at bounding box center [150, 213] width 12 height 12
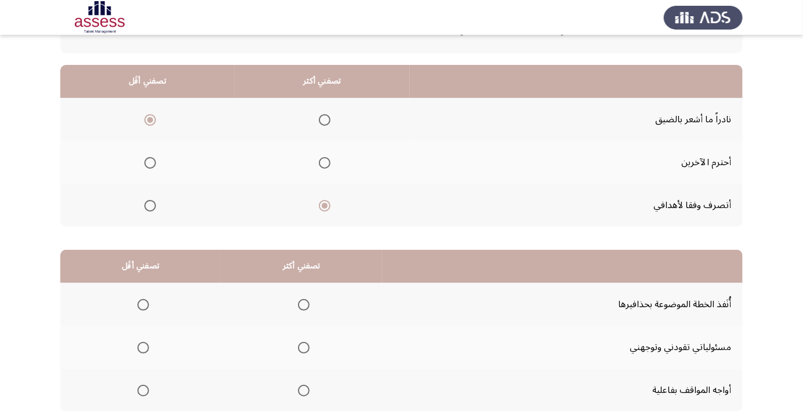
scroll to position [114, 0]
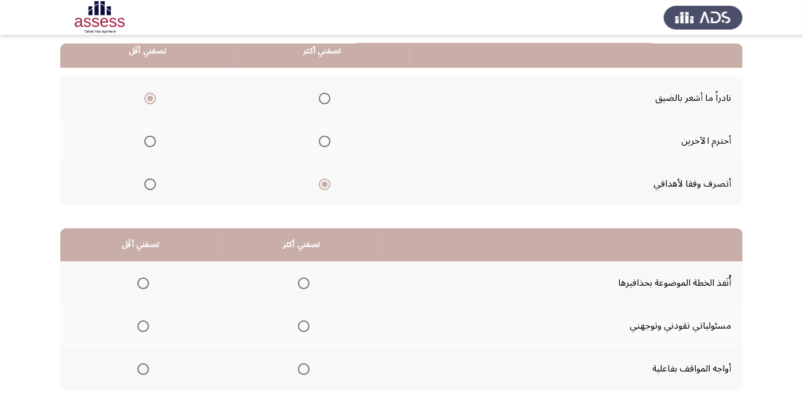
click at [300, 282] on span "Select an option" at bounding box center [304, 284] width 12 height 12
click at [300, 282] on input "Select an option" at bounding box center [304, 284] width 12 height 12
click at [143, 326] on span "Select an option" at bounding box center [143, 326] width 0 height 0
click at [141, 325] on input "Select an option" at bounding box center [143, 327] width 12 height 12
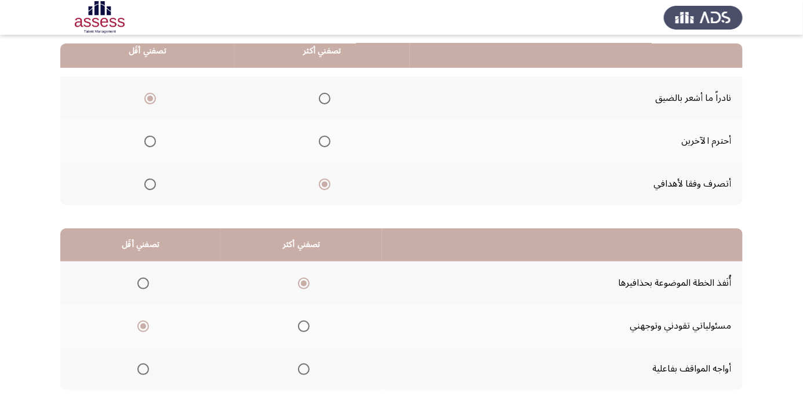
scroll to position [0, 0]
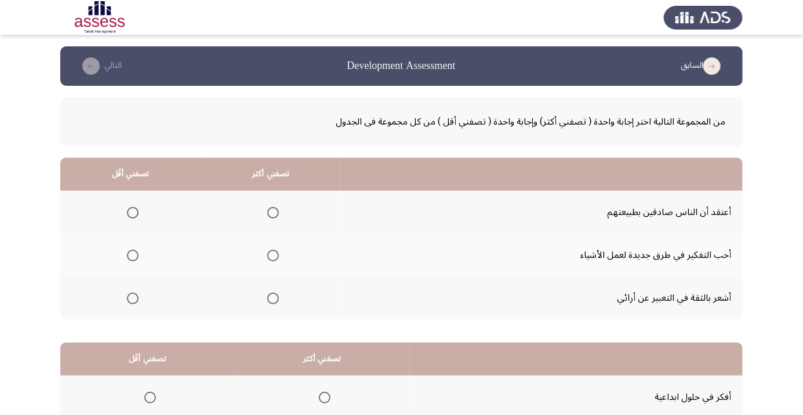
click at [273, 256] on span "Select an option" at bounding box center [273, 256] width 0 height 0
click at [270, 255] on input "Select an option" at bounding box center [273, 256] width 12 height 12
click at [132, 297] on span "Select an option" at bounding box center [133, 299] width 12 height 12
click at [132, 297] on input "Select an option" at bounding box center [133, 299] width 12 height 12
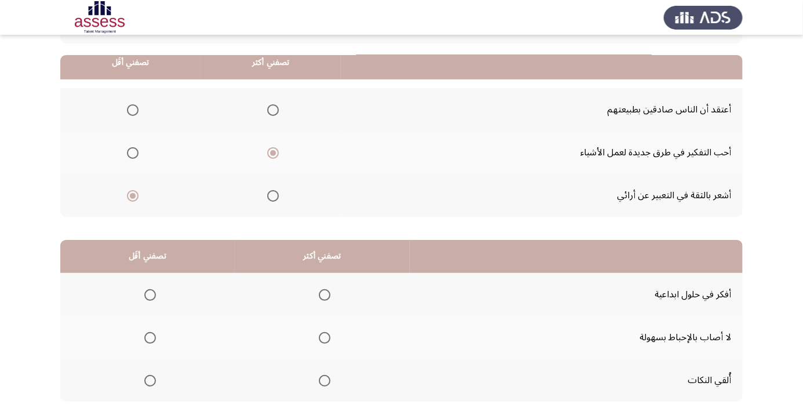
scroll to position [114, 0]
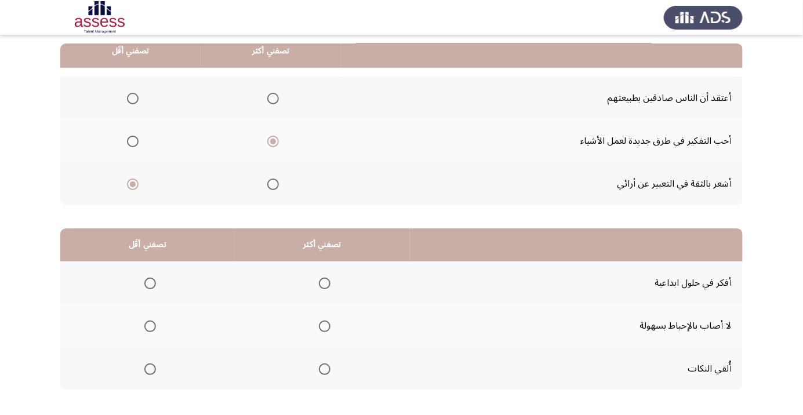
click at [325, 283] on span "Select an option" at bounding box center [325, 283] width 0 height 0
click at [322, 282] on input "Select an option" at bounding box center [325, 284] width 12 height 12
click at [150, 369] on span "Select an option" at bounding box center [150, 369] width 0 height 0
click at [148, 368] on input "Select an option" at bounding box center [150, 369] width 12 height 12
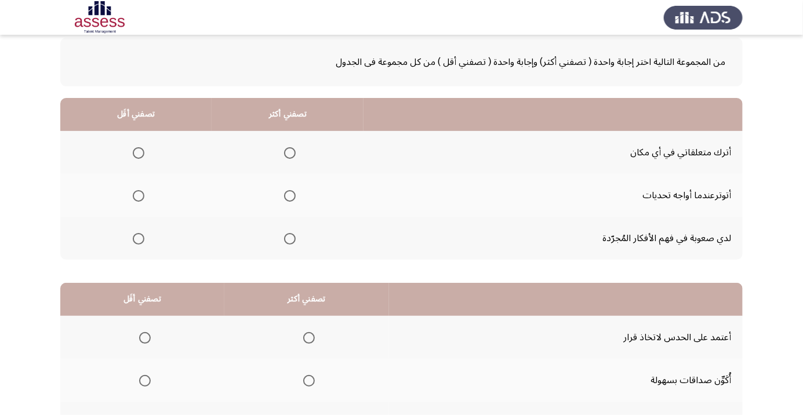
scroll to position [57, 0]
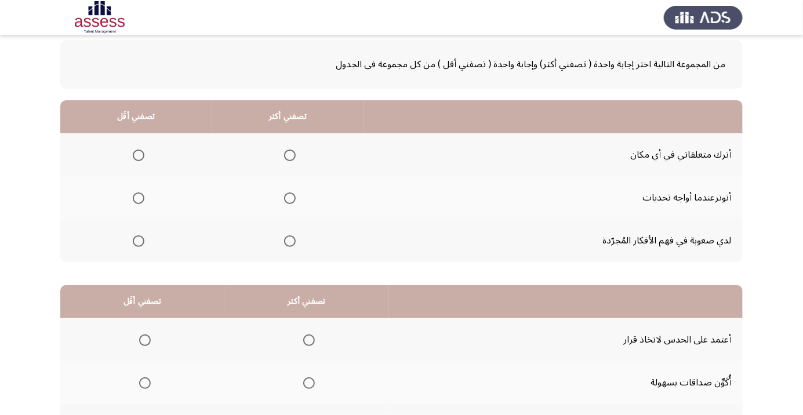
click at [290, 155] on span "Select an option" at bounding box center [290, 155] width 0 height 0
click at [289, 154] on input "Select an option" at bounding box center [290, 156] width 12 height 12
click at [137, 201] on span "Select an option" at bounding box center [139, 198] width 12 height 12
click at [137, 201] on input "Select an option" at bounding box center [139, 198] width 12 height 12
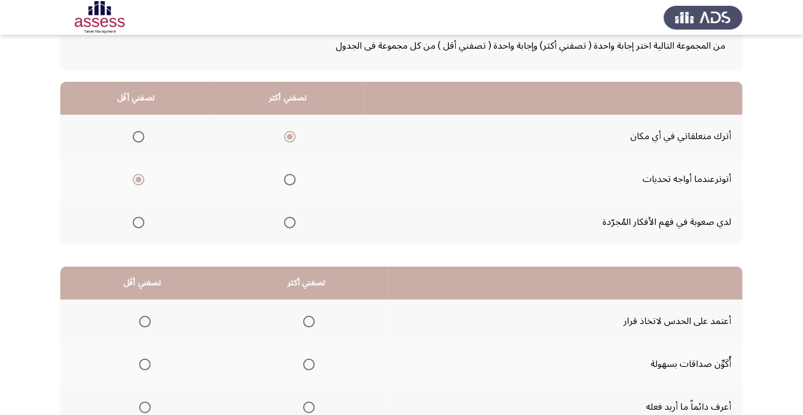
scroll to position [114, 0]
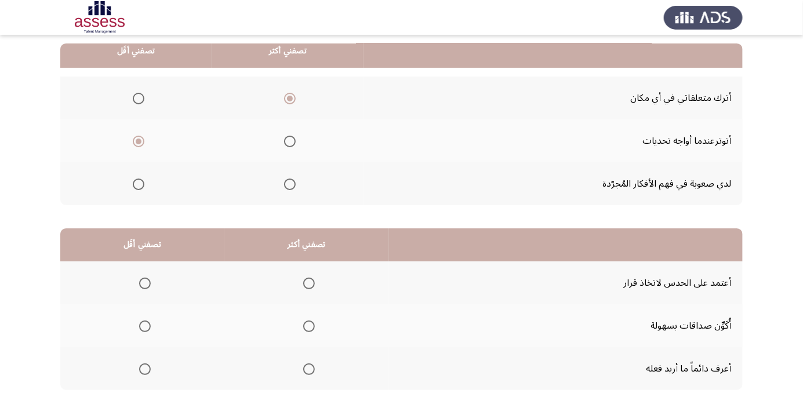
click at [309, 369] on span "Select an option" at bounding box center [309, 369] width 0 height 0
click at [308, 368] on input "Select an option" at bounding box center [309, 369] width 12 height 12
click at [145, 283] on span "Select an option" at bounding box center [145, 283] width 0 height 0
click at [144, 282] on input "Select an option" at bounding box center [145, 284] width 12 height 12
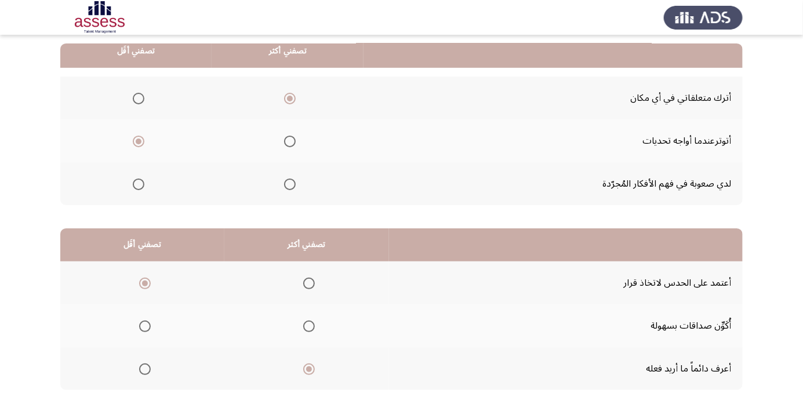
scroll to position [0, 0]
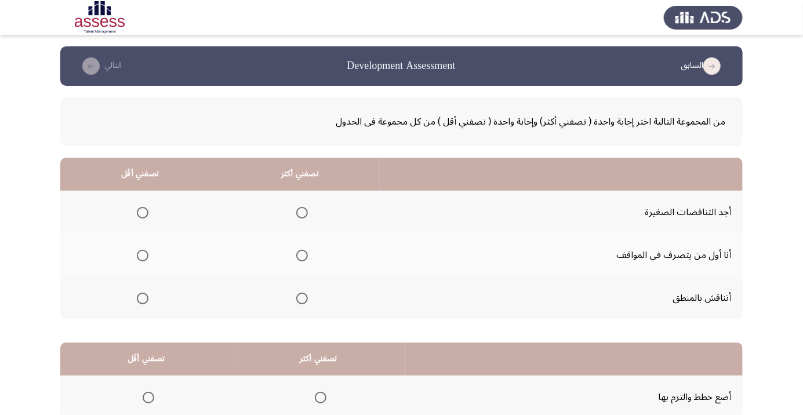
click at [302, 256] on span "Select an option" at bounding box center [302, 256] width 0 height 0
click at [301, 255] on input "Select an option" at bounding box center [302, 256] width 12 height 12
click at [142, 216] on span "Select an option" at bounding box center [143, 213] width 12 height 12
click at [142, 216] on input "Select an option" at bounding box center [143, 213] width 12 height 12
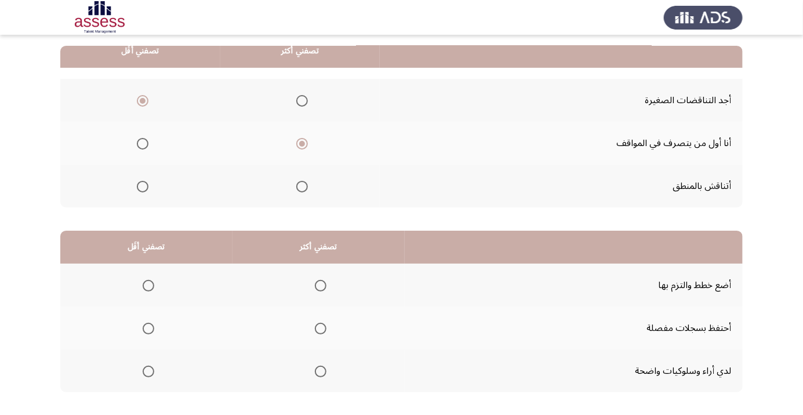
scroll to position [114, 0]
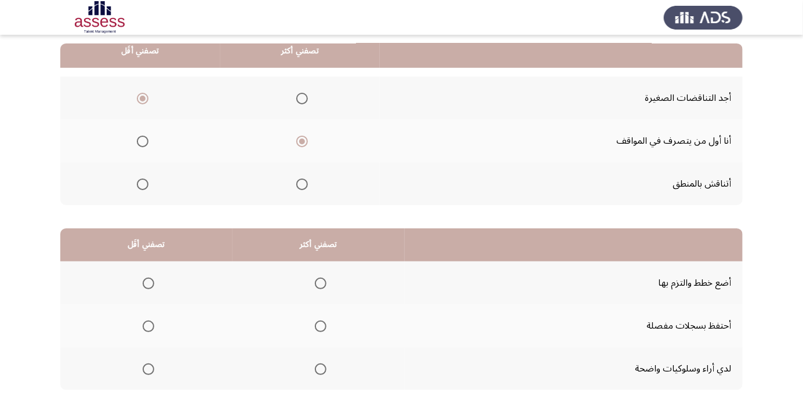
click at [318, 282] on span "Select an option" at bounding box center [321, 284] width 12 height 12
click at [318, 282] on input "Select an option" at bounding box center [321, 284] width 12 height 12
click at [148, 369] on span "Select an option" at bounding box center [148, 369] width 0 height 0
click at [148, 368] on input "Select an option" at bounding box center [149, 369] width 12 height 12
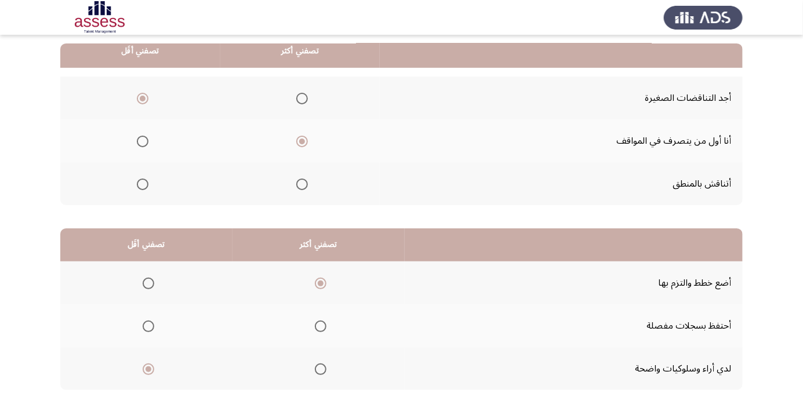
scroll to position [0, 0]
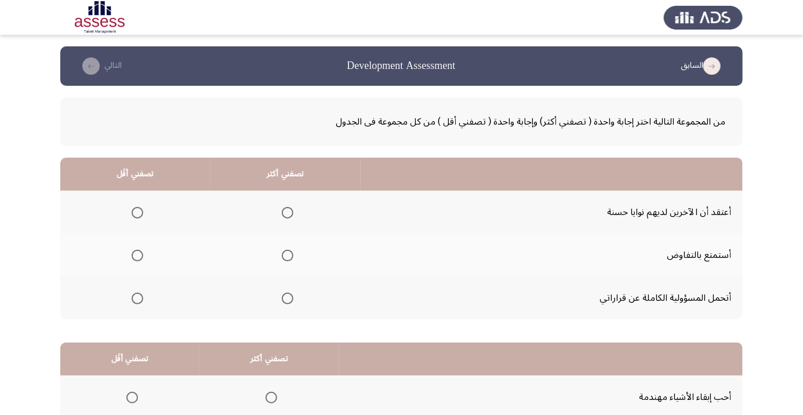
click at [283, 301] on span "Select an option" at bounding box center [288, 299] width 12 height 12
click at [283, 301] on input "Select an option" at bounding box center [288, 299] width 12 height 12
click at [140, 211] on span "Select an option" at bounding box center [138, 213] width 12 height 12
click at [140, 211] on input "Select an option" at bounding box center [138, 213] width 12 height 12
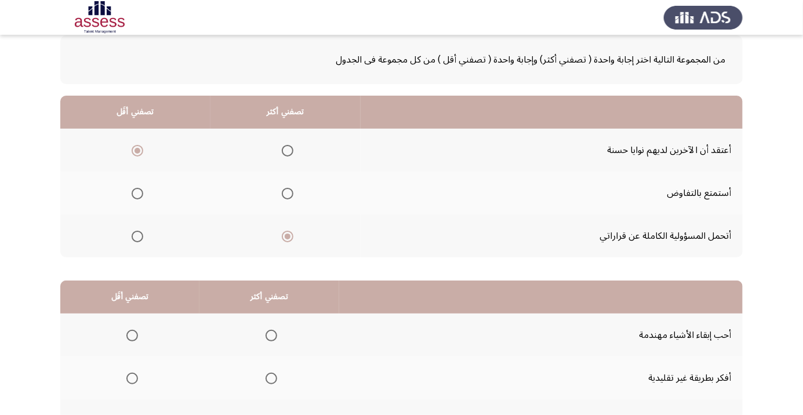
scroll to position [114, 0]
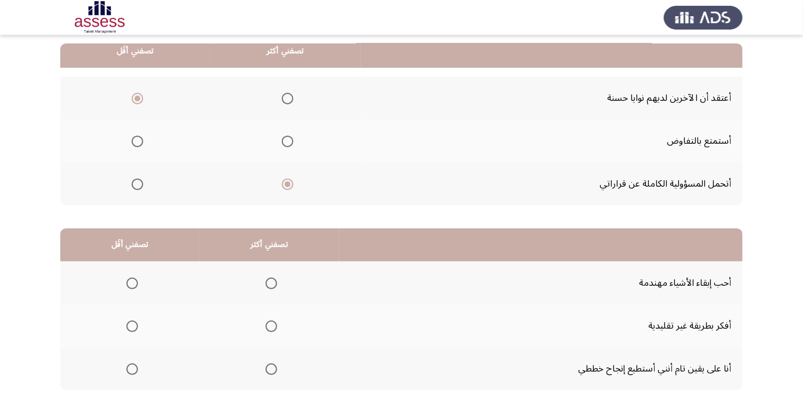
click at [271, 283] on span "Select an option" at bounding box center [271, 283] width 0 height 0
click at [269, 282] on input "Select an option" at bounding box center [272, 284] width 12 height 12
click at [131, 368] on span "Select an option" at bounding box center [132, 369] width 12 height 12
click at [131, 368] on input "Select an option" at bounding box center [132, 369] width 12 height 12
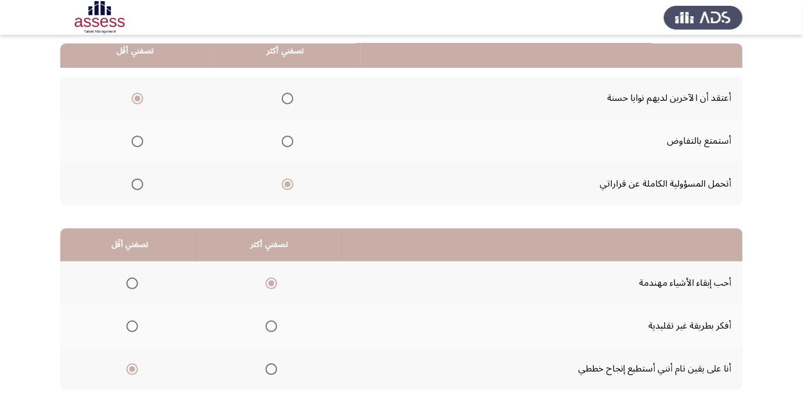
scroll to position [0, 0]
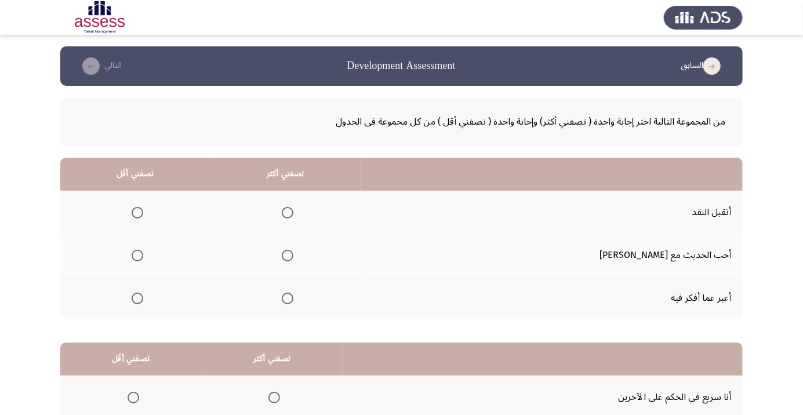
click at [293, 210] on span "Select an option" at bounding box center [288, 213] width 12 height 12
click at [293, 210] on input "Select an option" at bounding box center [288, 213] width 12 height 12
click at [143, 303] on span "Select an option" at bounding box center [138, 299] width 12 height 12
click at [143, 303] on input "Select an option" at bounding box center [138, 299] width 12 height 12
click at [137, 256] on span "Select an option" at bounding box center [137, 256] width 0 height 0
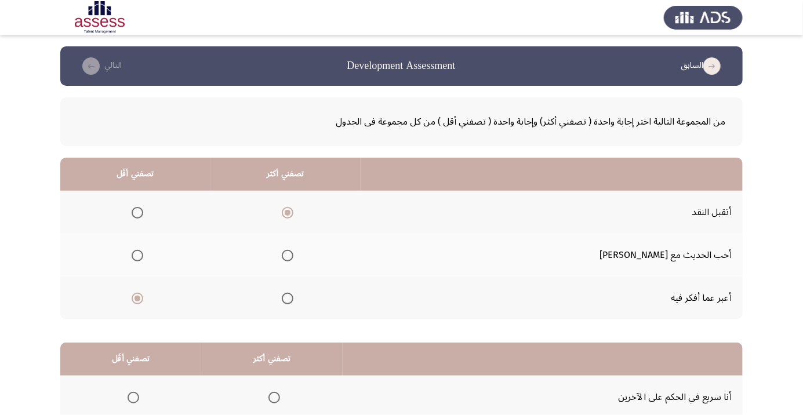
click at [143, 255] on input "Select an option" at bounding box center [138, 256] width 12 height 12
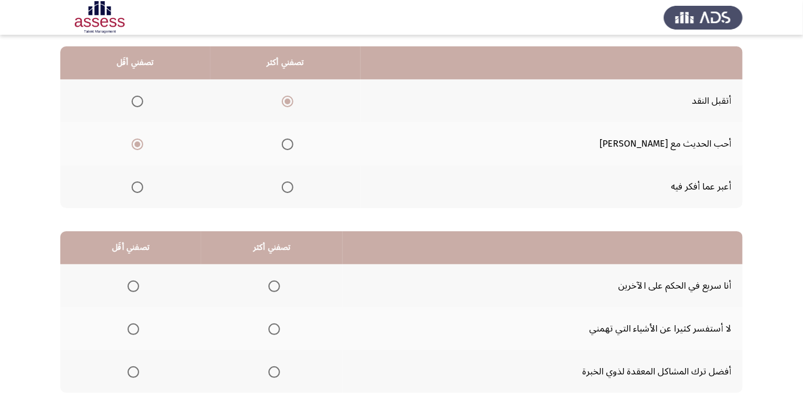
scroll to position [112, 0]
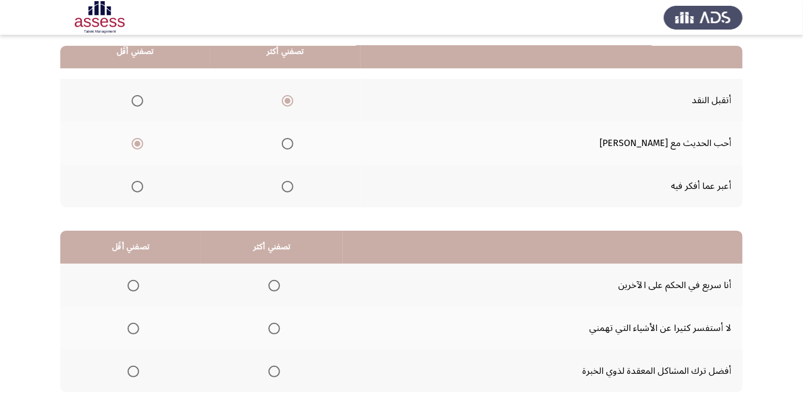
click at [274, 286] on span "Select an option" at bounding box center [274, 286] width 0 height 0
click at [273, 284] on input "Select an option" at bounding box center [274, 286] width 12 height 12
click at [132, 370] on span "Select an option" at bounding box center [134, 372] width 12 height 12
click at [132, 370] on input "Select an option" at bounding box center [134, 372] width 12 height 12
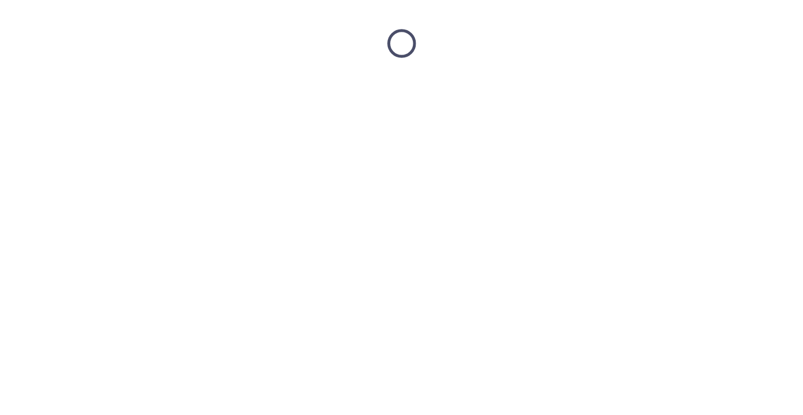
scroll to position [0, 0]
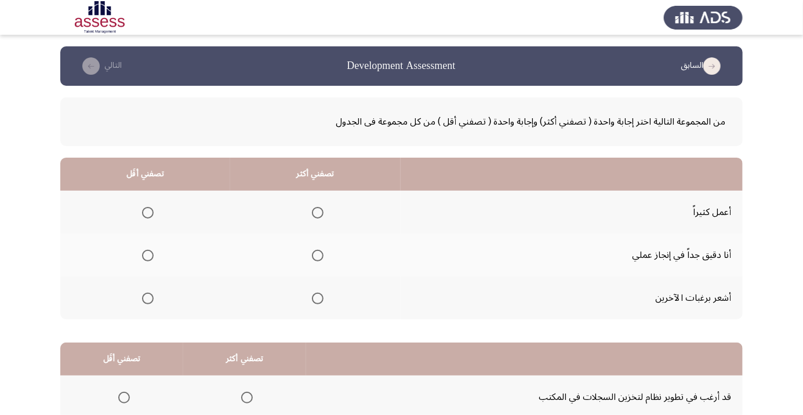
click at [318, 256] on span "Select an option" at bounding box center [318, 256] width 0 height 0
click at [315, 255] on input "Select an option" at bounding box center [318, 256] width 12 height 12
click at [151, 300] on span "Select an option" at bounding box center [148, 299] width 12 height 12
click at [151, 300] on input "Select an option" at bounding box center [148, 299] width 12 height 12
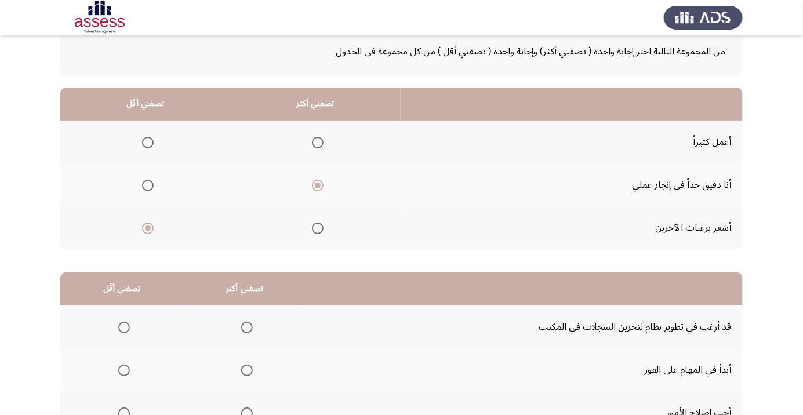
scroll to position [114, 0]
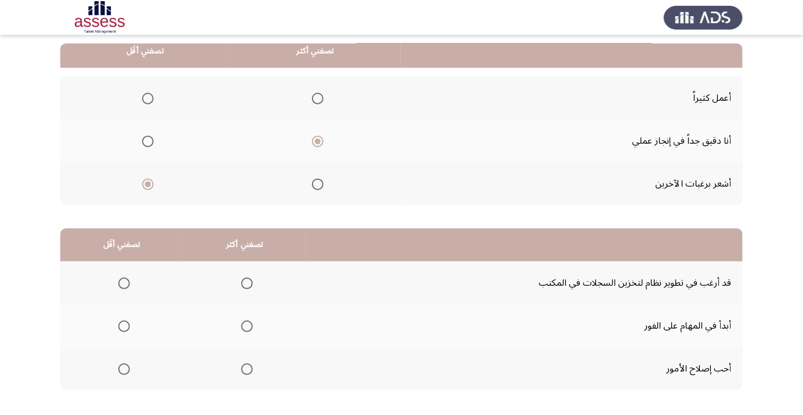
click at [247, 283] on span "Select an option" at bounding box center [247, 283] width 0 height 0
click at [244, 282] on input "Select an option" at bounding box center [247, 284] width 12 height 12
click at [125, 329] on span "Select an option" at bounding box center [124, 327] width 12 height 12
click at [125, 329] on input "Select an option" at bounding box center [124, 327] width 12 height 12
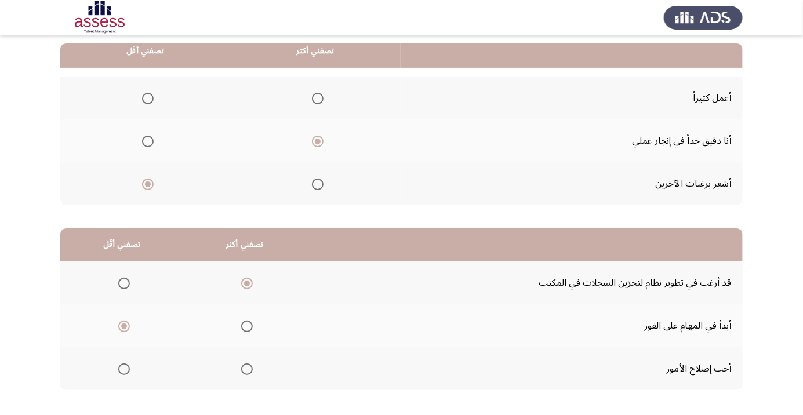
scroll to position [0, 0]
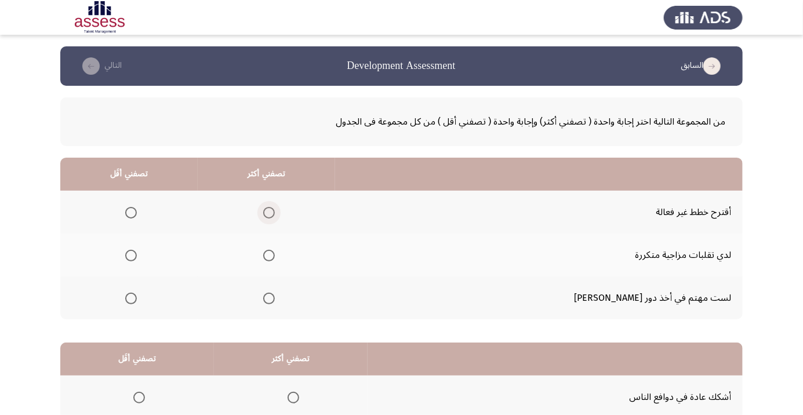
click at [275, 215] on span "Select an option" at bounding box center [269, 213] width 12 height 12
click at [275, 215] on input "Select an option" at bounding box center [269, 213] width 12 height 12
click at [131, 299] on span "Select an option" at bounding box center [131, 299] width 0 height 0
click at [137, 297] on input "Select an option" at bounding box center [131, 299] width 12 height 12
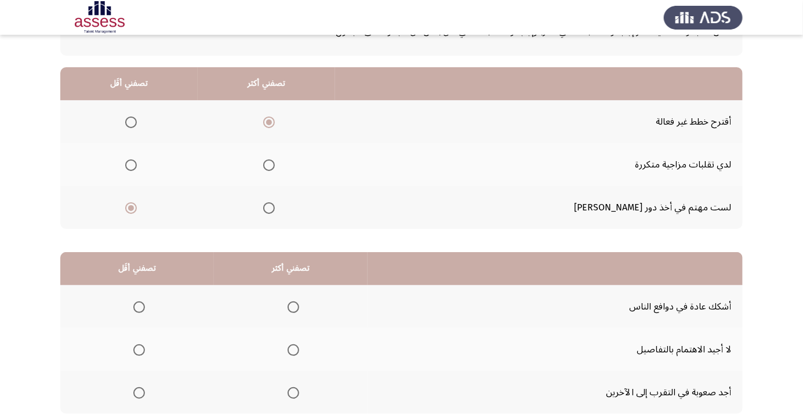
scroll to position [114, 0]
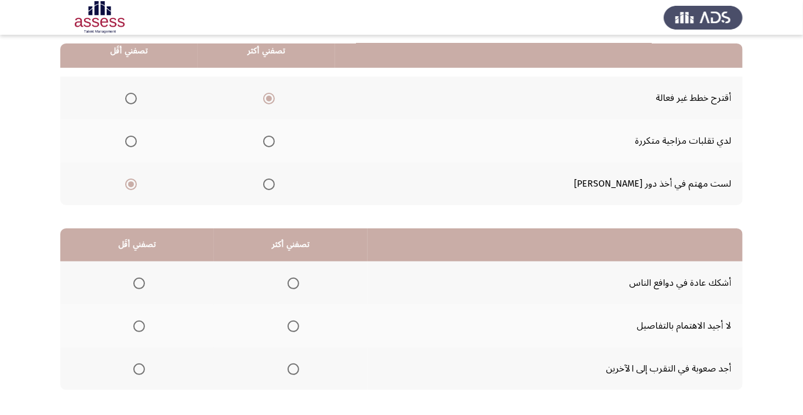
click at [293, 326] on span "Select an option" at bounding box center [293, 326] width 0 height 0
click at [291, 325] on input "Select an option" at bounding box center [294, 327] width 12 height 12
click at [139, 369] on span "Select an option" at bounding box center [139, 369] width 0 height 0
click at [139, 368] on input "Select an option" at bounding box center [139, 369] width 12 height 12
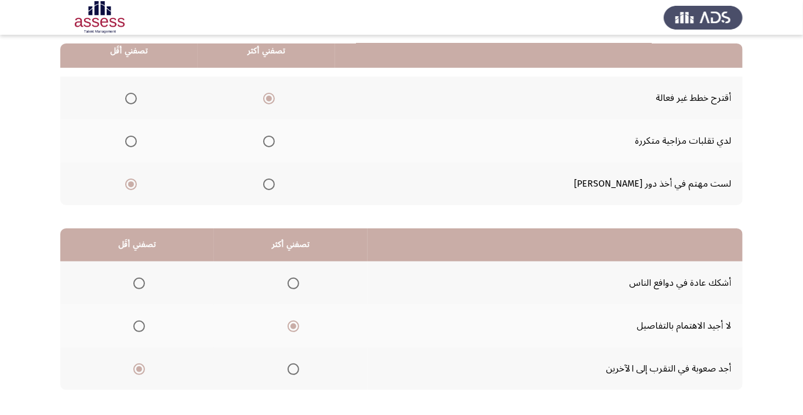
scroll to position [0, 0]
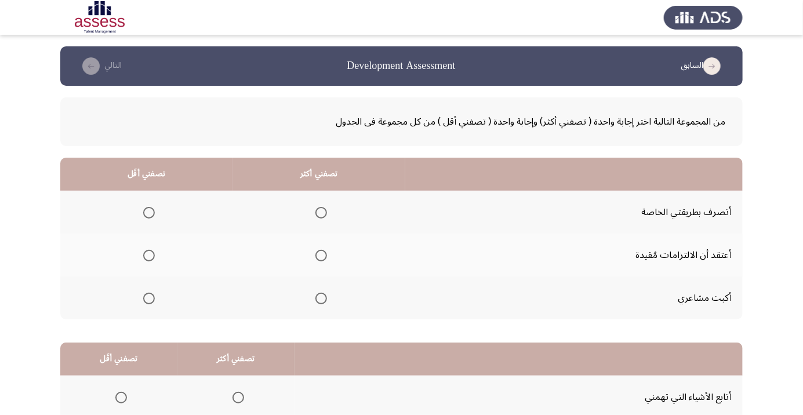
click at [321, 255] on span "Select an option" at bounding box center [321, 256] width 12 height 12
click at [321, 255] on input "Select an option" at bounding box center [321, 256] width 12 height 12
click at [150, 311] on th at bounding box center [146, 298] width 172 height 43
click at [148, 297] on span "Select an option" at bounding box center [149, 299] width 12 height 12
click at [148, 297] on input "Select an option" at bounding box center [149, 299] width 12 height 12
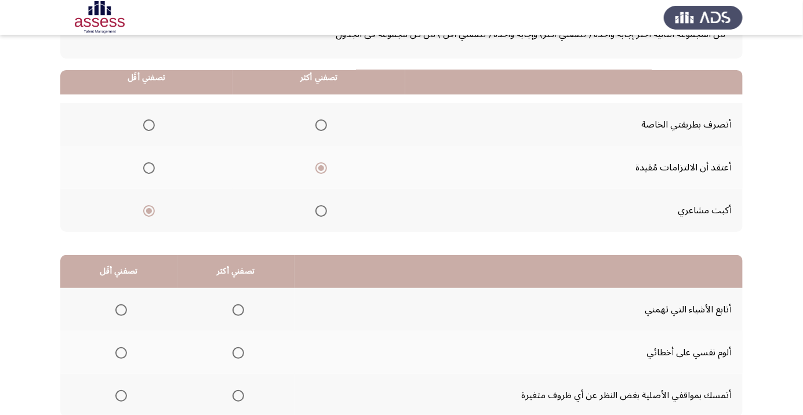
scroll to position [114, 0]
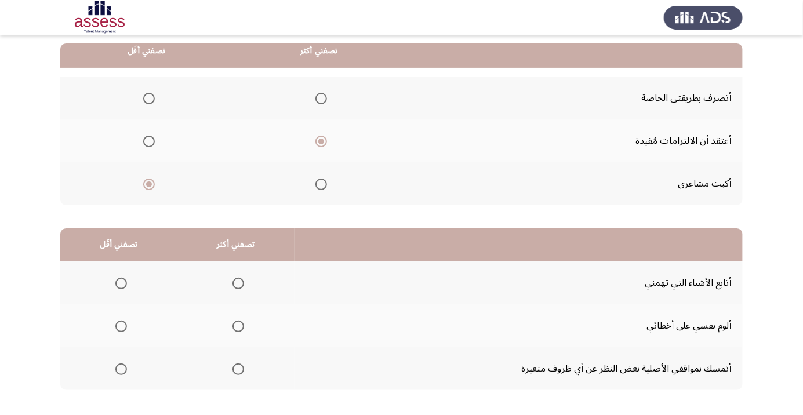
click at [235, 330] on span "Select an option" at bounding box center [238, 327] width 12 height 12
click at [235, 330] on input "Select an option" at bounding box center [238, 327] width 12 height 12
click at [121, 369] on span "Select an option" at bounding box center [121, 369] width 0 height 0
click at [121, 368] on input "Select an option" at bounding box center [121, 369] width 12 height 12
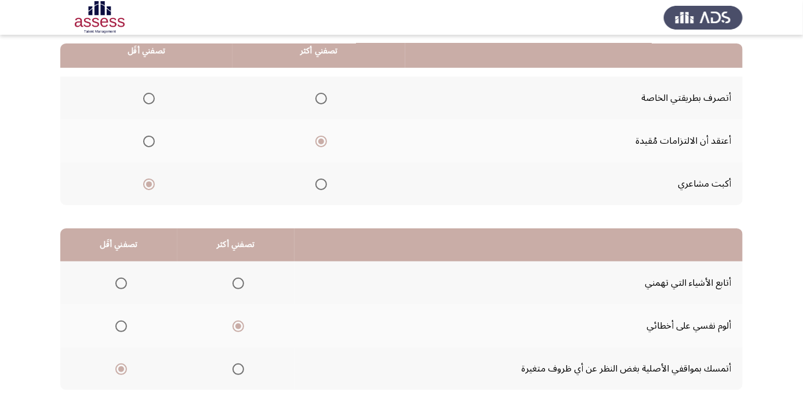
scroll to position [0, 0]
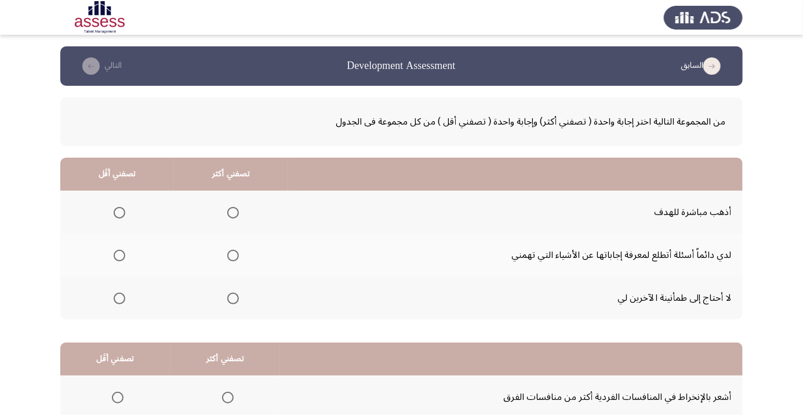
click at [230, 258] on span "Select an option" at bounding box center [233, 256] width 12 height 12
click at [230, 258] on input "Select an option" at bounding box center [233, 256] width 12 height 12
click at [123, 303] on span "Select an option" at bounding box center [120, 299] width 12 height 12
click at [123, 303] on input "Select an option" at bounding box center [120, 299] width 12 height 12
click at [233, 213] on span "Select an option" at bounding box center [233, 213] width 0 height 0
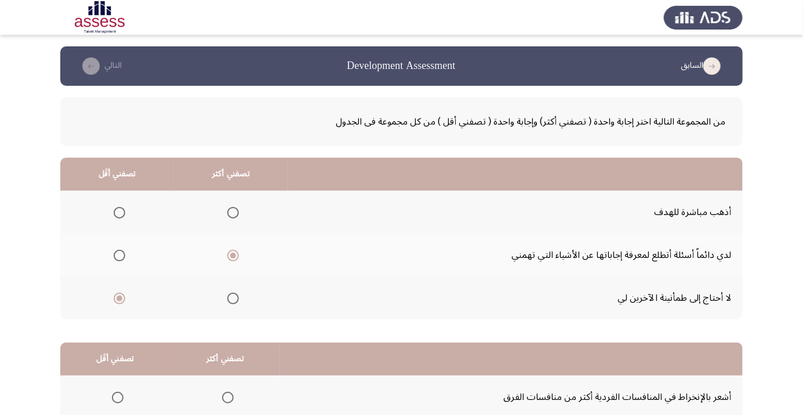
click at [232, 212] on input "Select an option" at bounding box center [233, 213] width 12 height 12
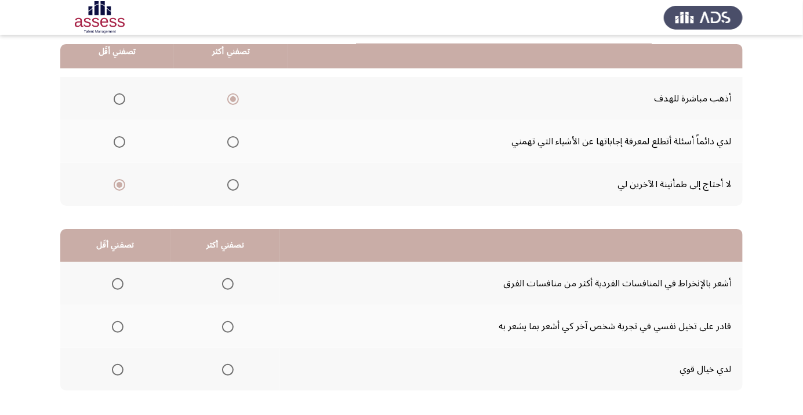
scroll to position [114, 0]
click at [227, 326] on span "Select an option" at bounding box center [227, 326] width 0 height 0
click at [226, 325] on input "Select an option" at bounding box center [228, 327] width 12 height 12
click at [123, 381] on th at bounding box center [115, 368] width 110 height 43
click at [228, 371] on span "Select an option" at bounding box center [228, 369] width 12 height 12
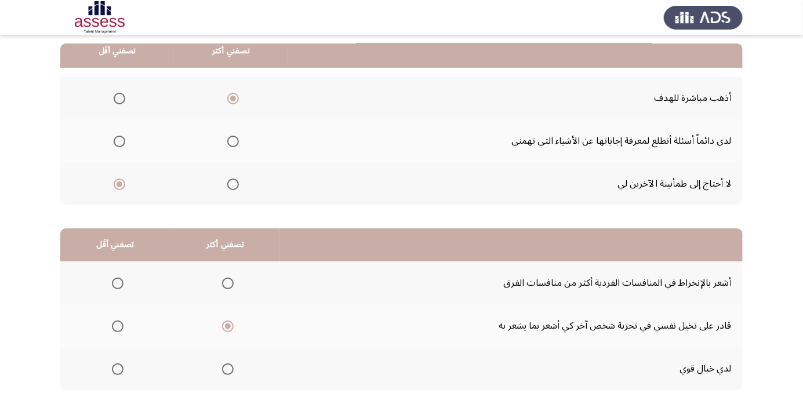
click at [228, 371] on input "Select an option" at bounding box center [228, 369] width 12 height 12
click at [118, 283] on span "Select an option" at bounding box center [118, 283] width 0 height 0
click at [117, 282] on input "Select an option" at bounding box center [118, 284] width 12 height 12
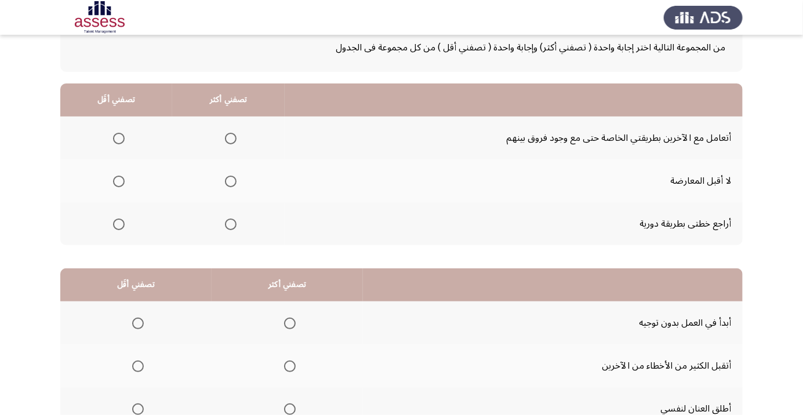
scroll to position [62, 0]
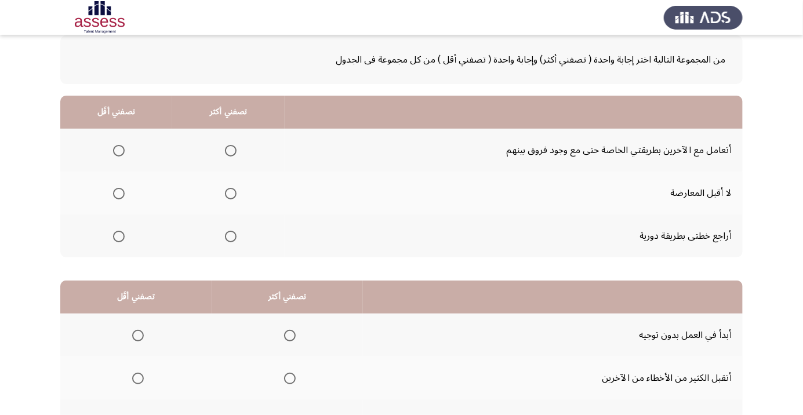
click at [230, 150] on span "Select an option" at bounding box center [231, 151] width 12 height 12
click at [230, 150] on input "Select an option" at bounding box center [231, 151] width 12 height 12
click at [119, 195] on span "Select an option" at bounding box center [119, 194] width 12 height 12
click at [119, 195] on input "Select an option" at bounding box center [119, 194] width 12 height 12
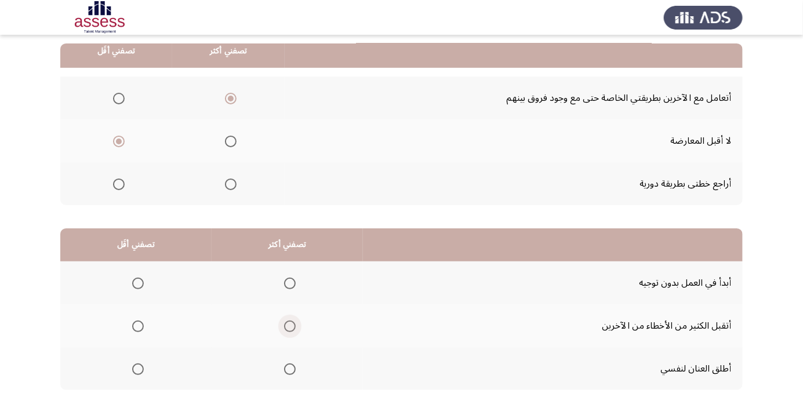
click at [290, 326] on span "Select an option" at bounding box center [290, 326] width 0 height 0
click at [288, 325] on input "Select an option" at bounding box center [290, 327] width 12 height 12
click at [141, 369] on span "Select an option" at bounding box center [138, 369] width 12 height 12
click at [141, 369] on input "Select an option" at bounding box center [138, 369] width 12 height 12
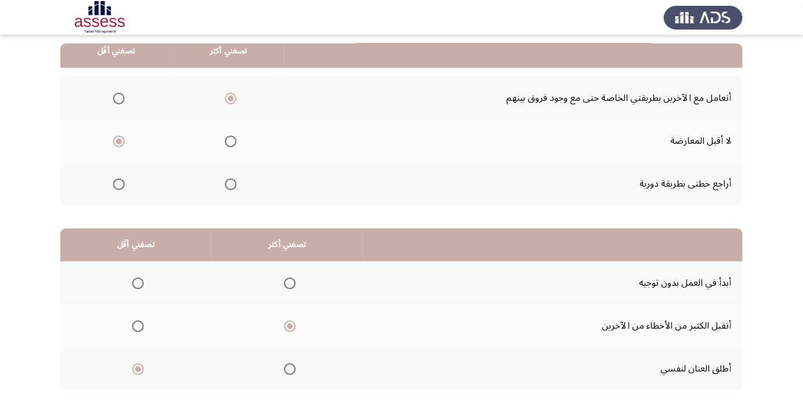
scroll to position [0, 0]
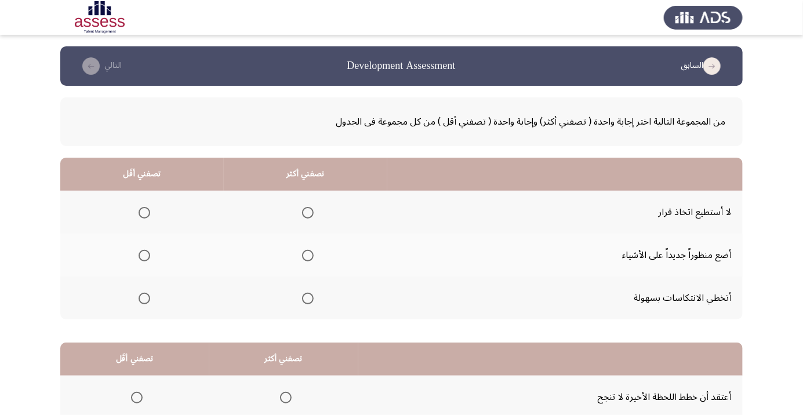
click at [306, 258] on span "Select an option" at bounding box center [308, 256] width 12 height 12
click at [306, 258] on input "Select an option" at bounding box center [308, 256] width 12 height 12
click at [144, 213] on span "Select an option" at bounding box center [144, 213] width 0 height 0
click at [143, 212] on input "Select an option" at bounding box center [145, 213] width 12 height 12
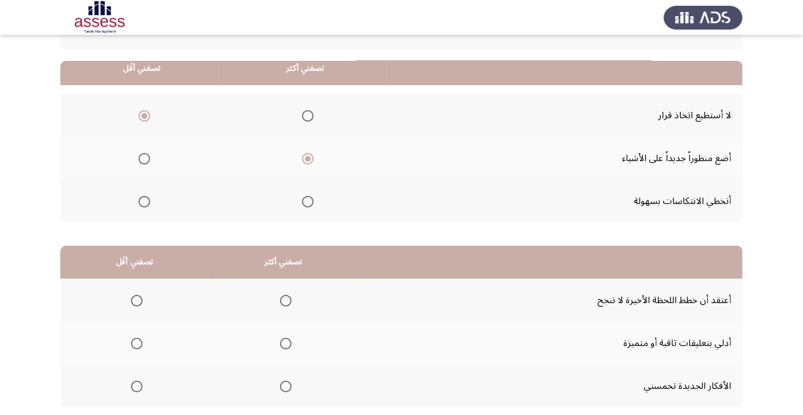
scroll to position [114, 0]
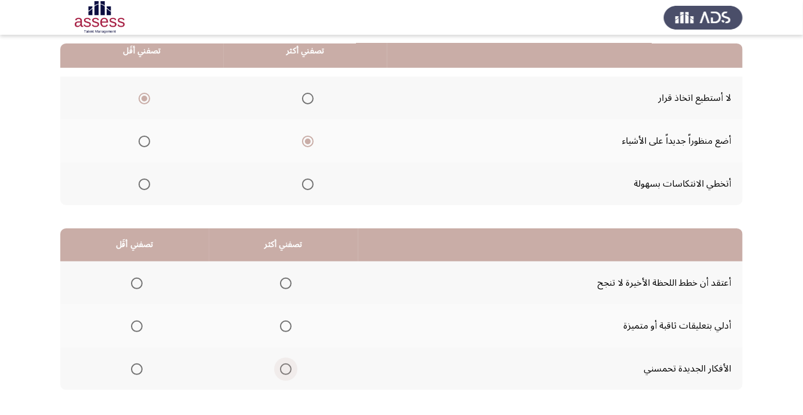
click at [286, 369] on span "Select an option" at bounding box center [286, 369] width 0 height 0
click at [283, 368] on input "Select an option" at bounding box center [286, 369] width 12 height 12
click at [137, 283] on span "Select an option" at bounding box center [137, 283] width 0 height 0
click at [136, 282] on input "Select an option" at bounding box center [137, 284] width 12 height 12
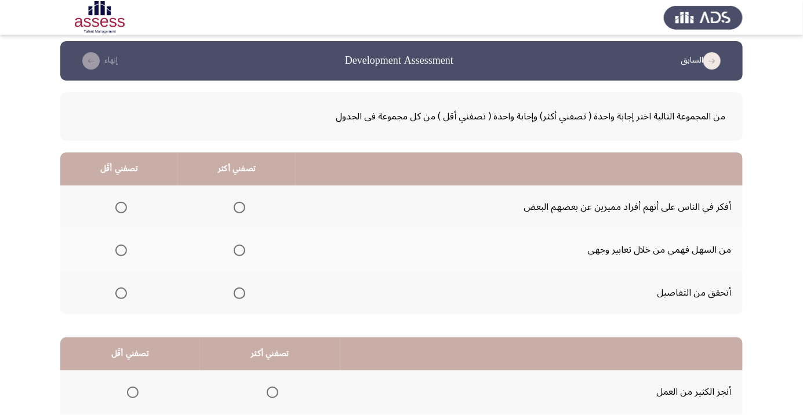
scroll to position [6, 0]
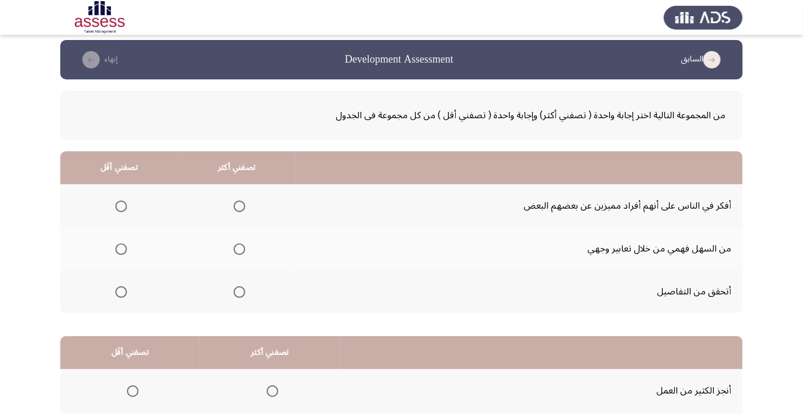
click at [239, 206] on span "Select an option" at bounding box center [239, 206] width 0 height 0
click at [238, 205] on input "Select an option" at bounding box center [240, 207] width 12 height 12
click at [121, 291] on span "Select an option" at bounding box center [121, 292] width 12 height 12
click at [121, 291] on input "Select an option" at bounding box center [121, 292] width 12 height 12
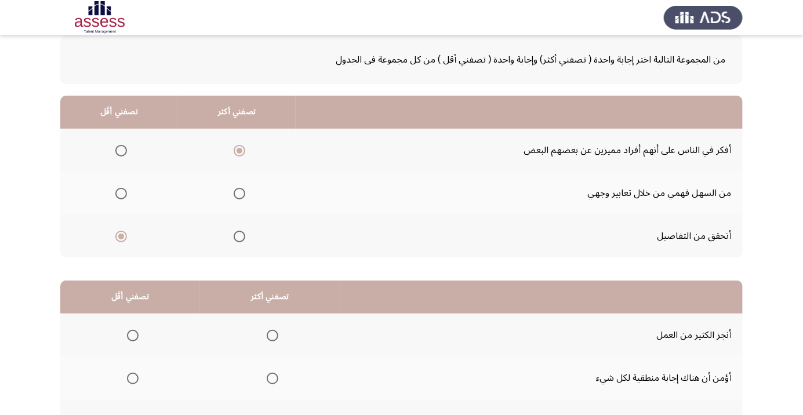
scroll to position [114, 0]
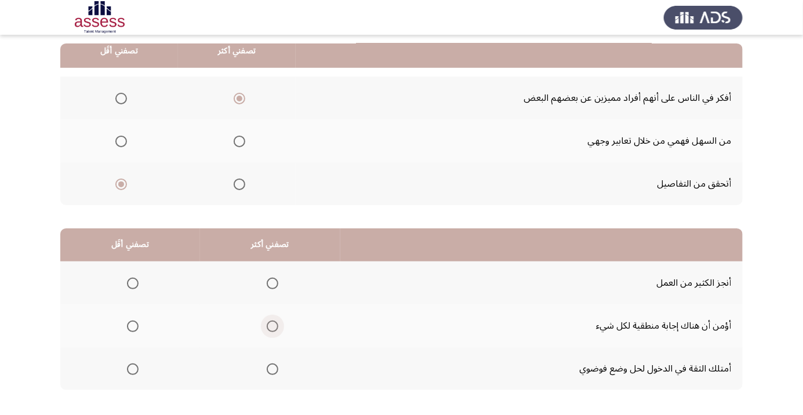
click at [274, 325] on span "Select an option" at bounding box center [273, 327] width 12 height 12
click at [274, 325] on input "Select an option" at bounding box center [273, 327] width 12 height 12
click at [272, 279] on span "Select an option" at bounding box center [273, 284] width 12 height 12
click at [272, 279] on input "Select an option" at bounding box center [273, 284] width 12 height 12
click at [130, 365] on span "Select an option" at bounding box center [133, 369] width 12 height 12
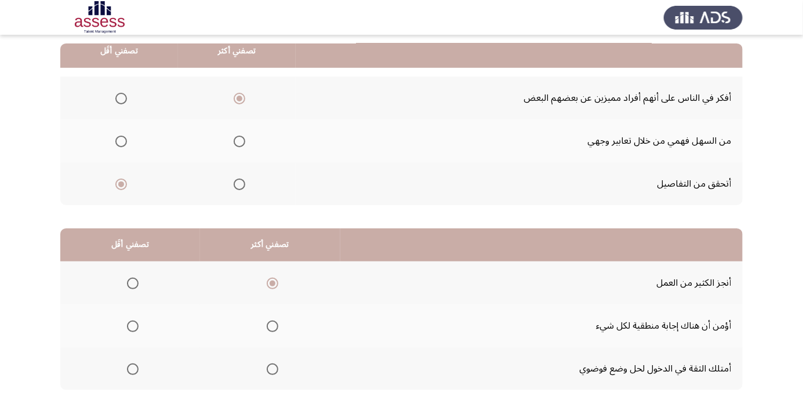
click at [130, 365] on input "Select an option" at bounding box center [133, 369] width 12 height 12
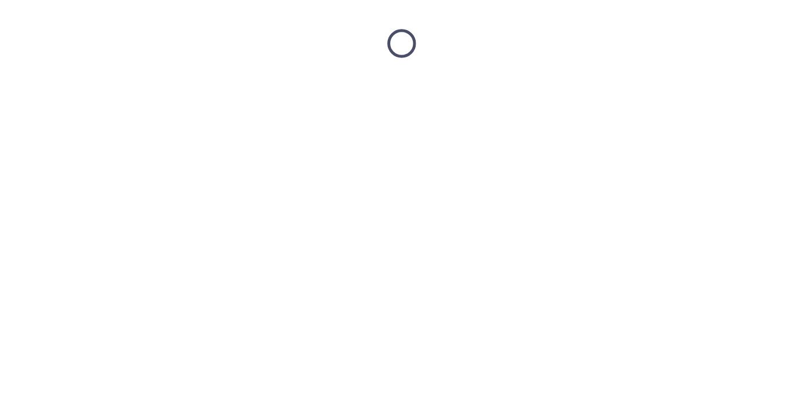
scroll to position [0, 0]
